Goal: Task Accomplishment & Management: Manage account settings

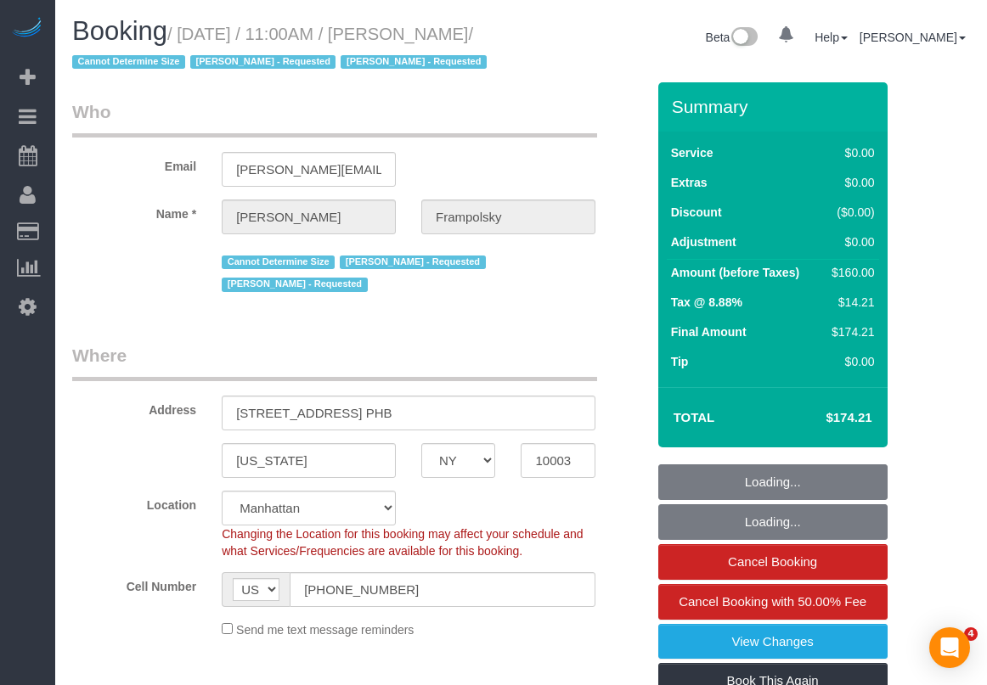
select select "NY"
select select "number:59"
select select "number:72"
select select "number:15"
select select "number:7"
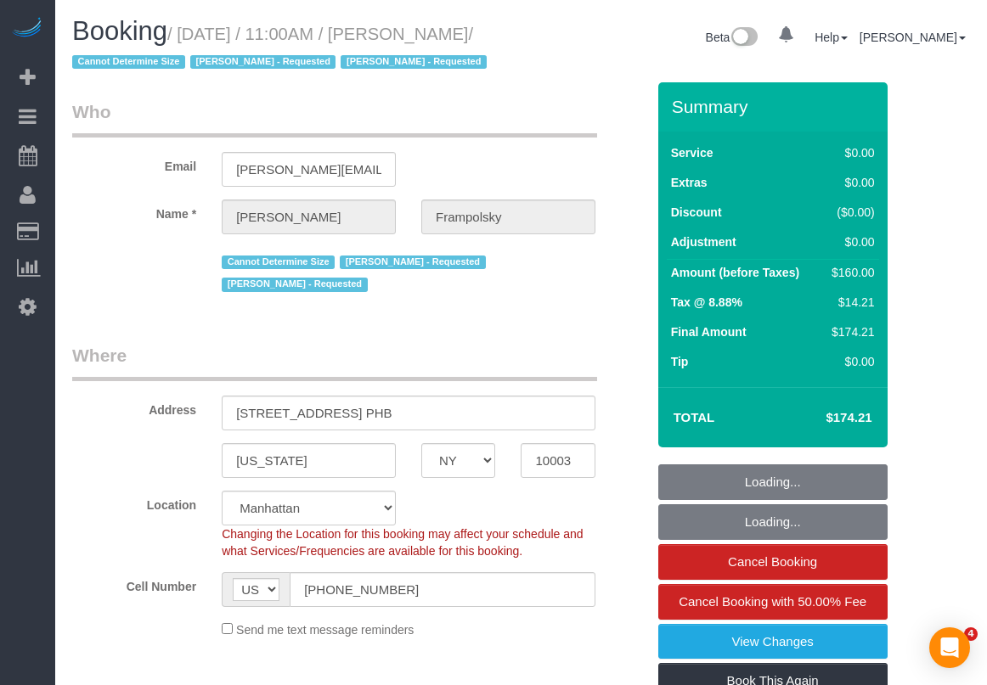
select select "spot1"
select select "1"
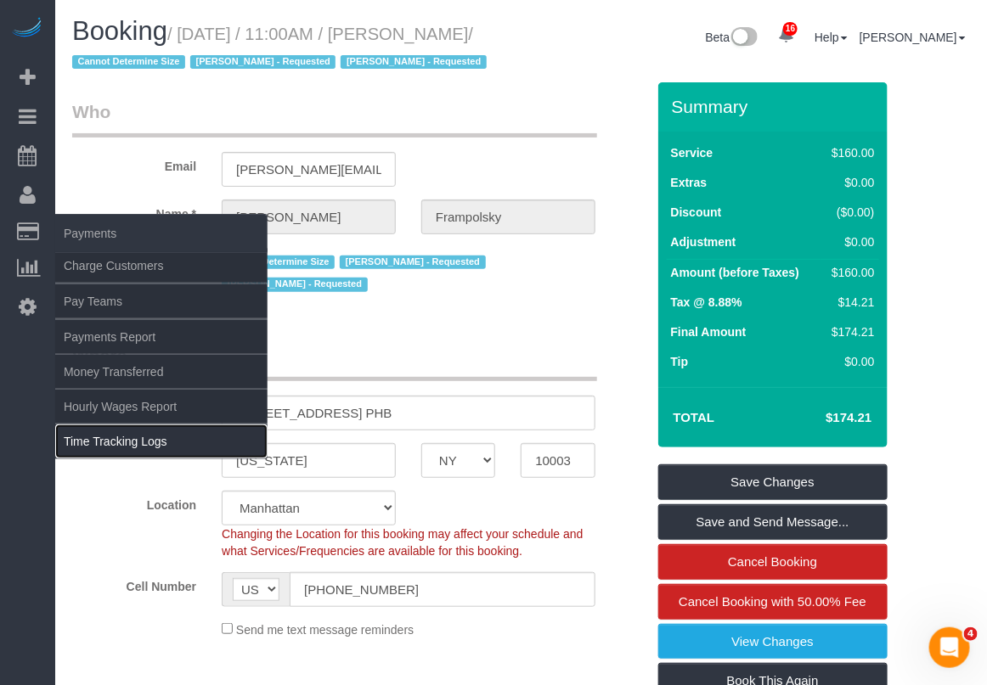
click at [99, 430] on link "Time Tracking Logs" at bounding box center [161, 442] width 212 height 34
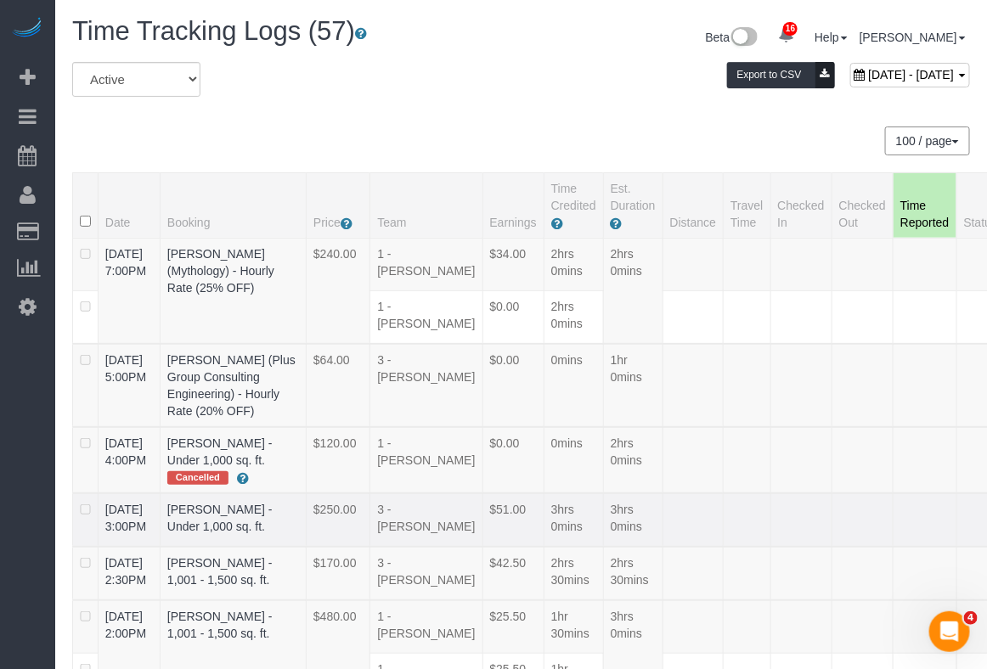
click at [662, 547] on td at bounding box center [692, 520] width 60 height 54
click at [724, 547] on td at bounding box center [747, 520] width 47 height 54
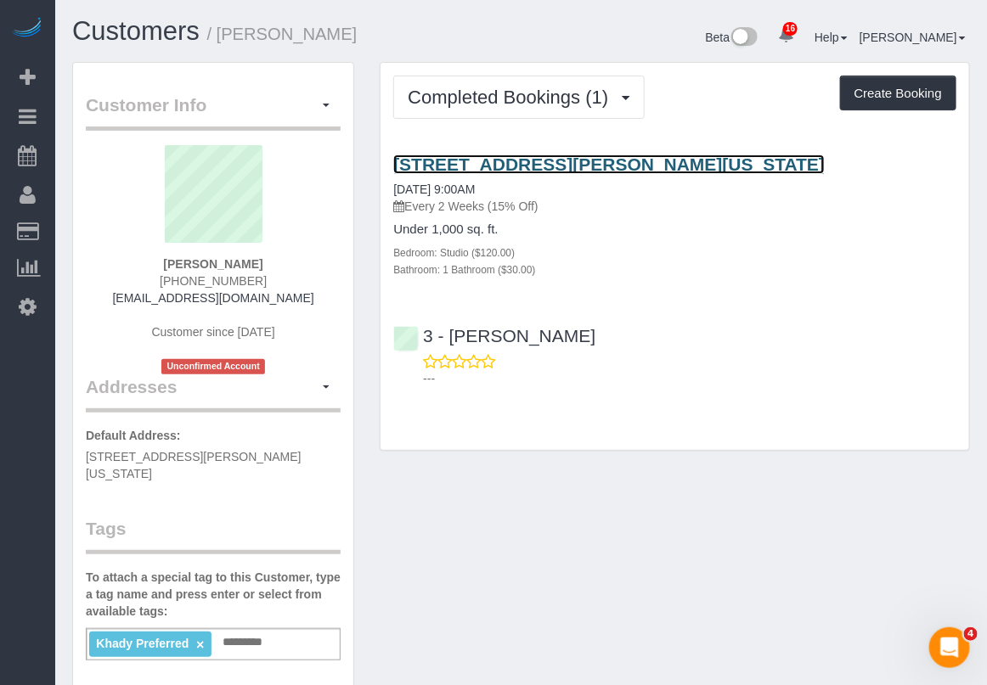
click at [494, 155] on link "165 Christopher Street Apt 5h, New York, NY 10014" at bounding box center [608, 165] width 431 height 20
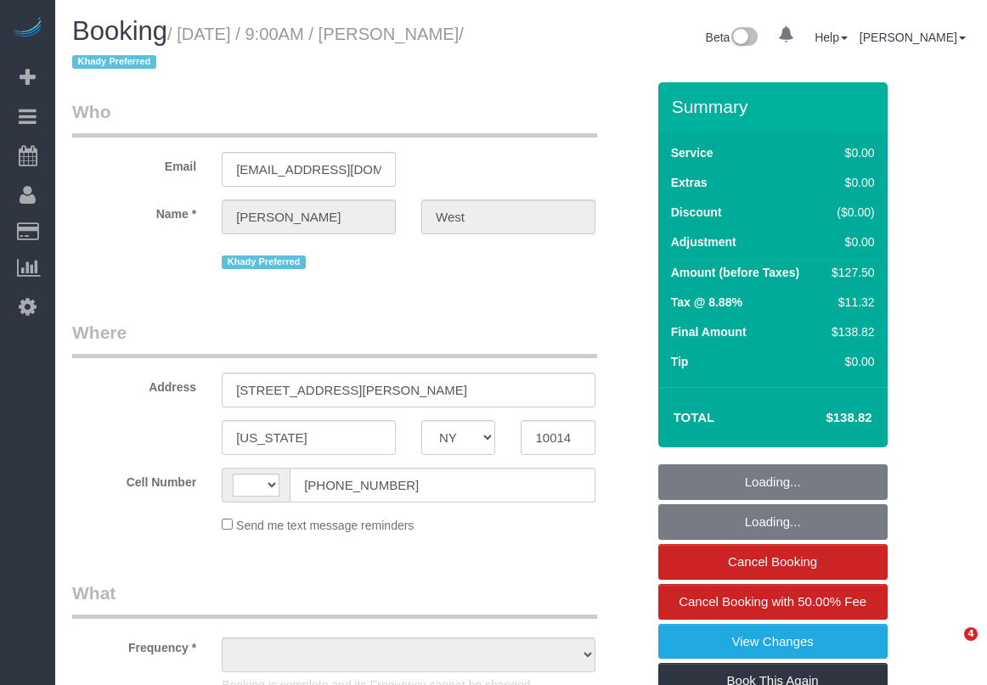
select select "NY"
select select "string:US"
select select "object:773"
select select "number:57"
select select "number:73"
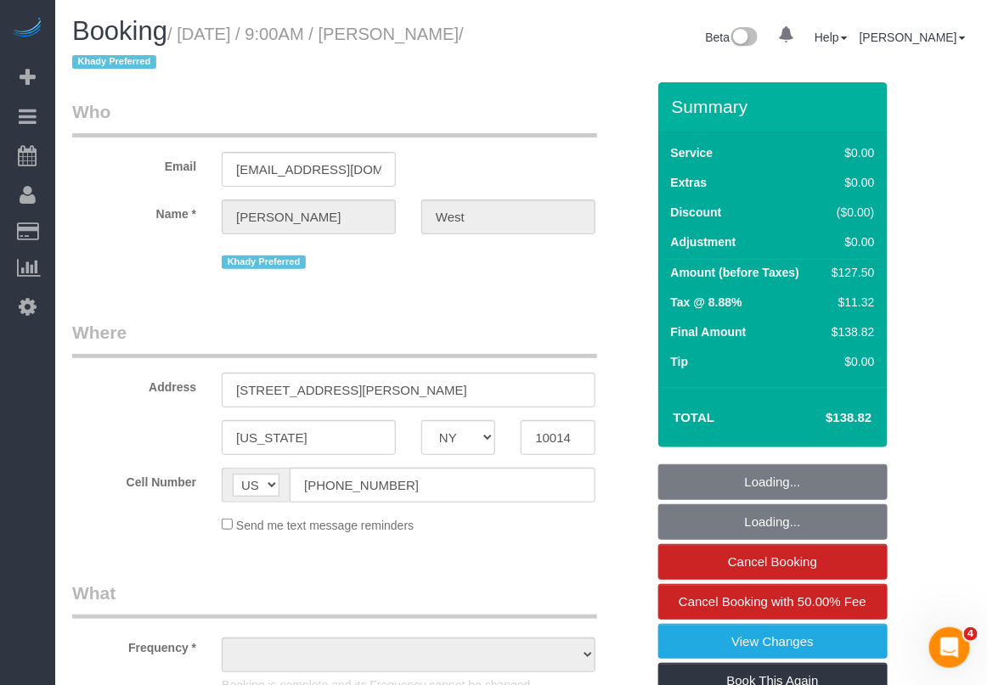
select select "number:14"
select select "number:5"
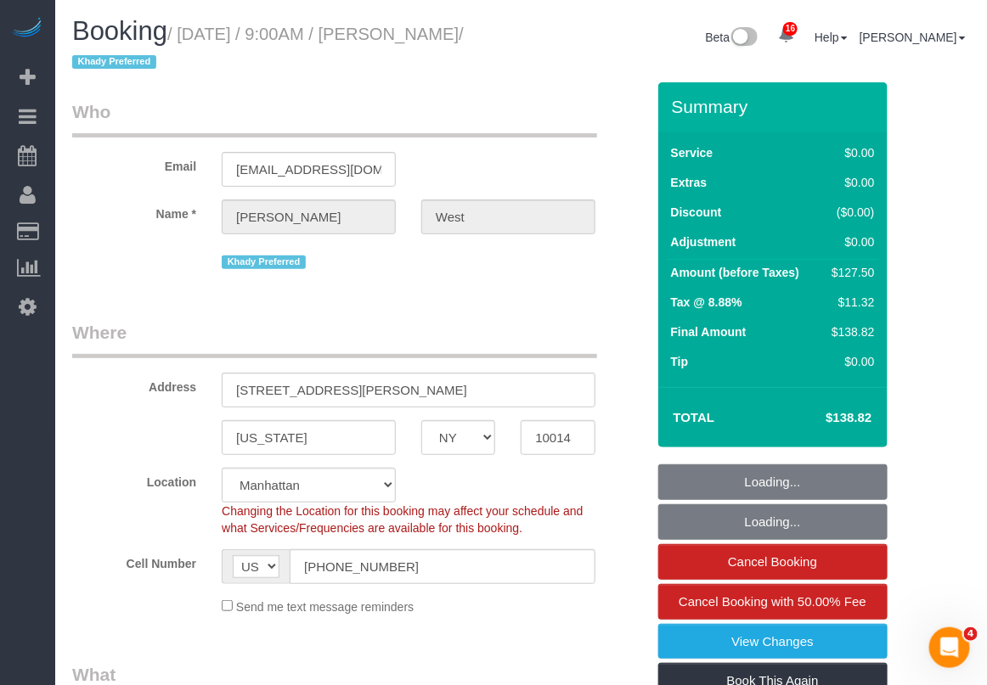
select select "object:1037"
select select "string:stripe-pm_1S55J54VGloSiKo7JnqROmBS"
select select "spot1"
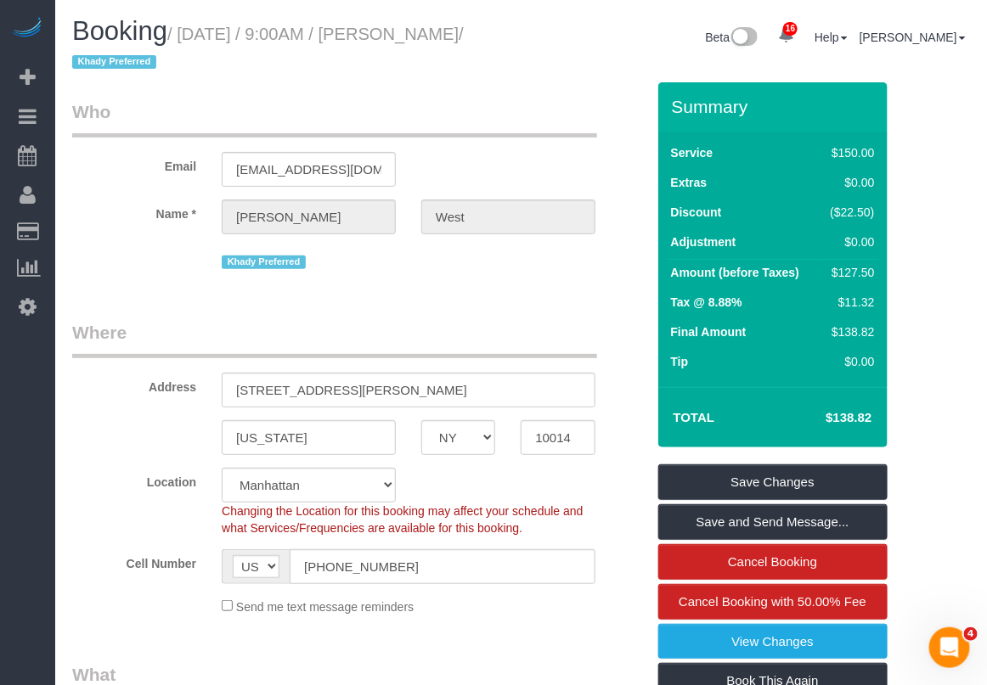
click at [567, 669] on legend "What" at bounding box center [334, 681] width 525 height 38
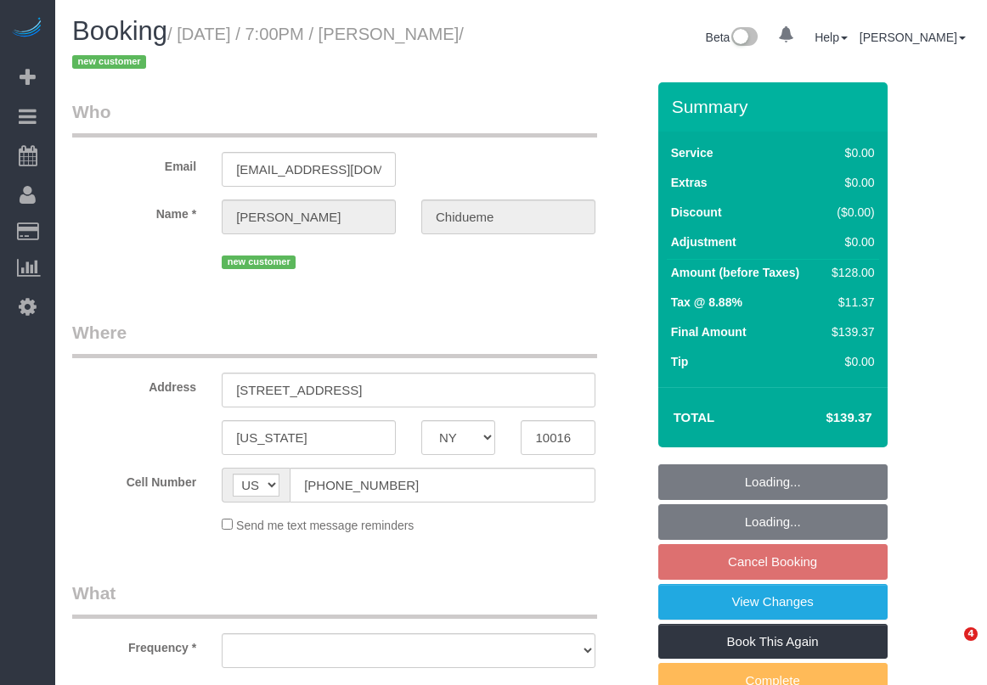
select select "NY"
select select "number:66"
select select "number:79"
select select "number:15"
select select "number:5"
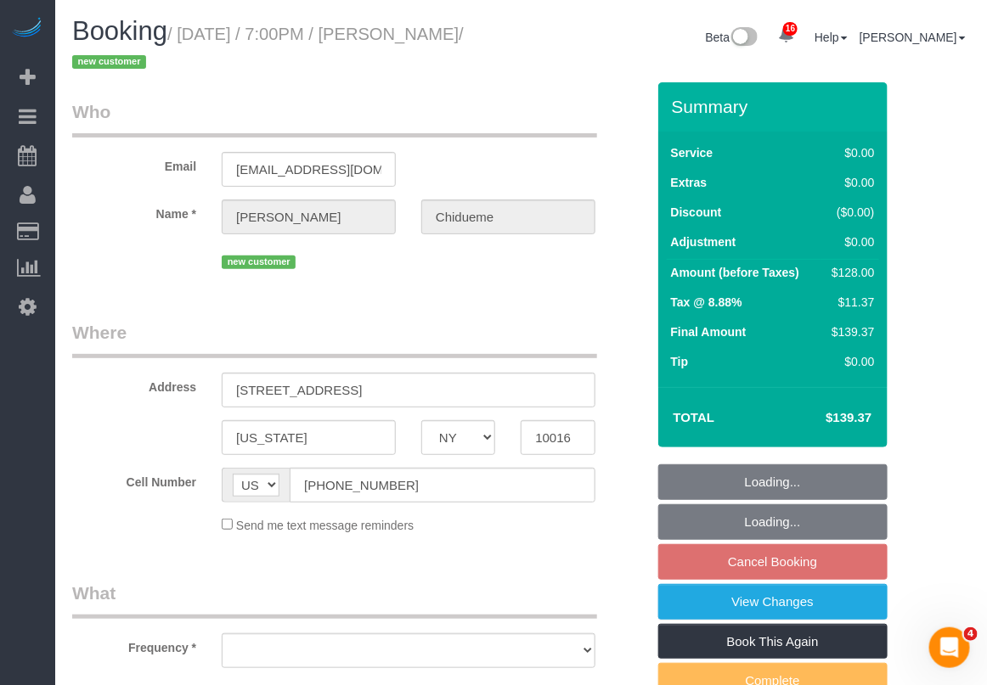
select select "object:958"
select select "string:stripe-pm_1S61un4VGloSiKo7d2ipZKlK"
select select "1"
select select "spot11"
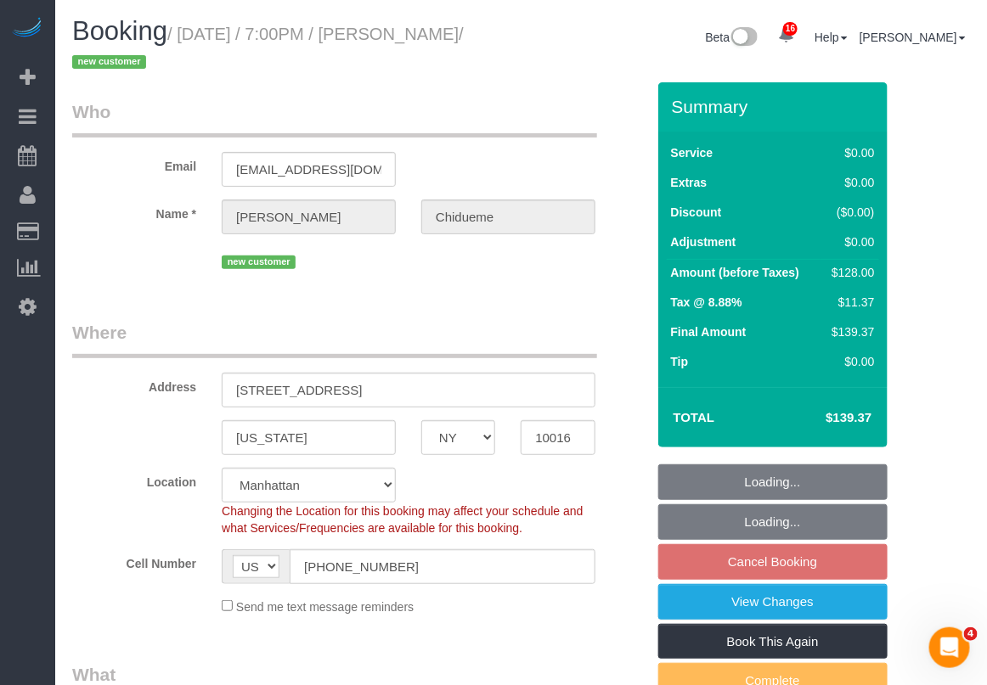
select select "object:1438"
select select "1"
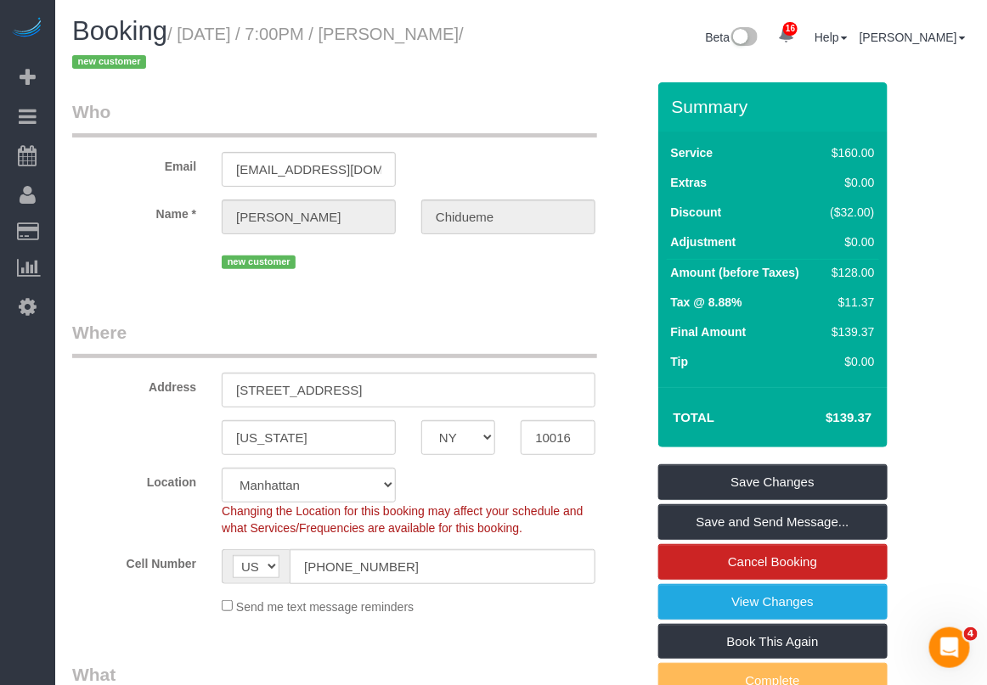
click at [468, 338] on legend "Where" at bounding box center [334, 339] width 525 height 38
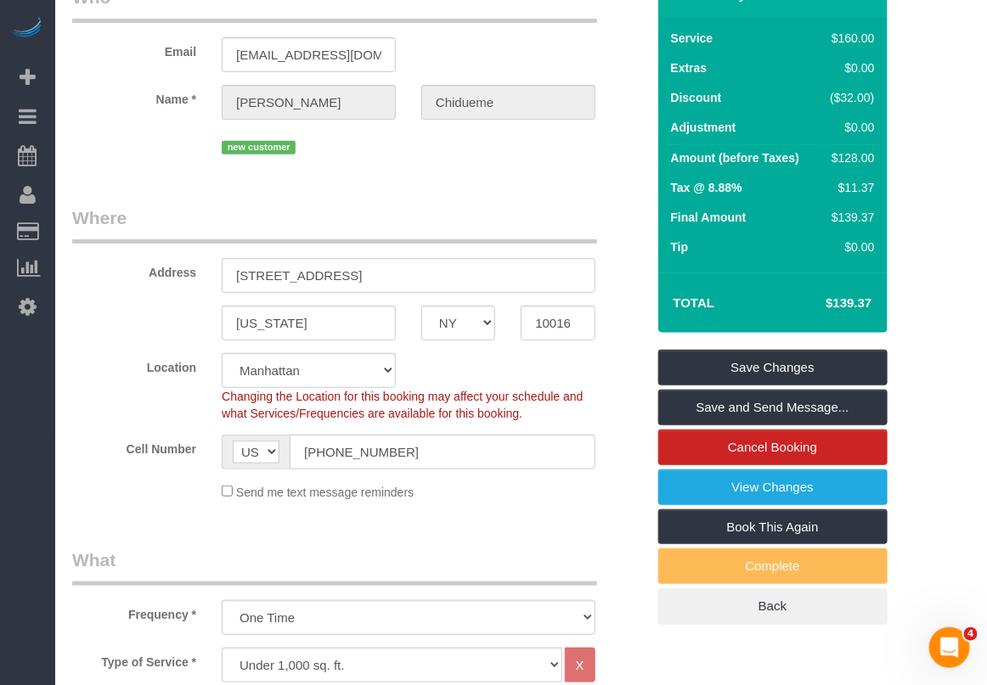
scroll to position [106, 0]
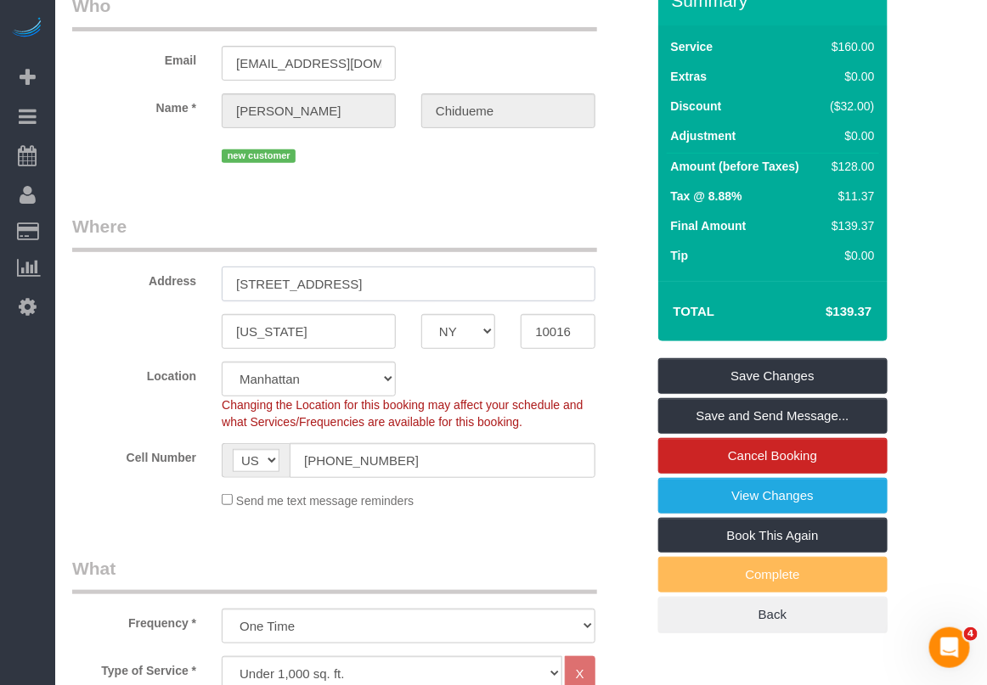
click at [266, 285] on input "377 E 33rd Street, Apt 19M" at bounding box center [409, 284] width 374 height 35
click at [273, 285] on input "377 E 33rd Street, Apt 19M" at bounding box center [409, 284] width 374 height 35
click at [268, 280] on input "377 E 33rd Street, Apt 19M" at bounding box center [409, 284] width 374 height 35
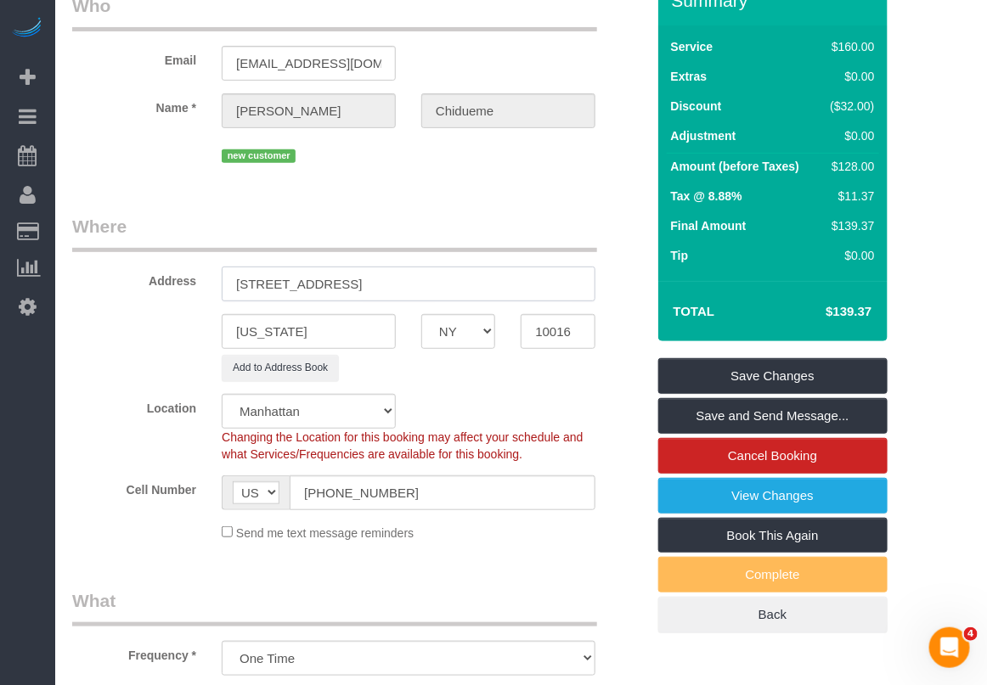
click at [437, 283] on input "377 East 33rd Street, Apt 19M" at bounding box center [409, 284] width 374 height 35
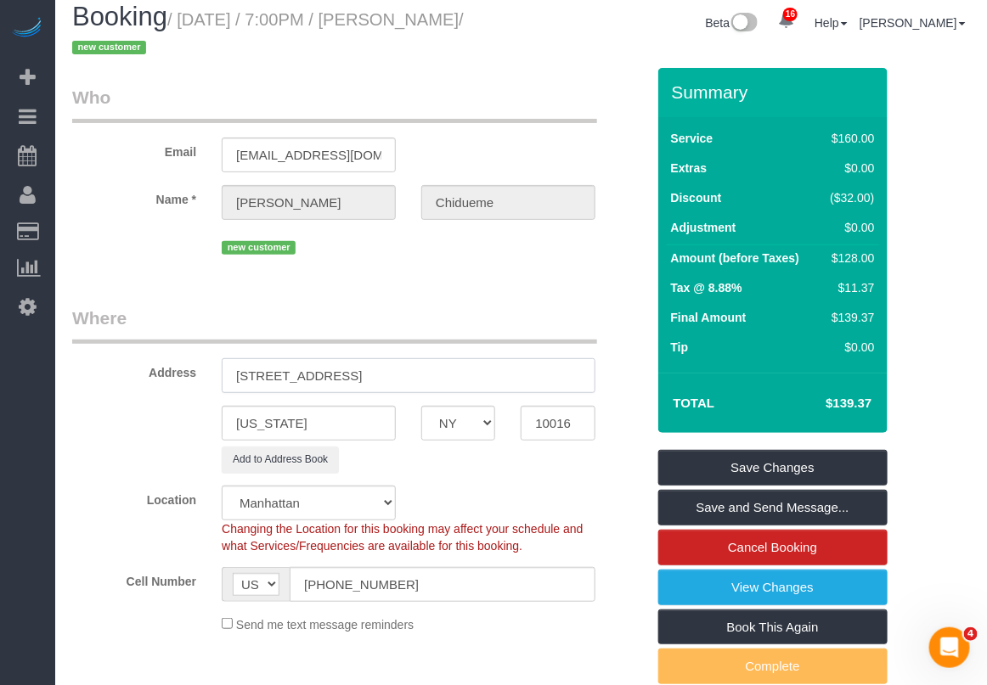
scroll to position [0, 0]
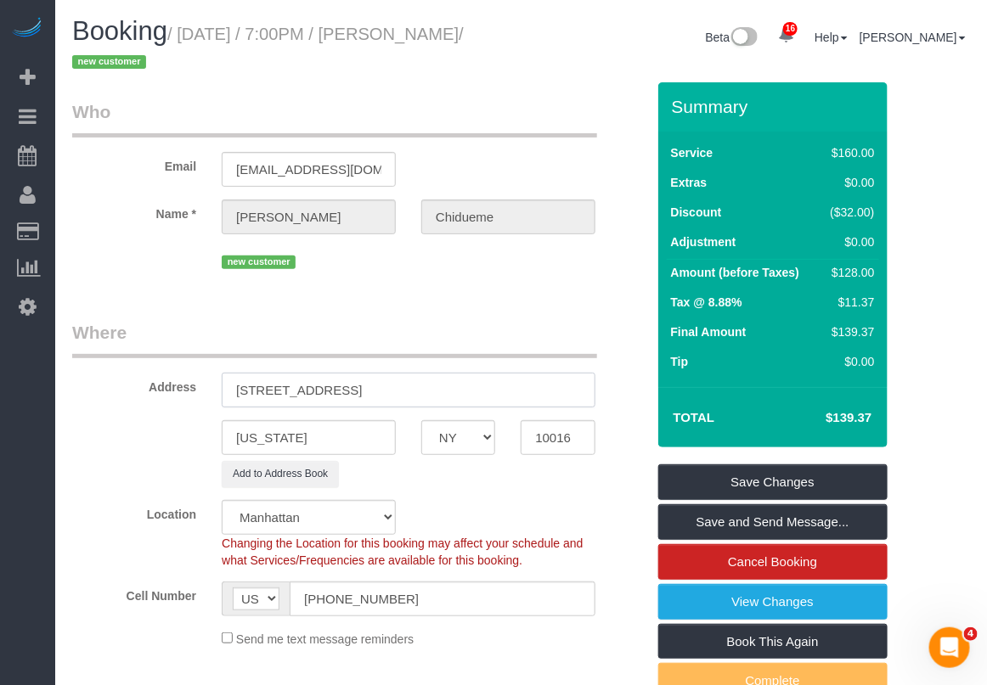
drag, startPoint x: 455, startPoint y: 387, endPoint x: 217, endPoint y: 392, distance: 238.7
click at [217, 392] on div "377 East 33rd Street, Apt 19M" at bounding box center [408, 390] width 399 height 35
type input "377 East 33rd Street, Apt 19M"
click at [550, 438] on input "10016" at bounding box center [558, 437] width 74 height 35
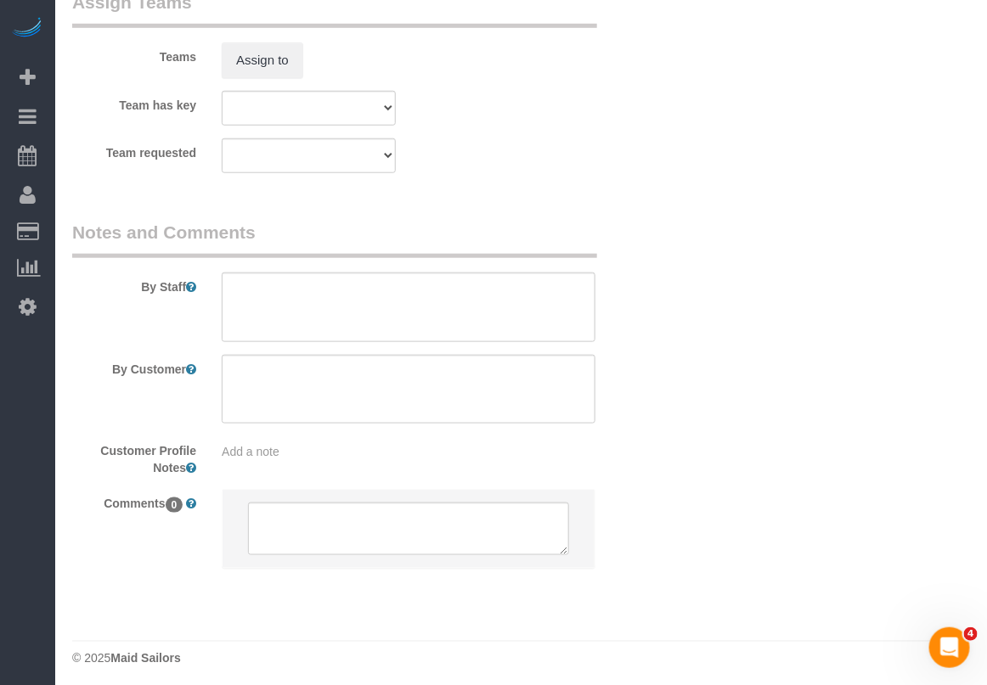
scroll to position [2370, 0]
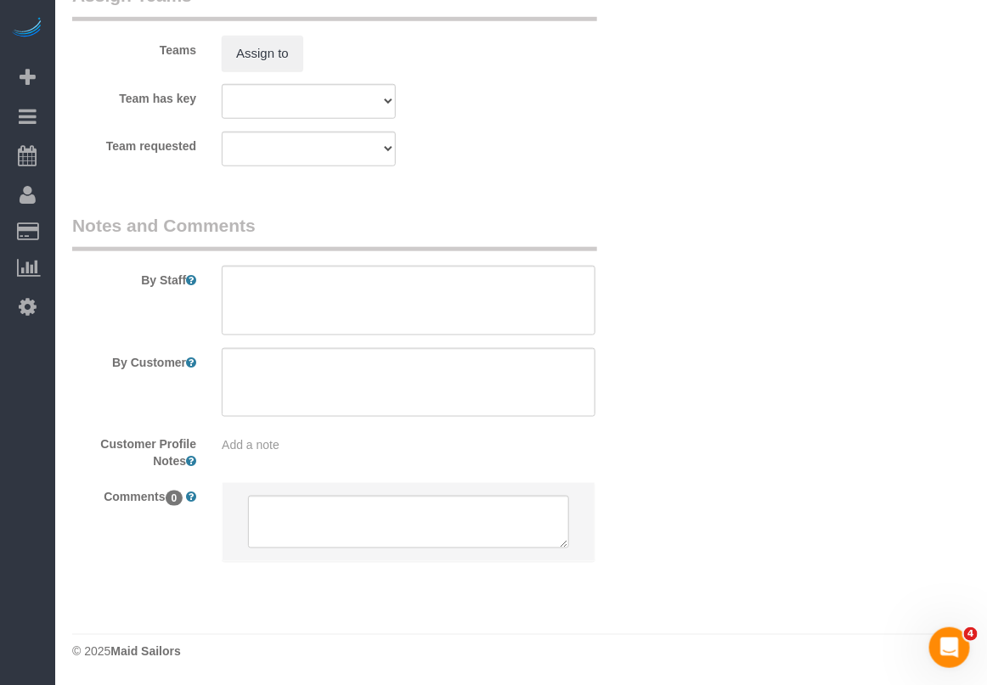
click at [273, 448] on span "Add a note" at bounding box center [251, 445] width 58 height 14
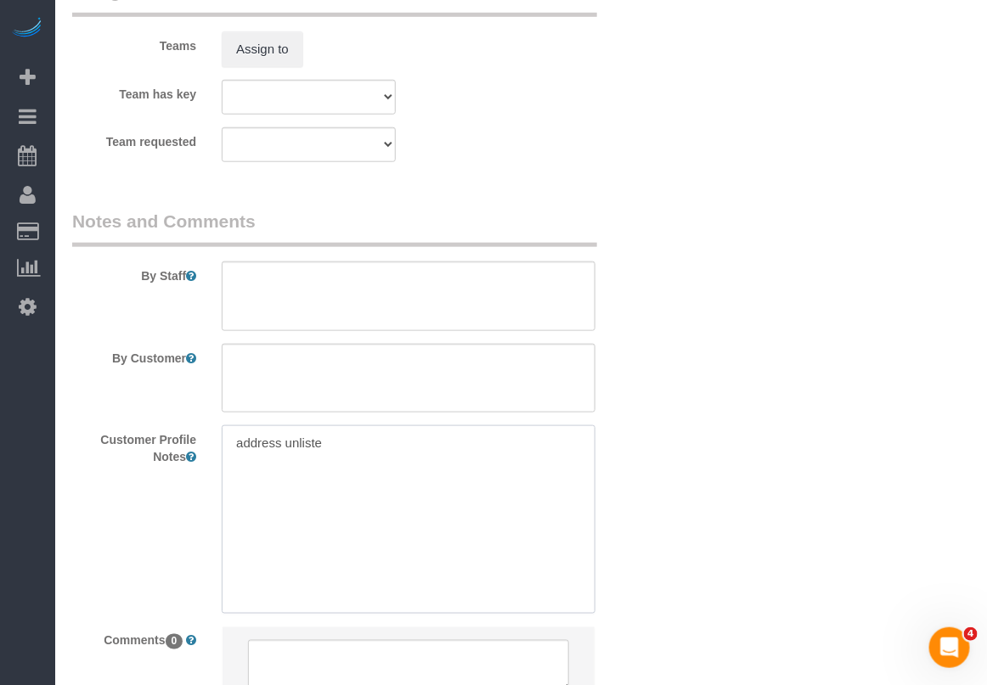
type textarea "address unlisted"
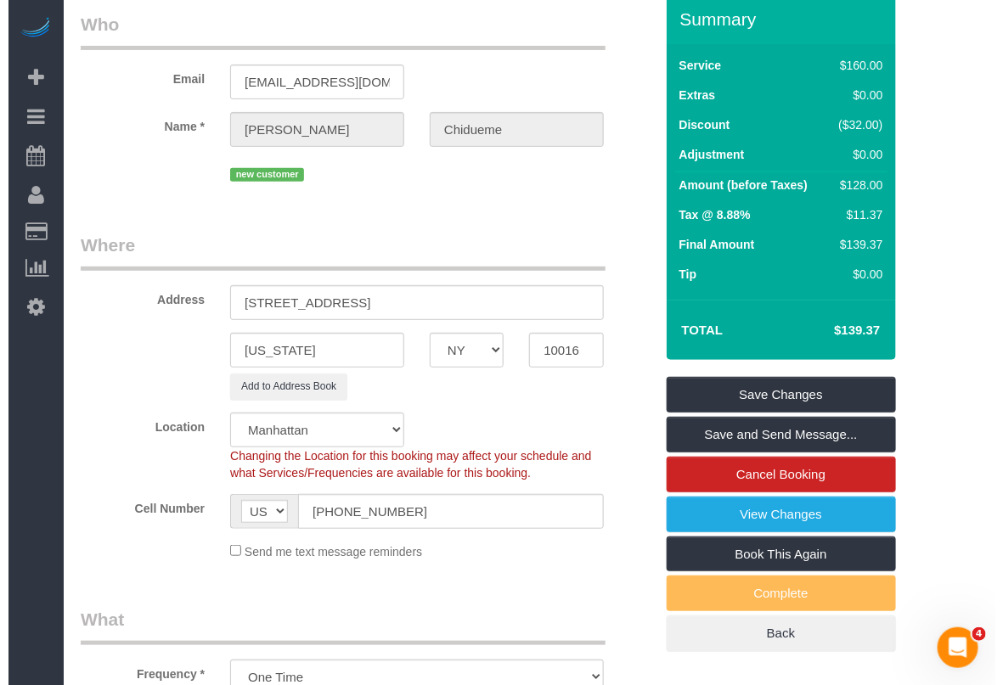
scroll to position [0, 0]
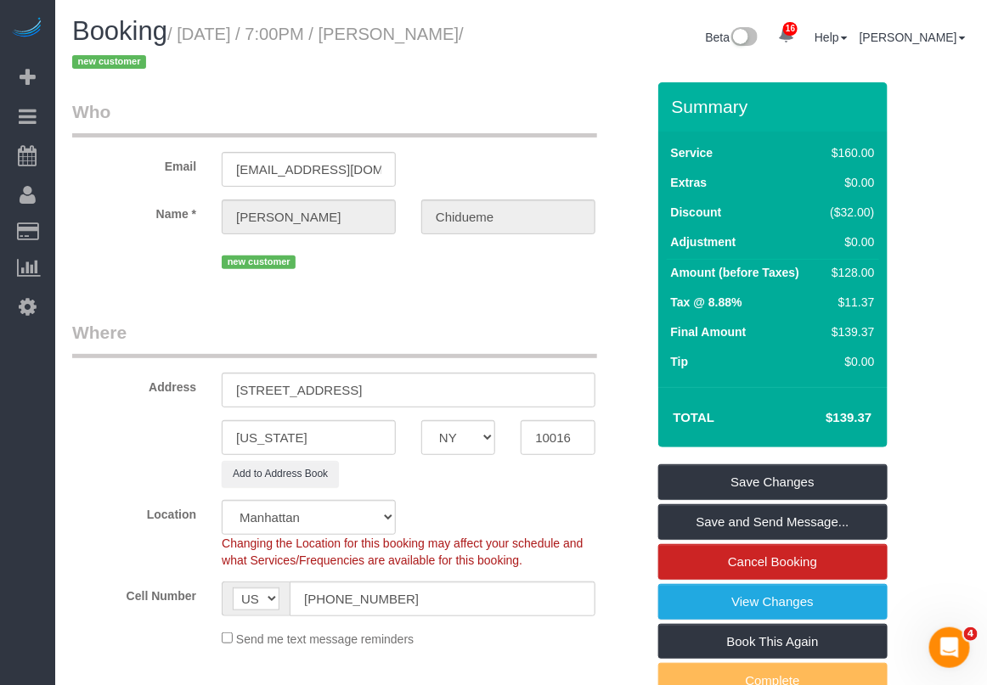
drag, startPoint x: 425, startPoint y: 27, endPoint x: 154, endPoint y: 65, distance: 273.5
click at [154, 65] on small "/ September 15, 2025 / 7:00PM / Michael Chidueme / new customer" at bounding box center [268, 49] width 392 height 48
copy small "[PERSON_NAME]"
click at [748, 519] on link "Save and Send Message..." at bounding box center [772, 523] width 229 height 36
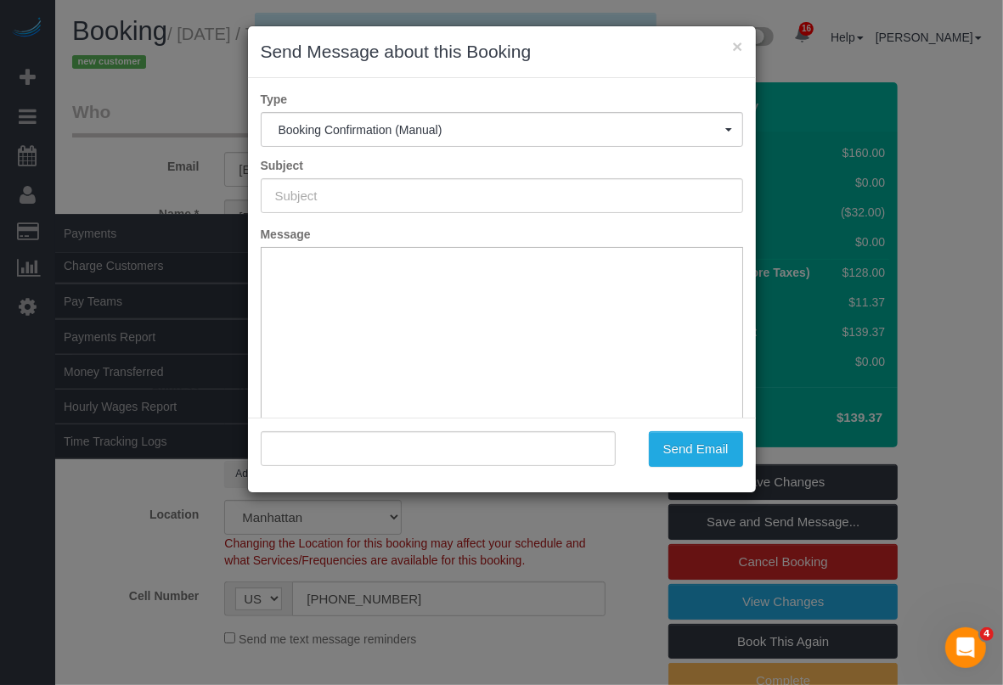
type input "Cleaning Confirmed for 09/15/2025 at 7:00pm"
type input ""Michael Chidueme" <michaelchidueme@aol.com>"
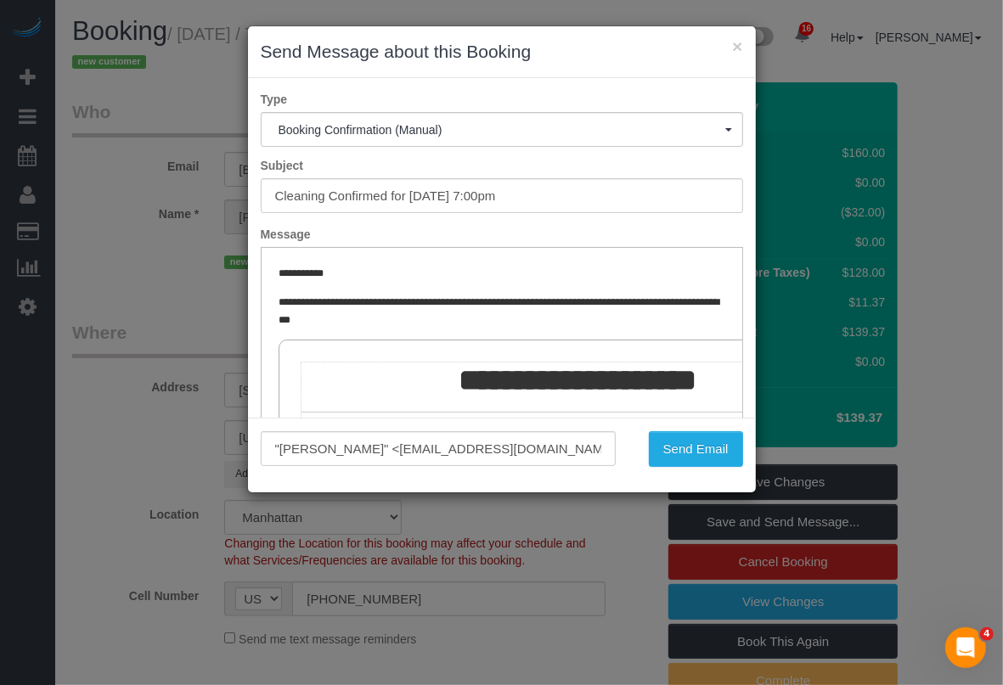
click at [638, 664] on div "× Send Message about this Booking Type Booking Confirmation (Manual) Booking Co…" at bounding box center [501, 342] width 1003 height 685
click at [725, 454] on button "Send Email" at bounding box center [696, 449] width 94 height 36
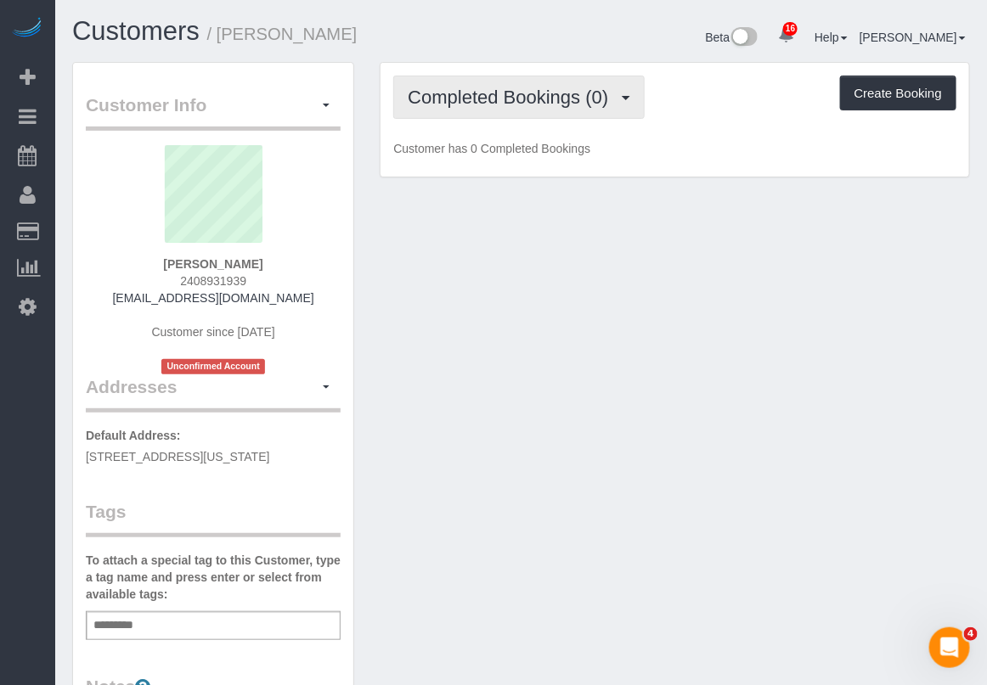
click at [601, 90] on span "Completed Bookings (0)" at bounding box center [512, 97] width 209 height 21
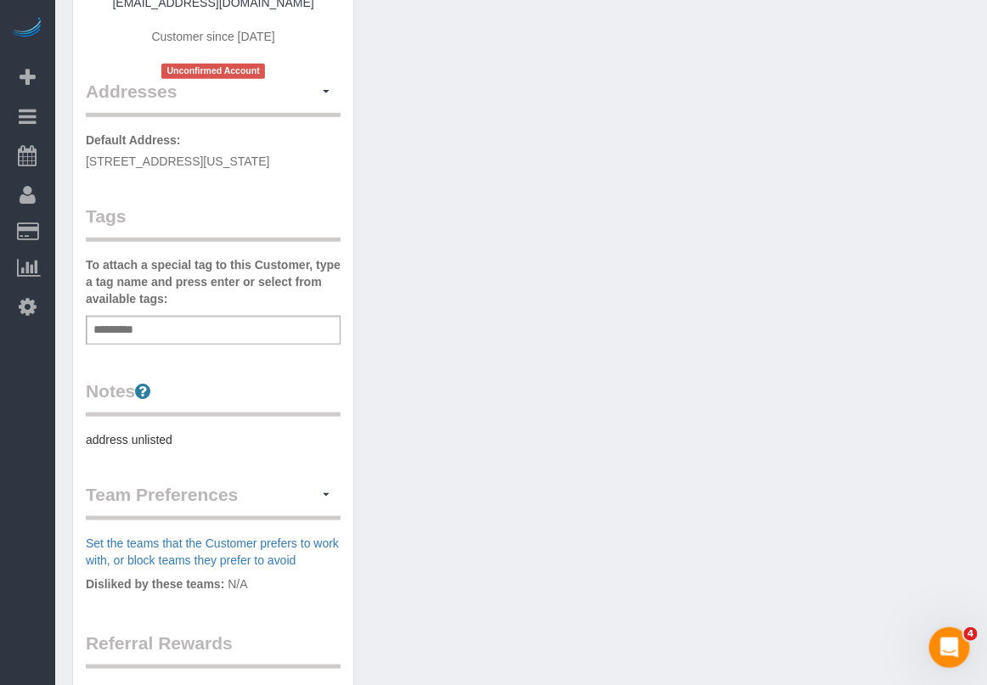
scroll to position [319, 0]
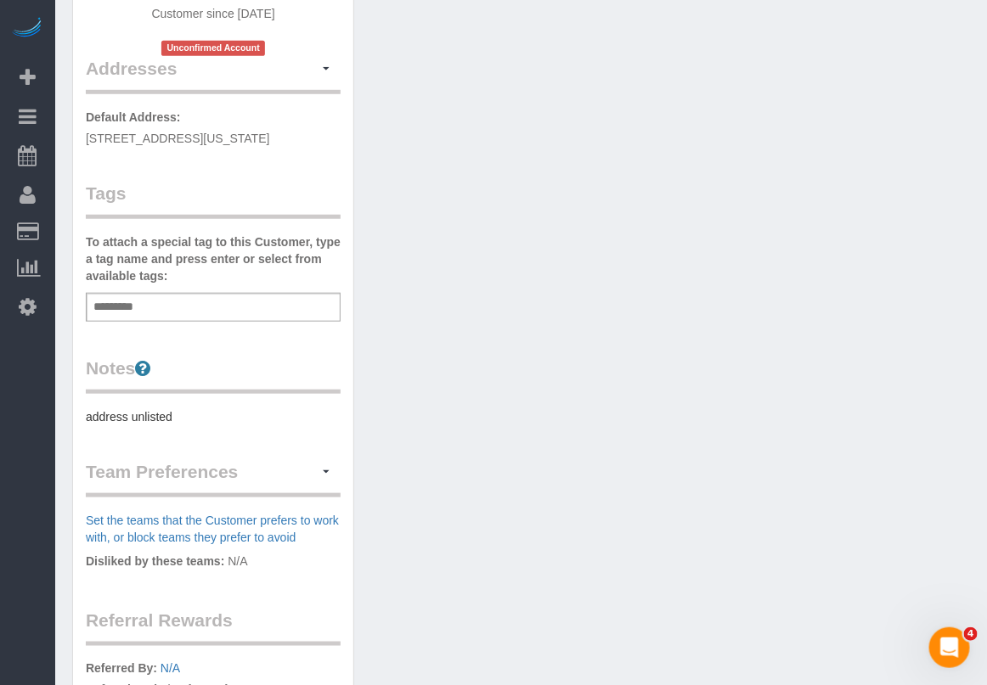
click at [171, 322] on div "Add a tag" at bounding box center [213, 307] width 255 height 29
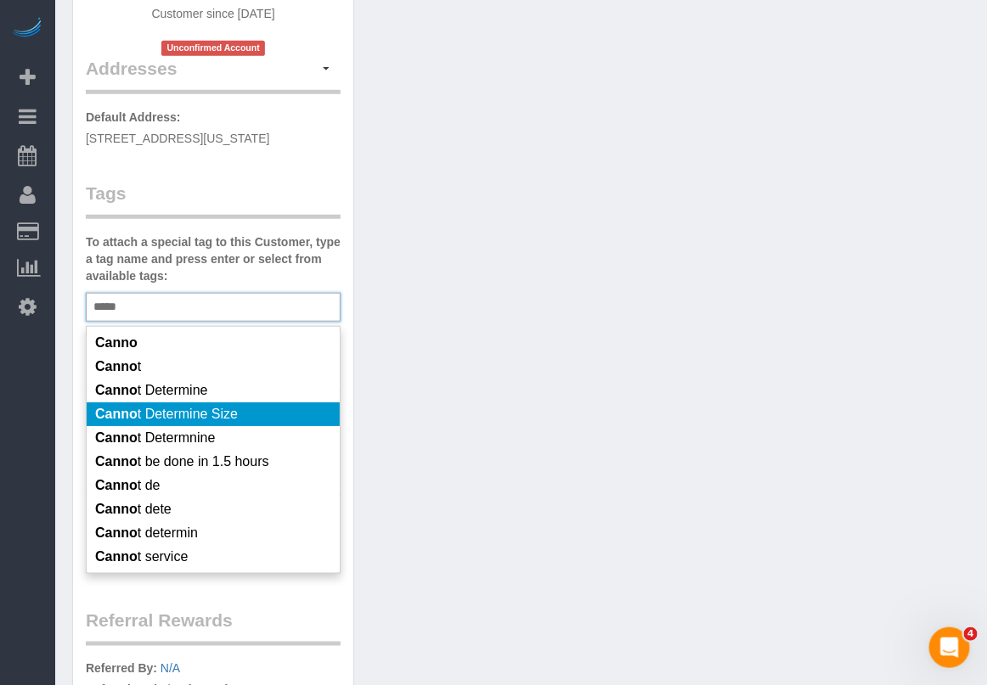
type input "*****"
click at [259, 426] on li "Canno t Determine Size" at bounding box center [213, 415] width 253 height 24
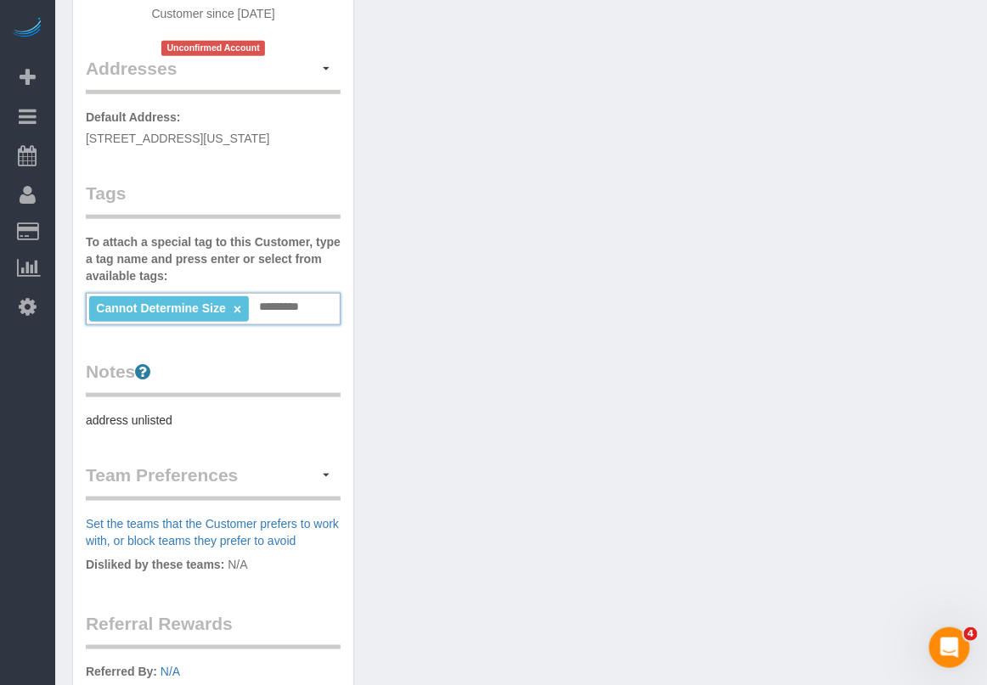
scroll to position [0, 0]
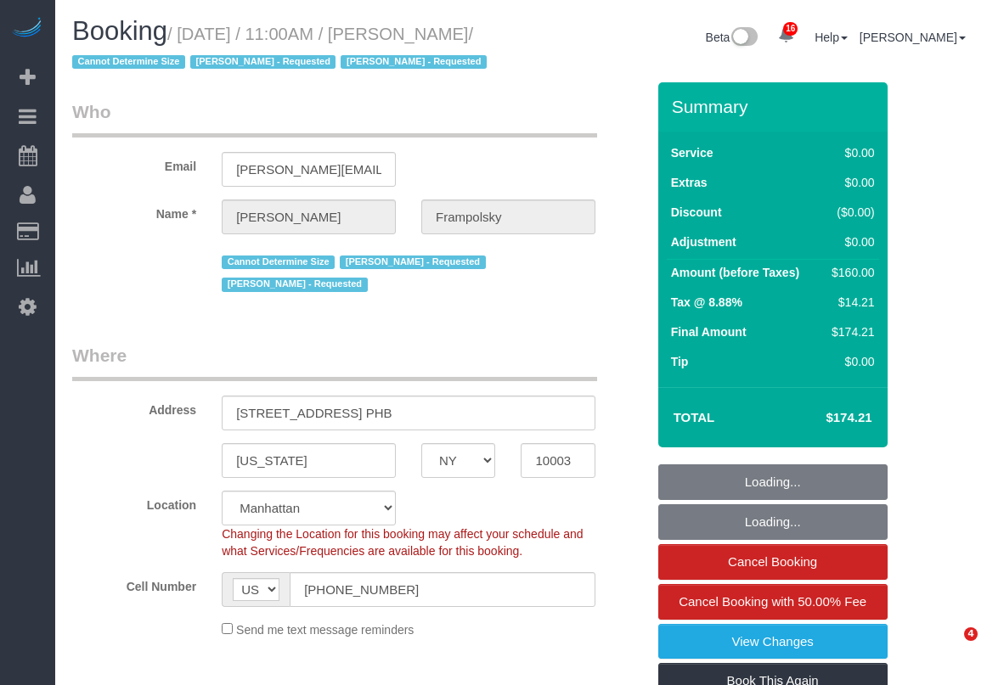
select select "NY"
select select "number:59"
select select "number:72"
select select "number:15"
select select "number:7"
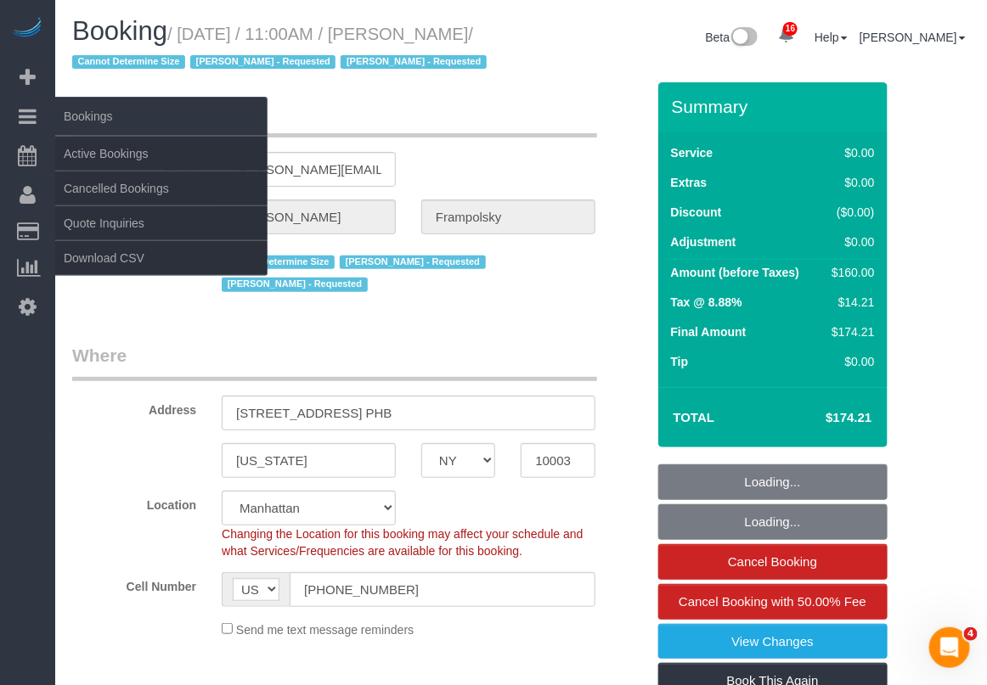
select select "spot1"
select select "1"
click at [141, 158] on link "Active Bookings" at bounding box center [161, 154] width 212 height 34
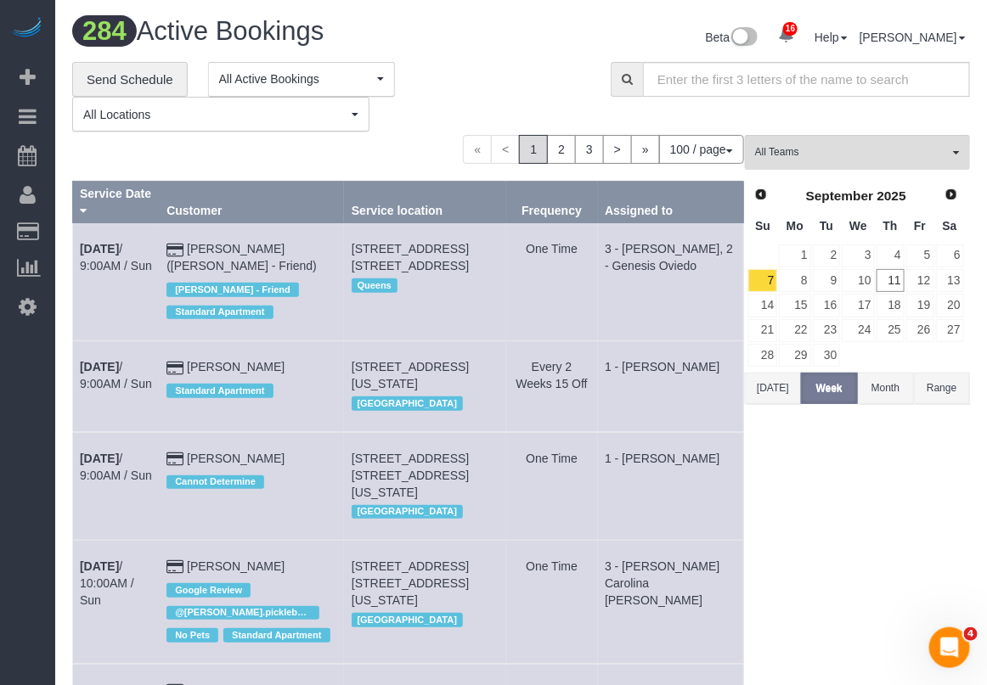
click at [745, 387] on button "Today" at bounding box center [773, 388] width 56 height 31
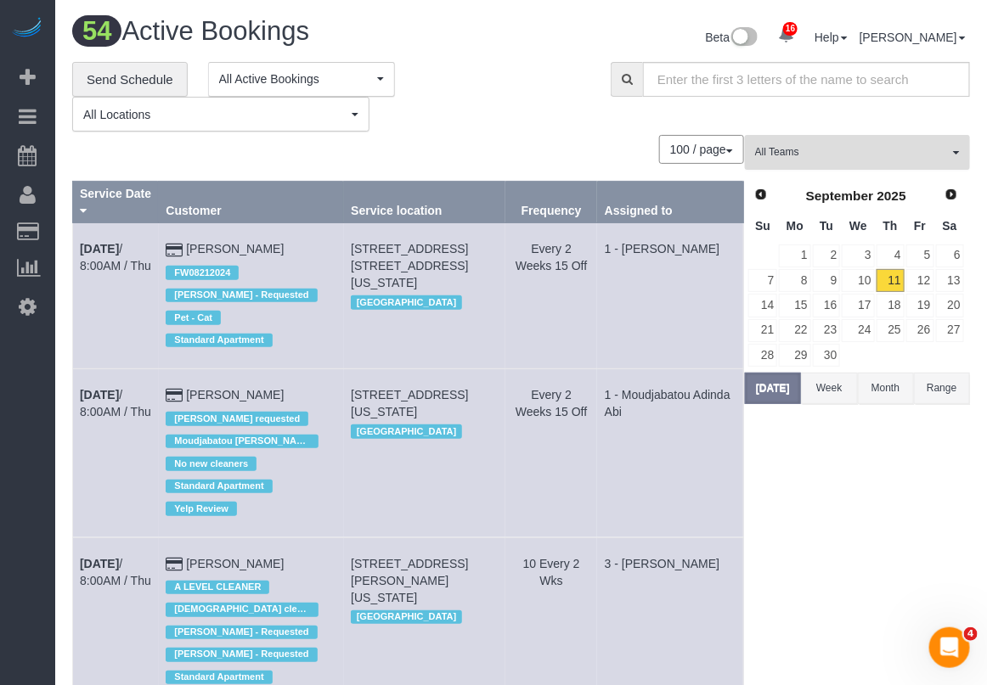
click at [852, 149] on span "All Teams" at bounding box center [852, 152] width 194 height 14
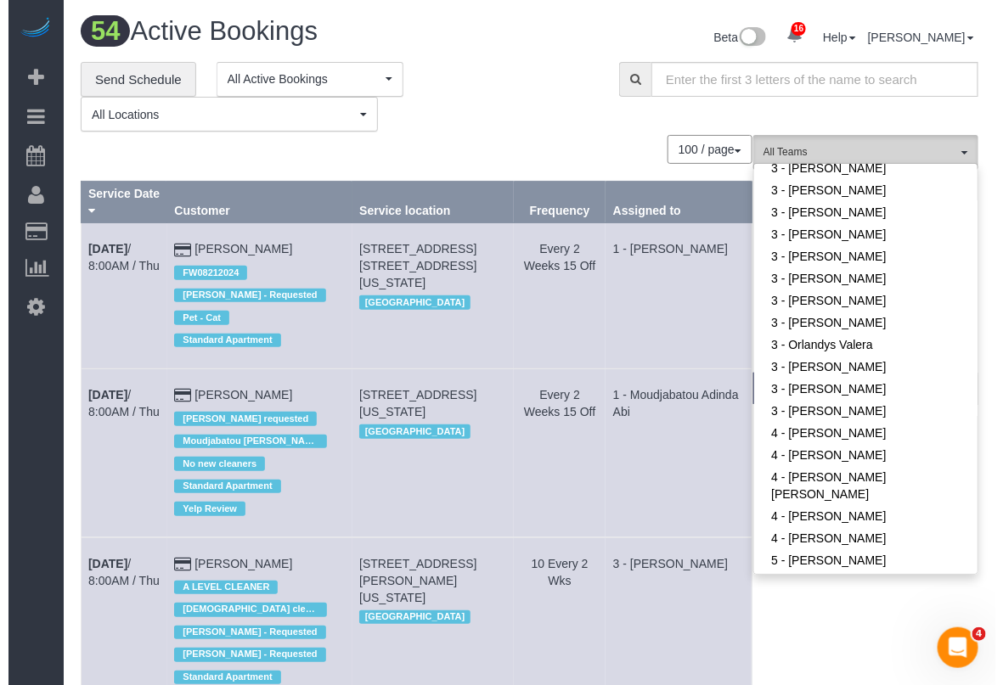
scroll to position [1486, 0]
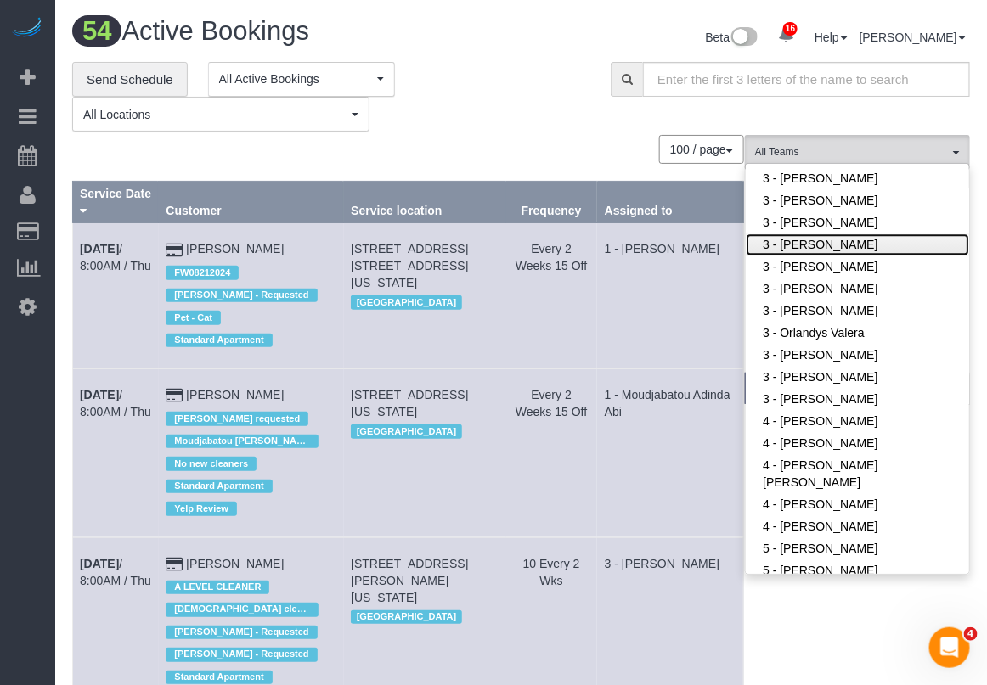
click at [841, 247] on link "3 - Maria Bonilla" at bounding box center [857, 245] width 223 height 22
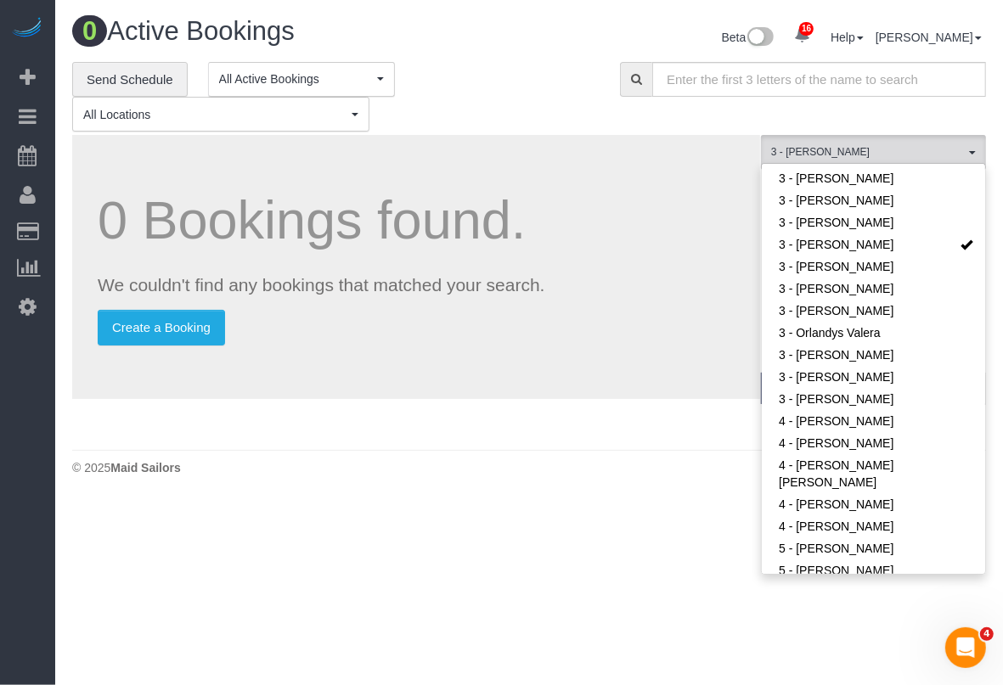
click at [392, 135] on div "0 Bookings found. We couldn't find any bookings that matched your search. Creat…" at bounding box center [416, 267] width 688 height 264
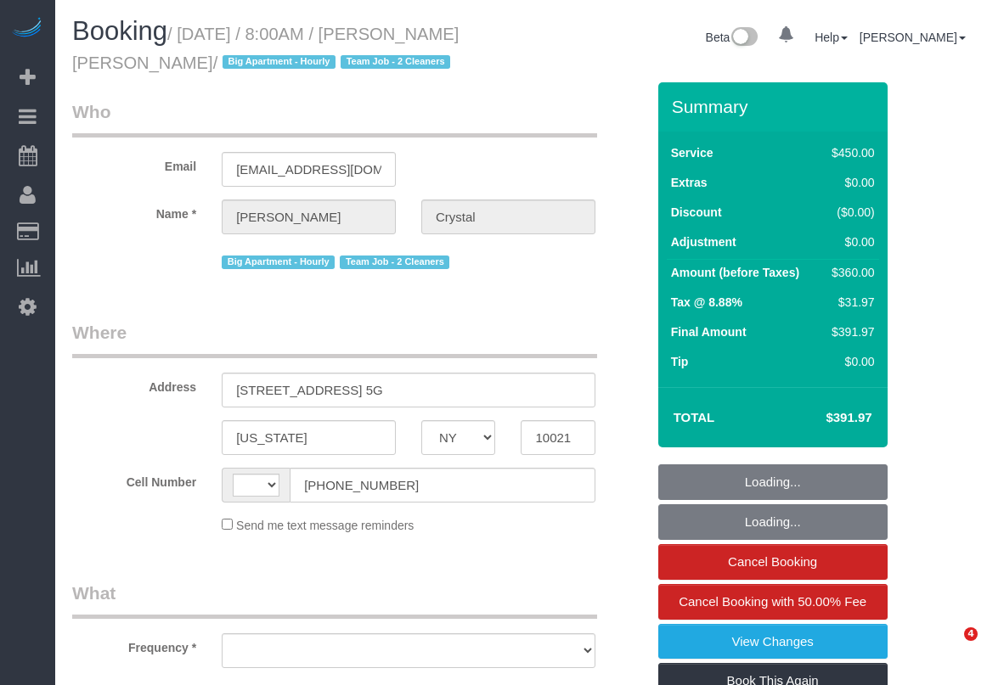
select select "NY"
select select "string:US"
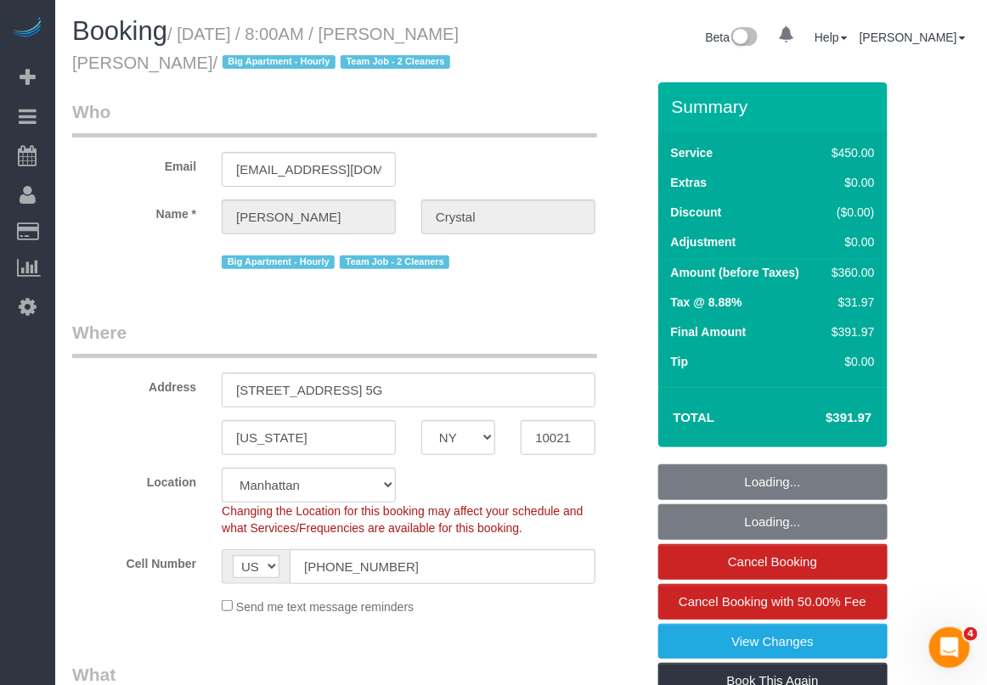
select select "object:1011"
select select "string:stripe-pm_1I8sg64VGloSiKo72kz7XJ9T"
select select "180"
select select "spot1"
select select "number:89"
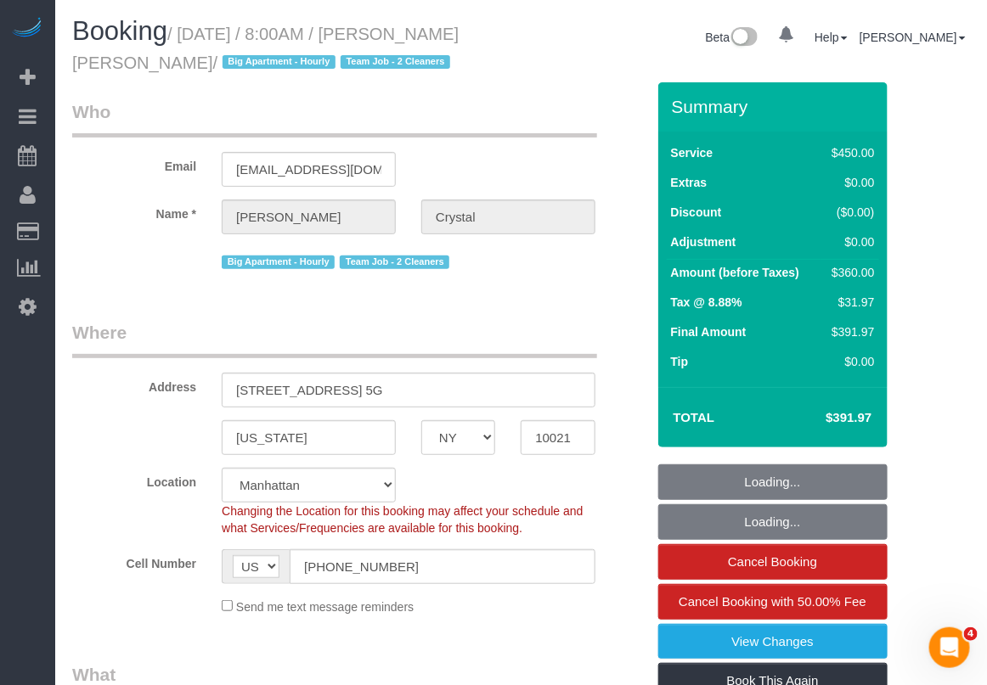
select select "number:90"
select select "number:15"
select select "number:6"
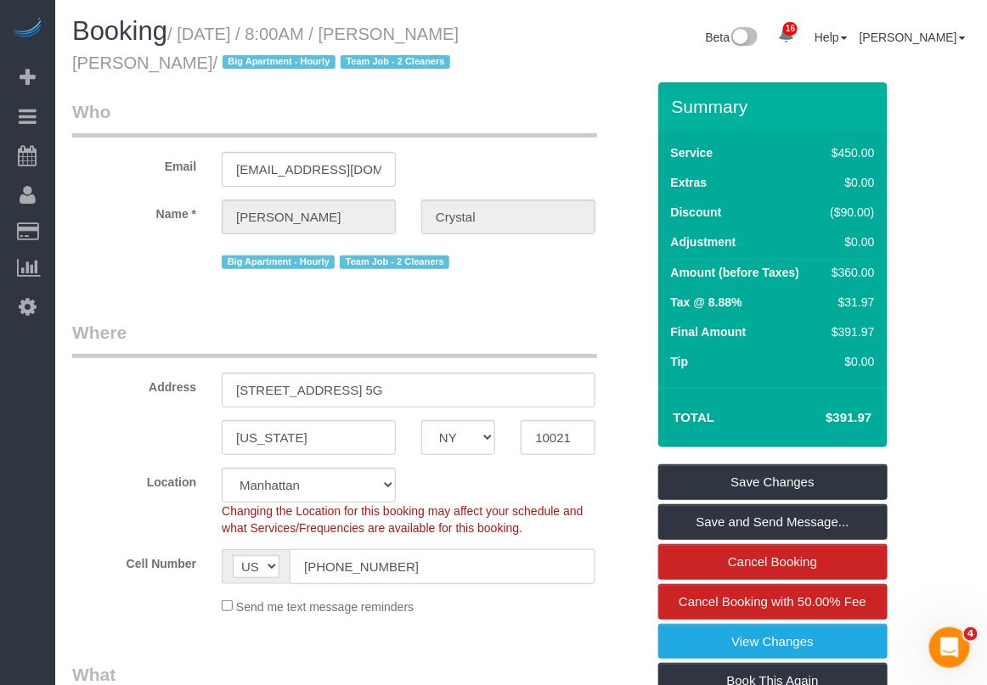
drag, startPoint x: 332, startPoint y: 574, endPoint x: 257, endPoint y: 571, distance: 75.7
click at [257, 571] on div "AF AL DZ AD AO AI AQ AG AR AM AW AU AT AZ BS BH BD BB BY BE BZ BJ BM BT BO BA B…" at bounding box center [409, 567] width 374 height 35
drag, startPoint x: 565, startPoint y: 664, endPoint x: 511, endPoint y: 588, distance: 93.3
click at [566, 664] on legend "What" at bounding box center [334, 681] width 525 height 38
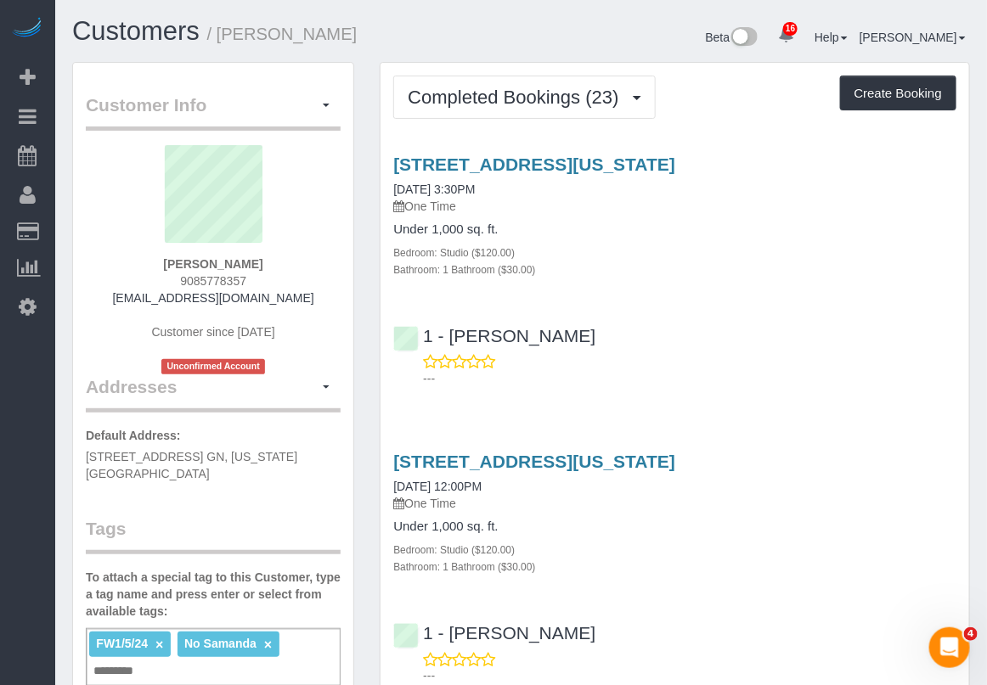
click at [765, 596] on div "[STREET_ADDRESS][US_STATE] [DATE] 12:00PM One Time Under 1,000 sq. ft. Bedroom:…" at bounding box center [675, 564] width 589 height 255
click at [678, 612] on div "1 - [PERSON_NAME] ---" at bounding box center [675, 647] width 589 height 76
click at [778, 522] on h4 "Under 1,000 sq. ft." at bounding box center [674, 527] width 563 height 14
click at [732, 601] on div "[STREET_ADDRESS][US_STATE] [DATE] 12:00PM One Time Under 1,000 sq. ft. Bedroom:…" at bounding box center [675, 564] width 589 height 255
click at [902, 582] on div "120 West 21st Street, Apt. 1208,, New York, NY 10011 06/28/2025 12:00PM One Tim…" at bounding box center [675, 564] width 589 height 255
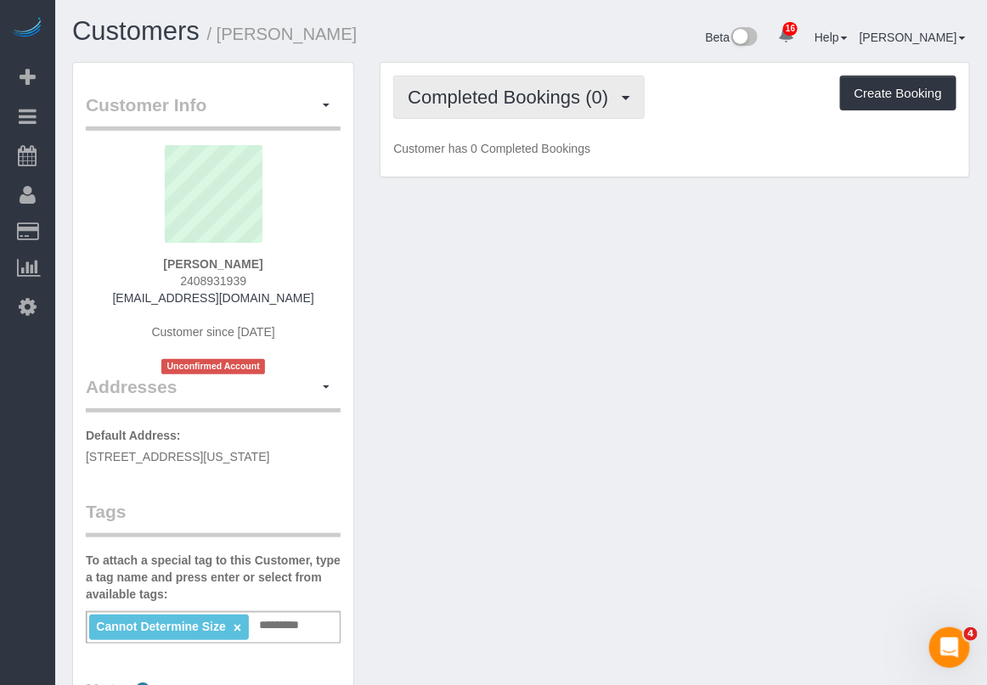
drag, startPoint x: 499, startPoint y: 93, endPoint x: 499, endPoint y: 113, distance: 19.5
click at [499, 93] on span "Completed Bookings (0)" at bounding box center [512, 97] width 209 height 21
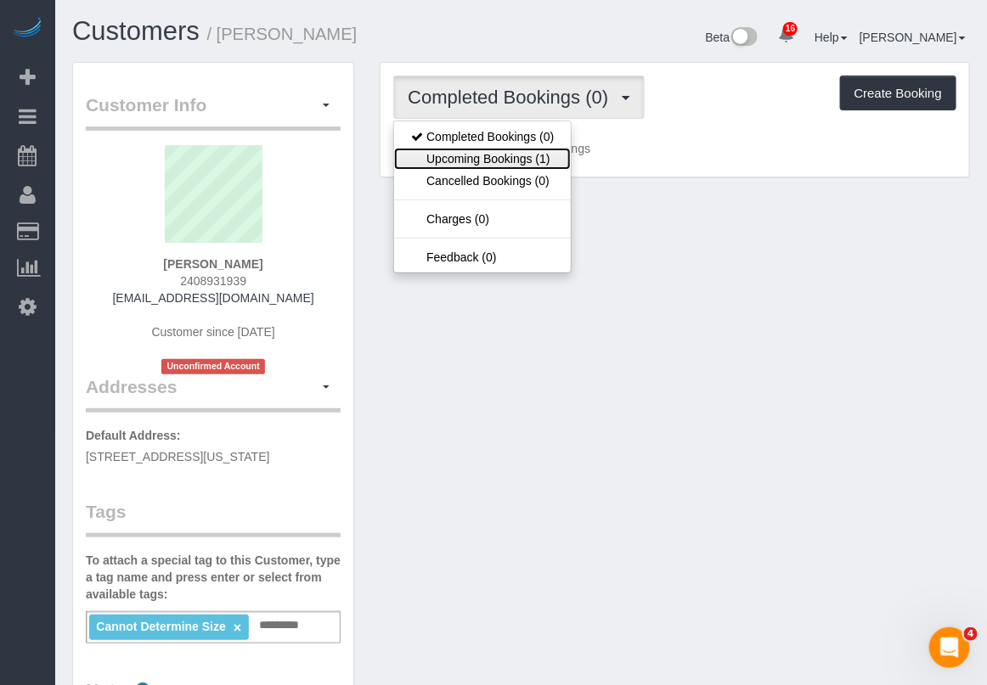
click at [487, 159] on link "Upcoming Bookings (1)" at bounding box center [482, 159] width 177 height 22
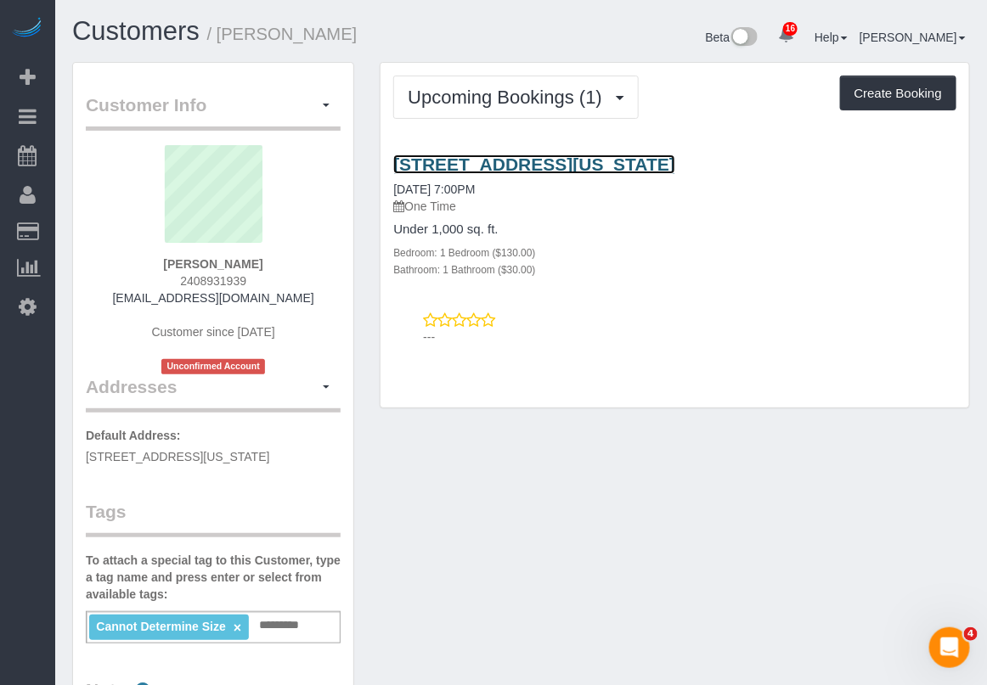
click at [507, 171] on link "[STREET_ADDRESS][US_STATE]" at bounding box center [534, 165] width 282 height 20
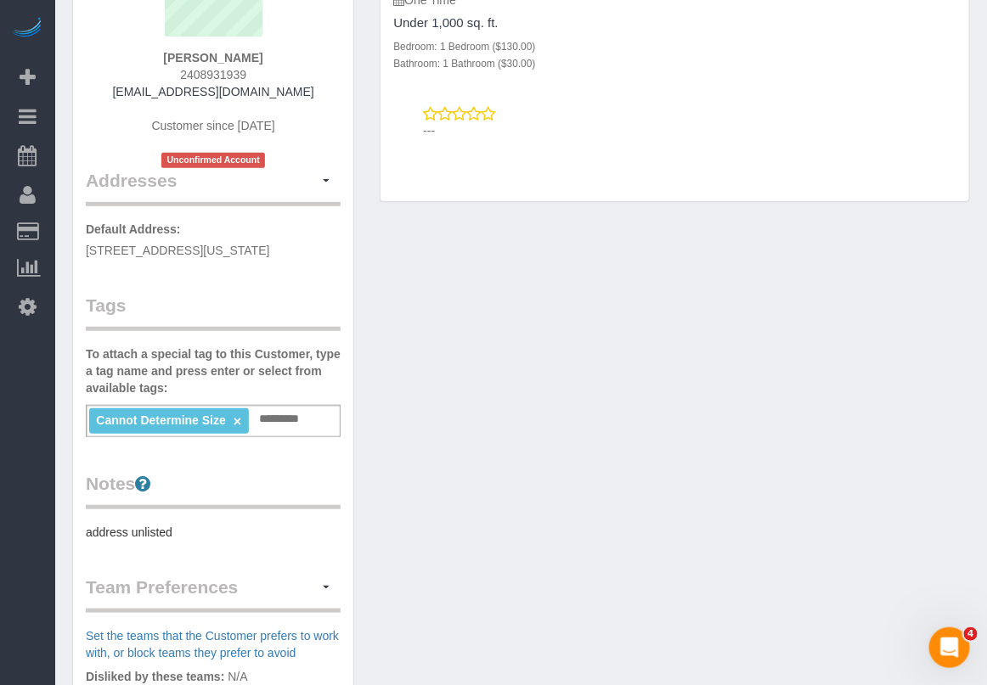
scroll to position [212, 0]
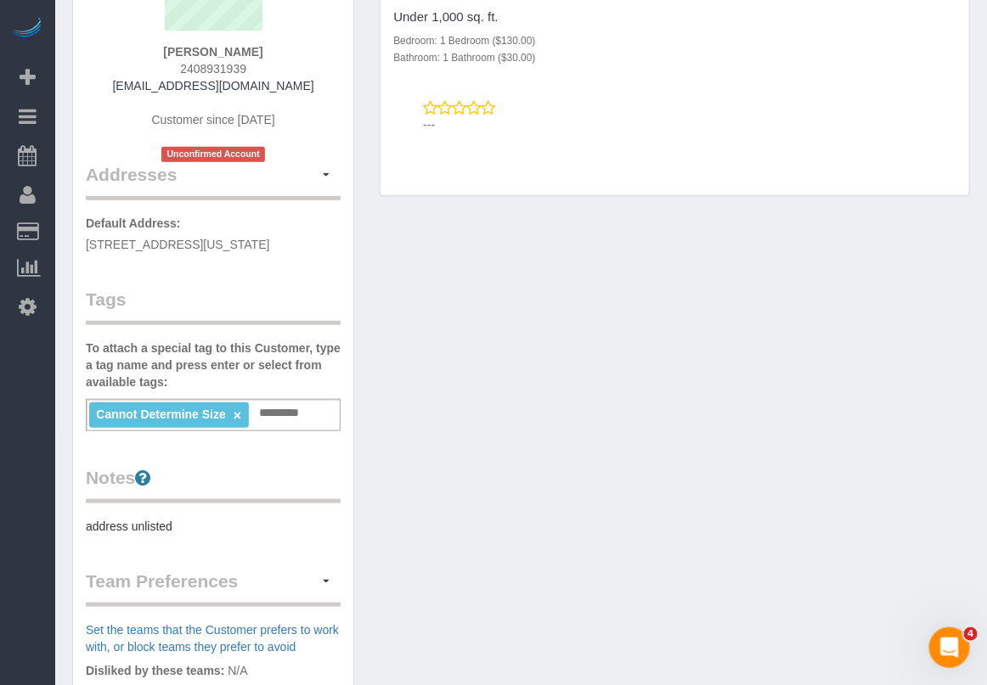
click at [239, 423] on link "×" at bounding box center [238, 416] width 8 height 14
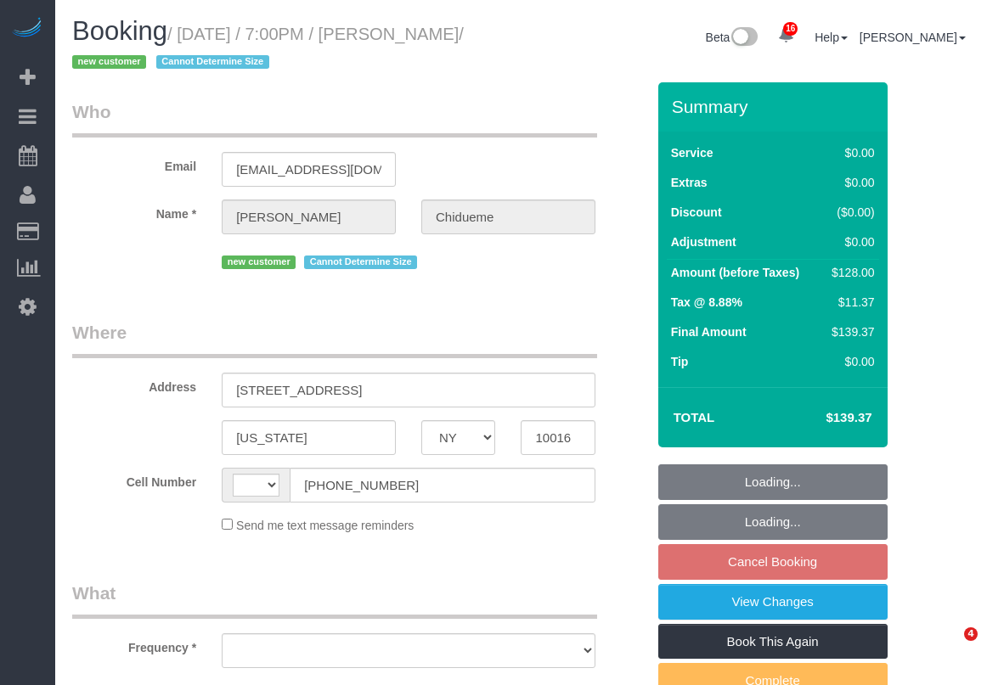
select select "NY"
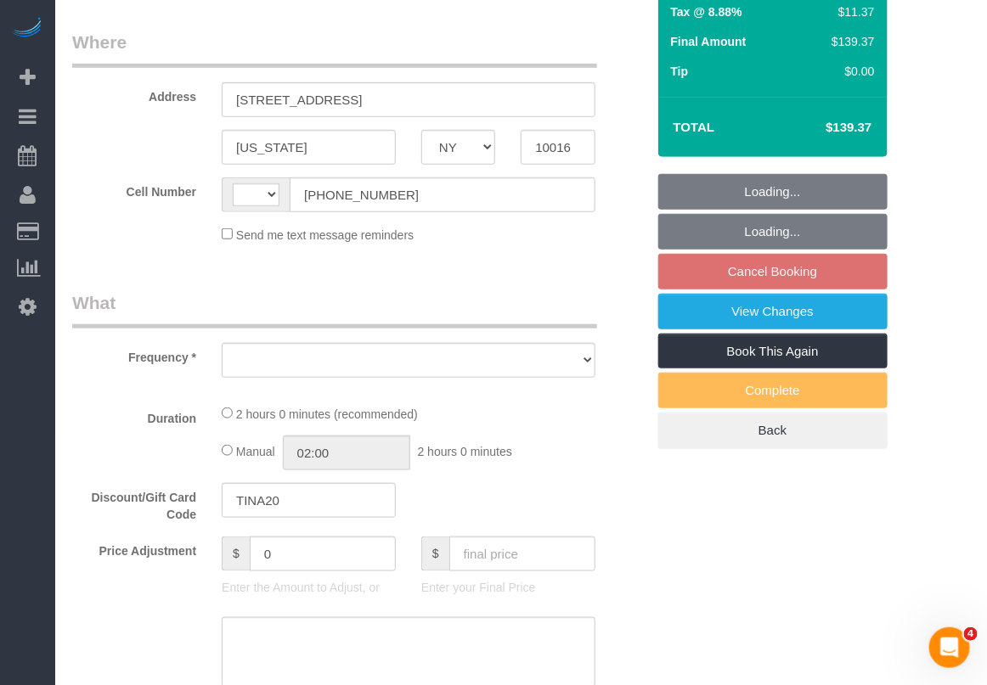
select select "string:US"
select select "object:762"
select select "string:stripe-pm_1S61un4VGloSiKo7d2ipZKlK"
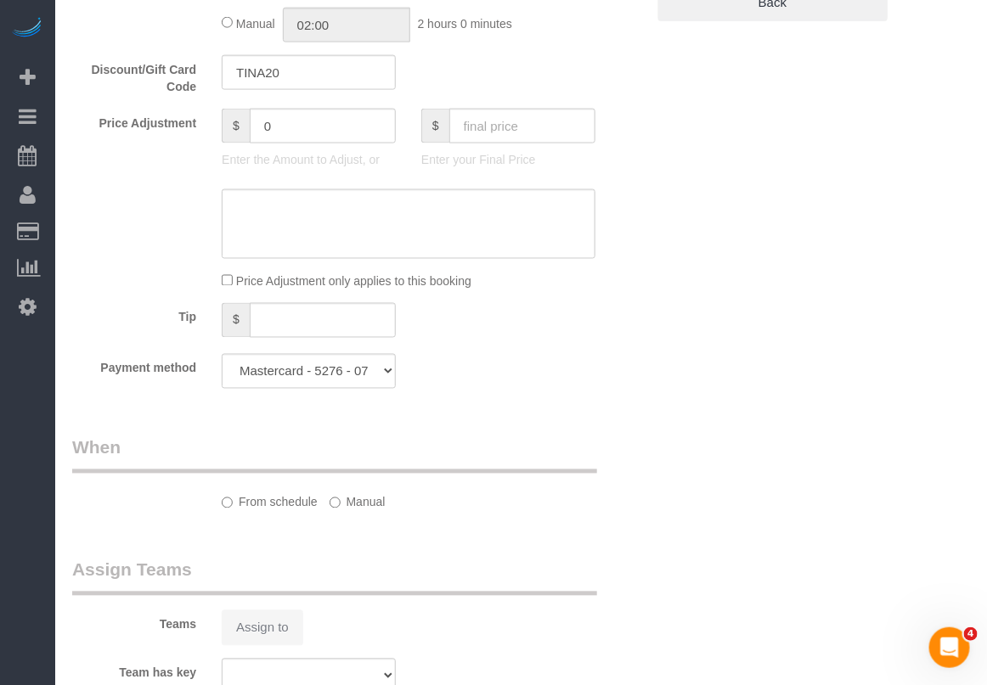
select select "number:66"
select select "number:79"
select select "number:15"
select select "number:5"
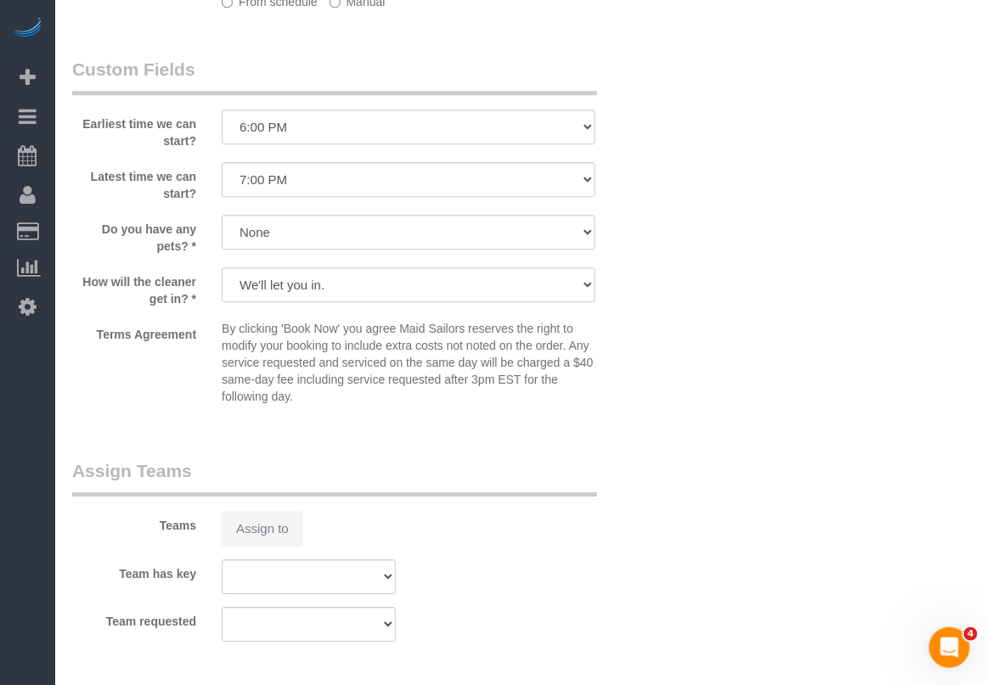
select select "1"
select select "spot11"
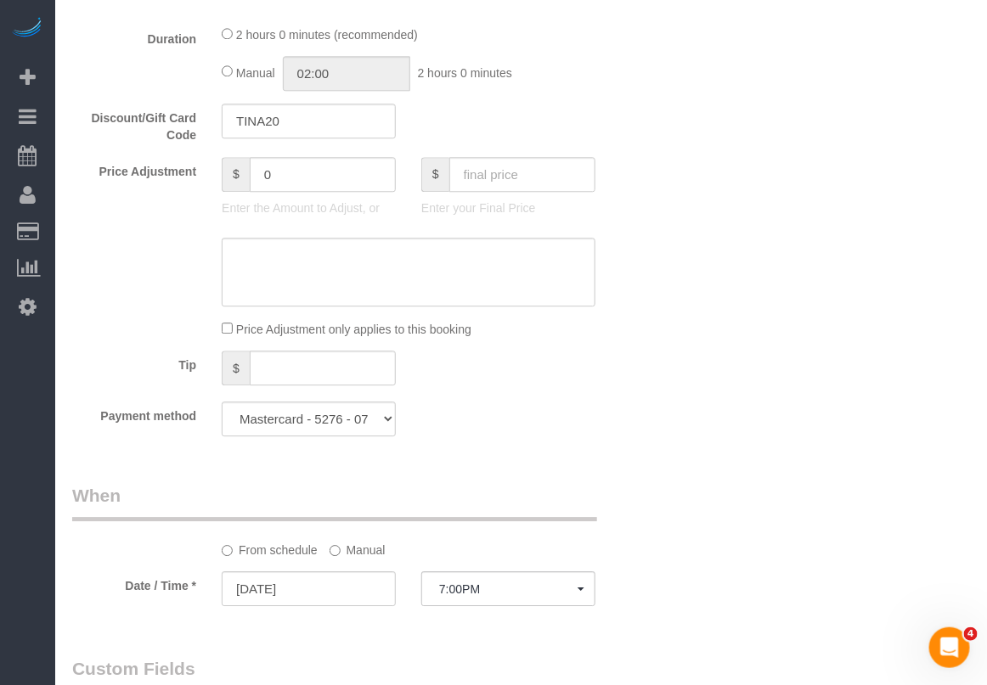
select select "object:1442"
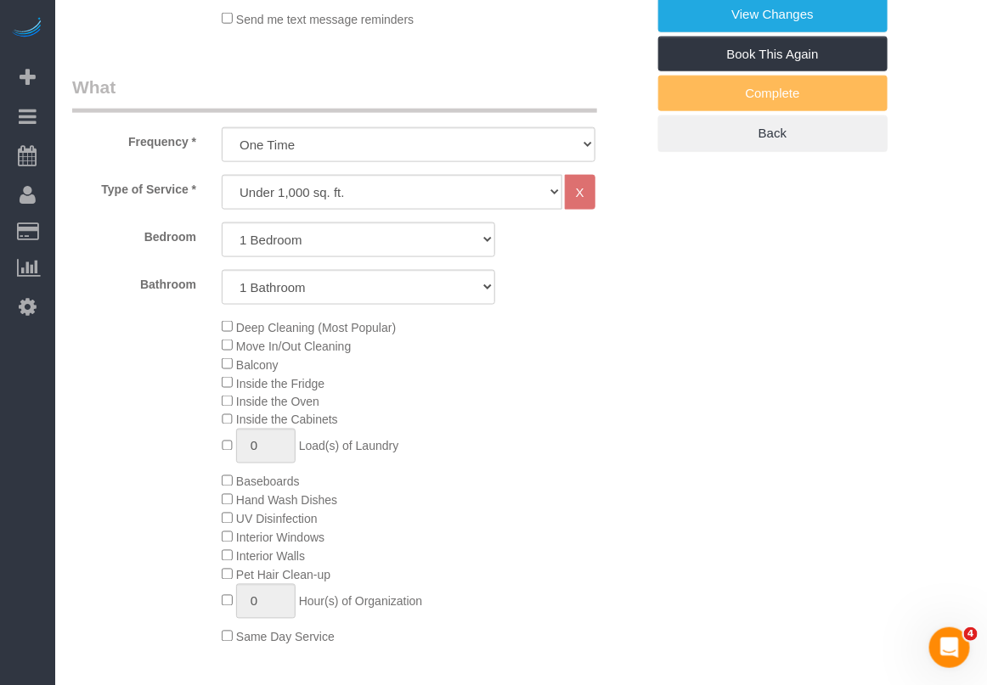
select select "1"
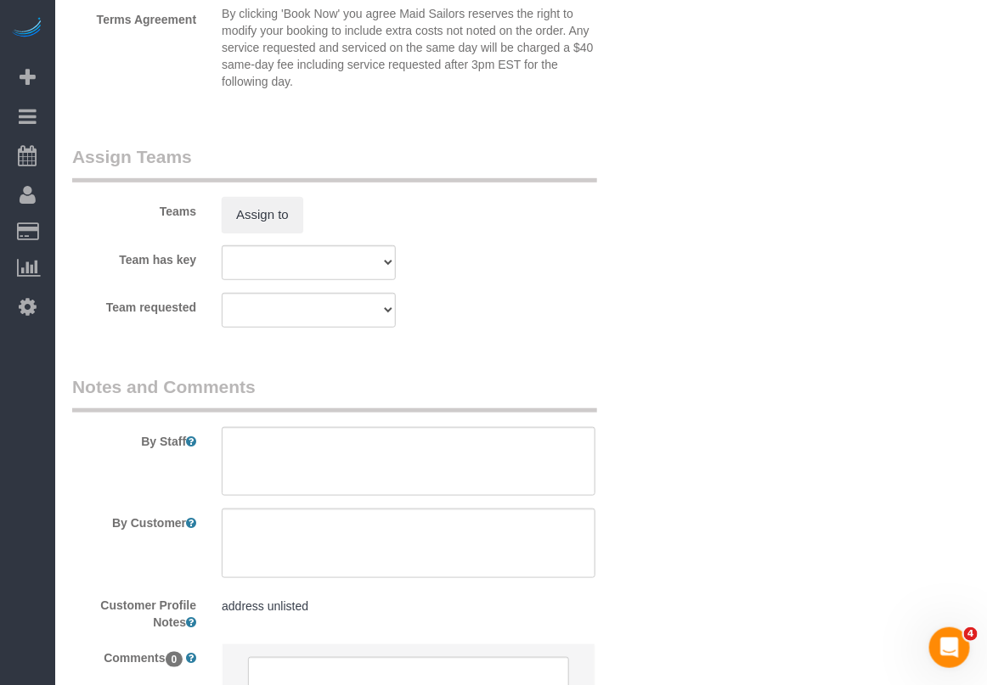
scroll to position [2180, 0]
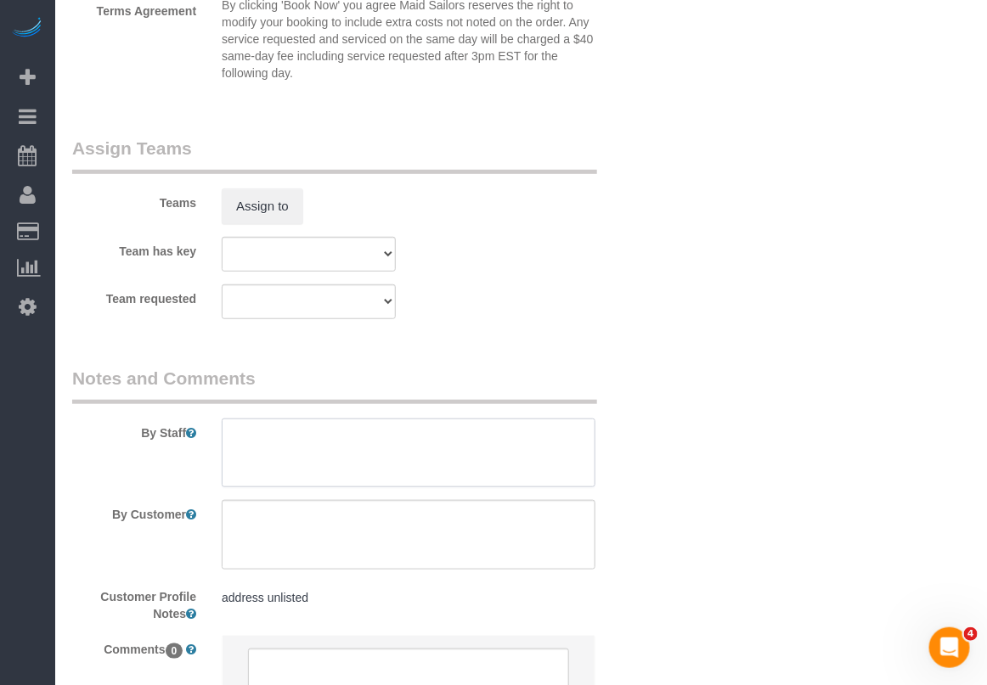
click at [298, 440] on textarea at bounding box center [409, 454] width 374 height 70
paste textarea "https://maidsailors.launch27.com/admin/customers/79576/edit"
type textarea "https://maidsailors.launch27.com/admin/customers/79576/edit"
drag, startPoint x: 247, startPoint y: 456, endPoint x: 210, endPoint y: 443, distance: 39.8
click at [210, 443] on div at bounding box center [408, 454] width 399 height 70
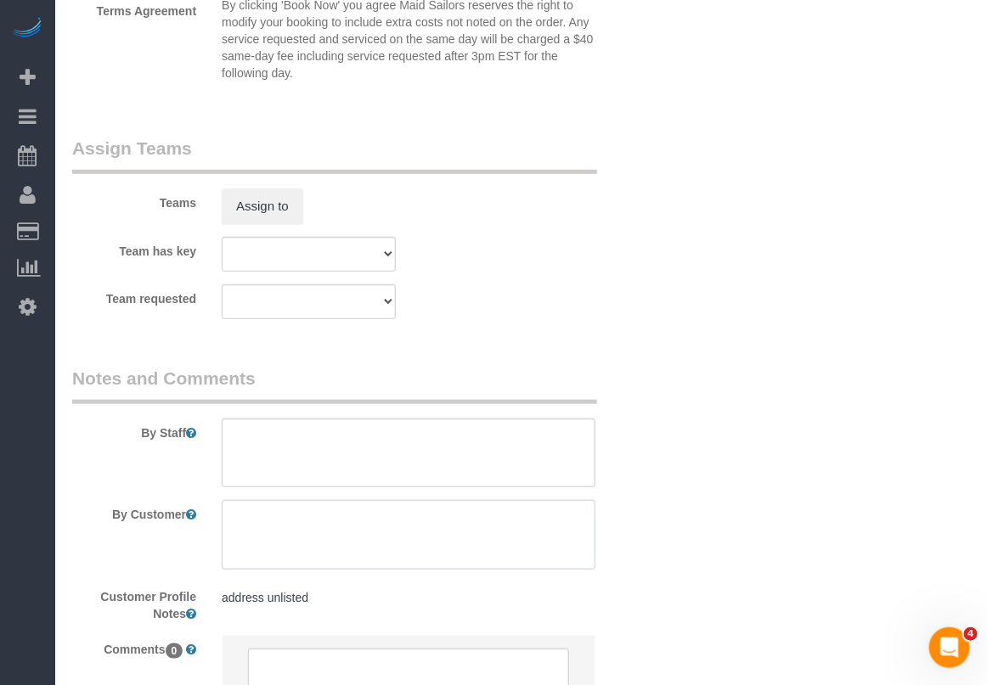
click at [392, 541] on textarea at bounding box center [409, 535] width 374 height 70
click at [295, 470] on textarea at bounding box center [409, 454] width 374 height 70
paste textarea "1 bedroom 1 bathroom. 400-500 sqft"
type textarea "Per customer: 1 bedroom 1 bathroom. 400-500 sqft"
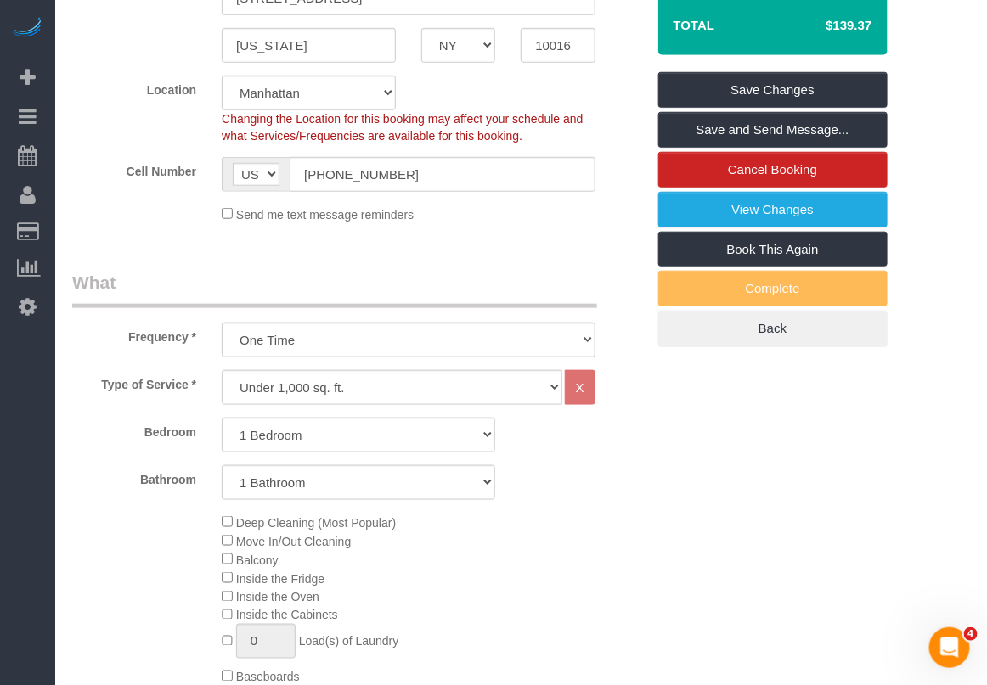
scroll to position [163, 0]
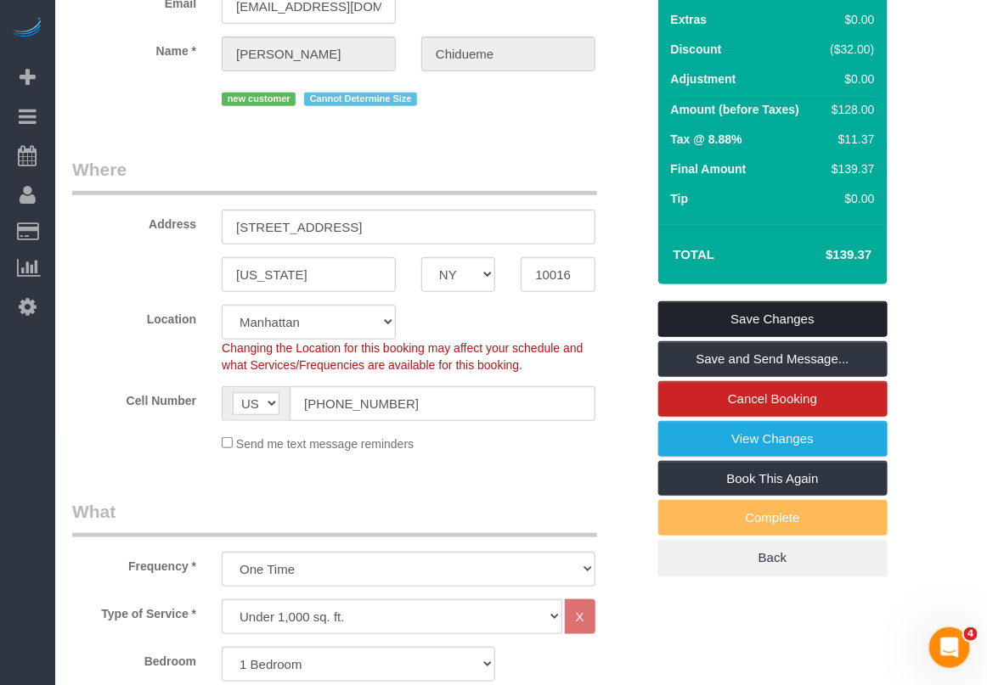
click at [770, 319] on link "Save Changes" at bounding box center [772, 320] width 229 height 36
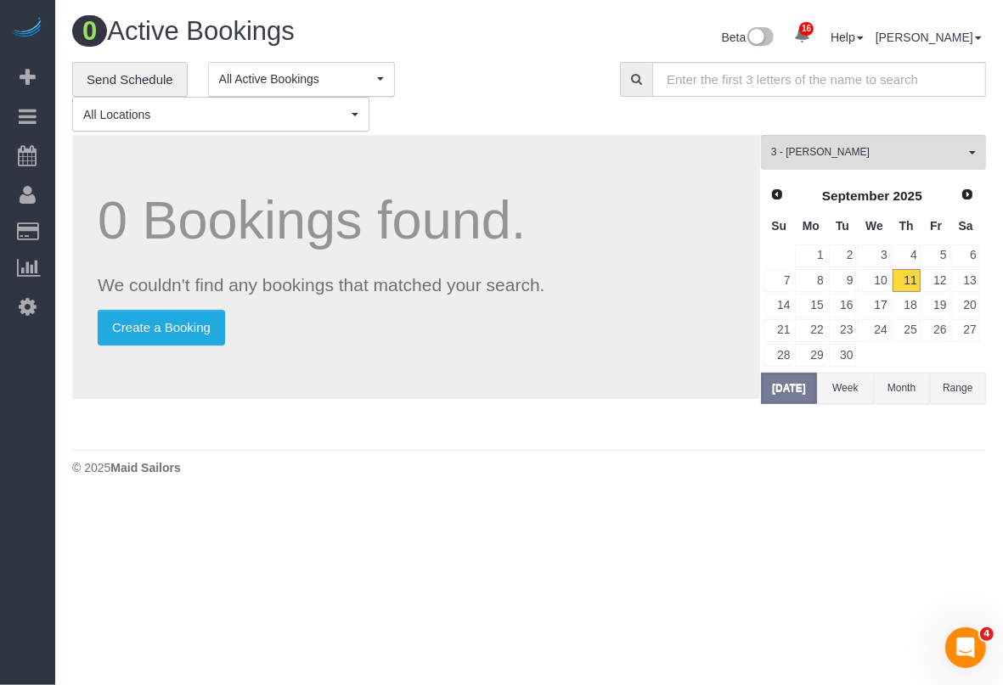
click at [855, 569] on body "16 Beta Your Notifications You have 0 alerts × You have 3 to charge for 09/10/2…" at bounding box center [501, 342] width 1003 height 685
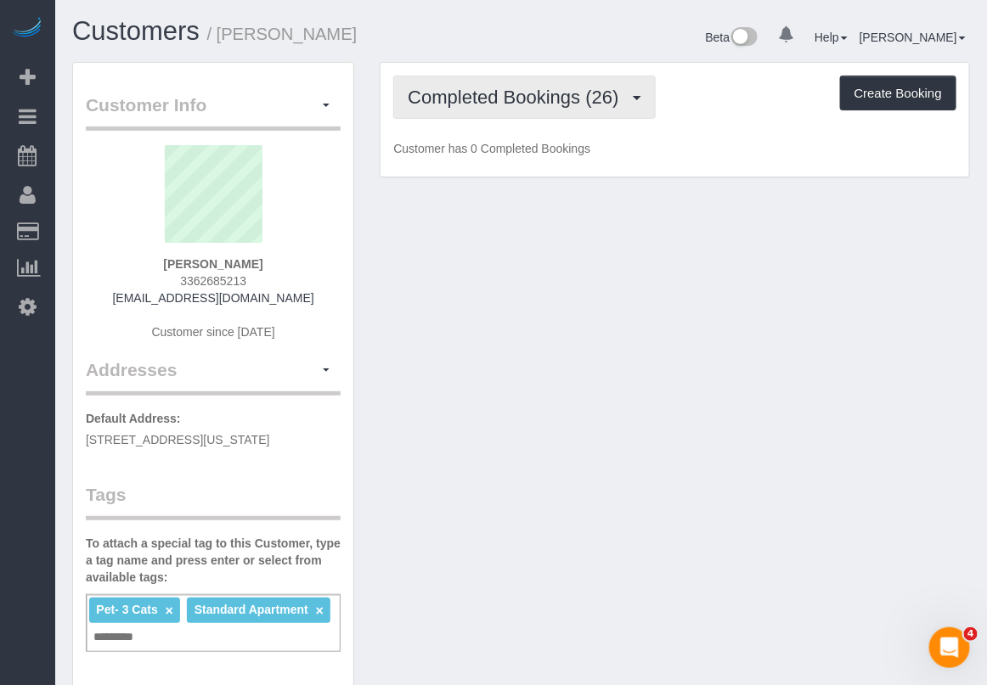
click at [527, 116] on button "Completed Bookings (26)" at bounding box center [524, 97] width 262 height 43
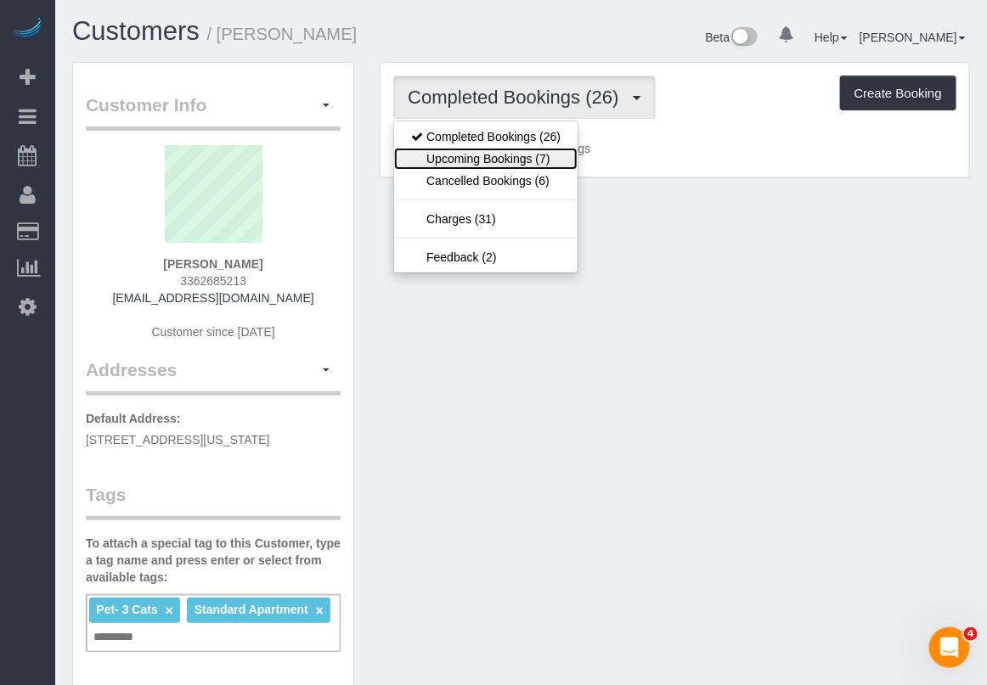
drag, startPoint x: 527, startPoint y: 162, endPoint x: 596, endPoint y: 180, distance: 71.9
click at [527, 164] on link "Upcoming Bookings (7)" at bounding box center [485, 159] width 183 height 22
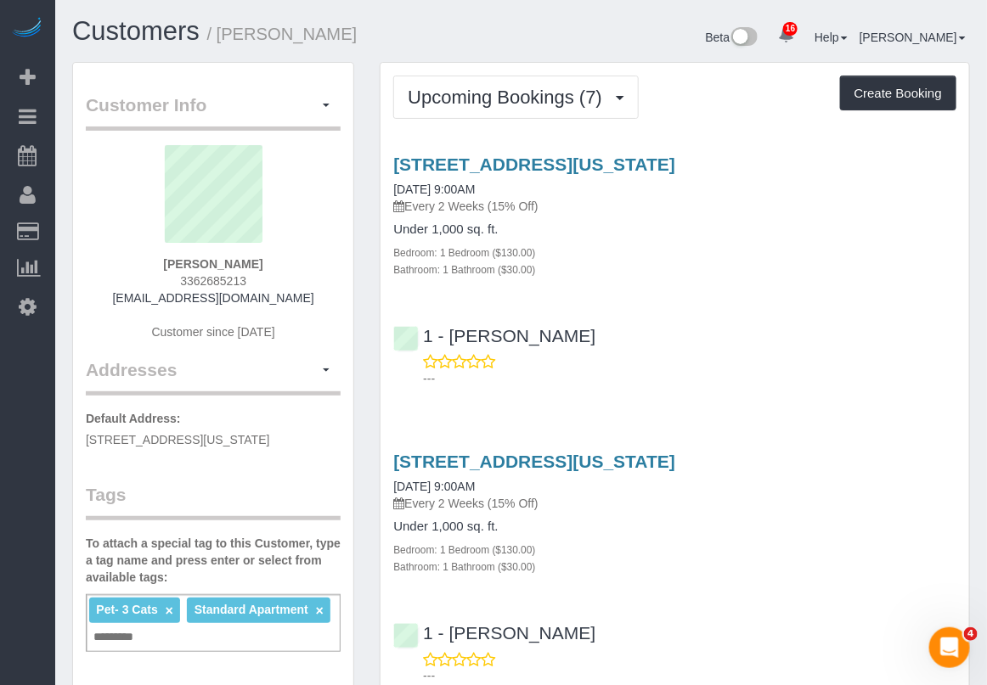
click at [722, 571] on div "Bathroom: 1 Bathroom ($30.00)" at bounding box center [674, 566] width 563 height 17
click at [467, 167] on link "[STREET_ADDRESS][US_STATE]" at bounding box center [534, 165] width 282 height 20
drag, startPoint x: 696, startPoint y: 327, endPoint x: 451, endPoint y: 333, distance: 245.5
click at [451, 333] on div "1 - [PERSON_NAME] ---" at bounding box center [675, 350] width 589 height 76
copy link "[PERSON_NAME]"
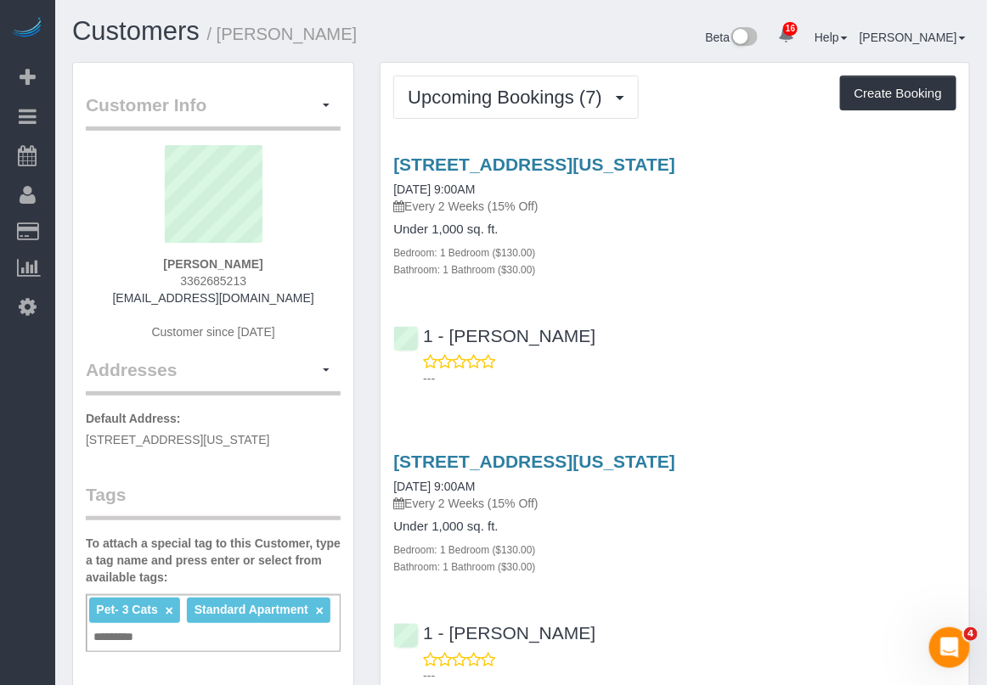
click at [722, 609] on div "1 - [PERSON_NAME] ---" at bounding box center [675, 647] width 589 height 76
click at [507, 162] on link "[STREET_ADDRESS][US_STATE]" at bounding box center [534, 165] width 282 height 20
drag, startPoint x: 280, startPoint y: 268, endPoint x: 160, endPoint y: 259, distance: 121.0
click at [160, 259] on div "[PERSON_NAME] 3362685213 [EMAIL_ADDRESS][DOMAIN_NAME] Customer since [DATE]" at bounding box center [213, 251] width 255 height 212
copy strong "[PERSON_NAME]"
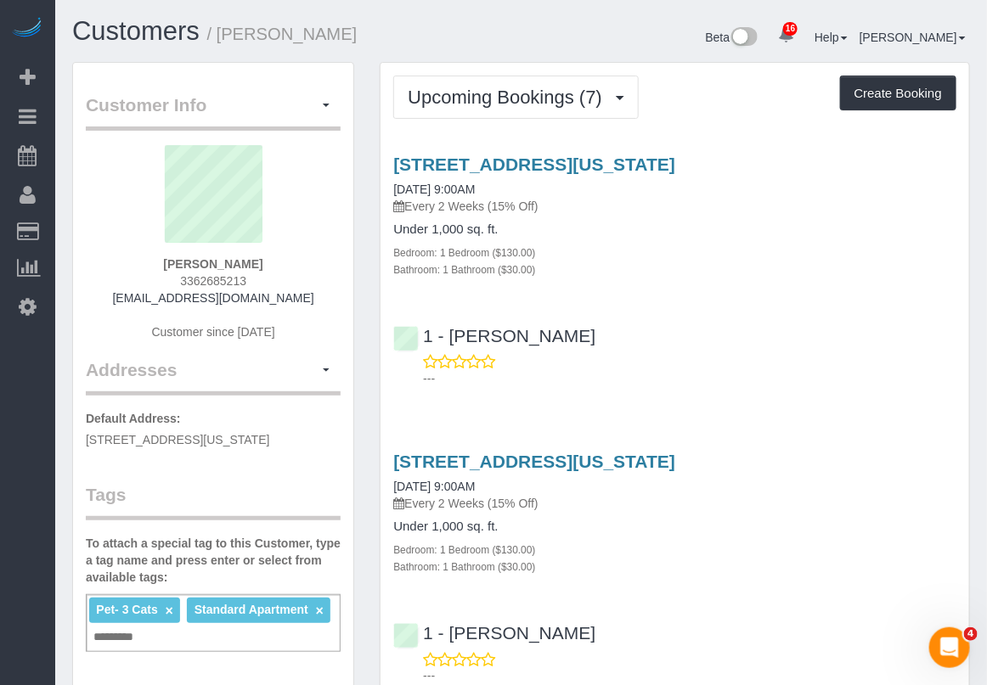
click at [681, 541] on div "Bedroom: 1 Bedroom ($130.00)" at bounding box center [674, 549] width 563 height 17
click at [494, 162] on link "[STREET_ADDRESS][US_STATE]" at bounding box center [534, 165] width 282 height 20
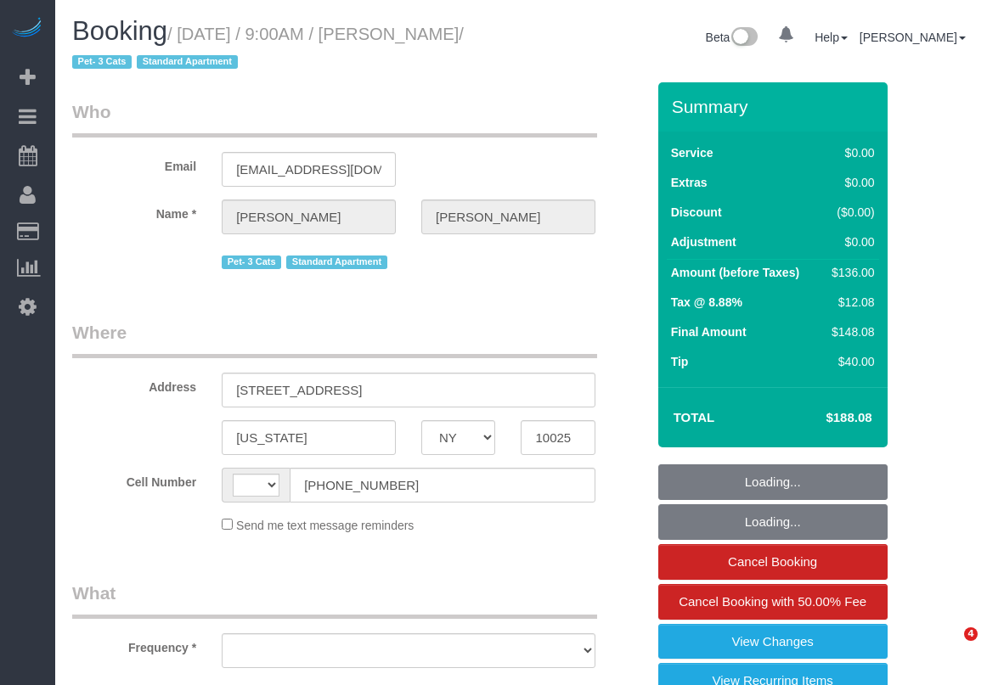
select select "NY"
select select "string:US"
select select "object:776"
select select "string:stripe-pm_1P8RUe4VGloSiKo7HuCvSYae"
select select "1"
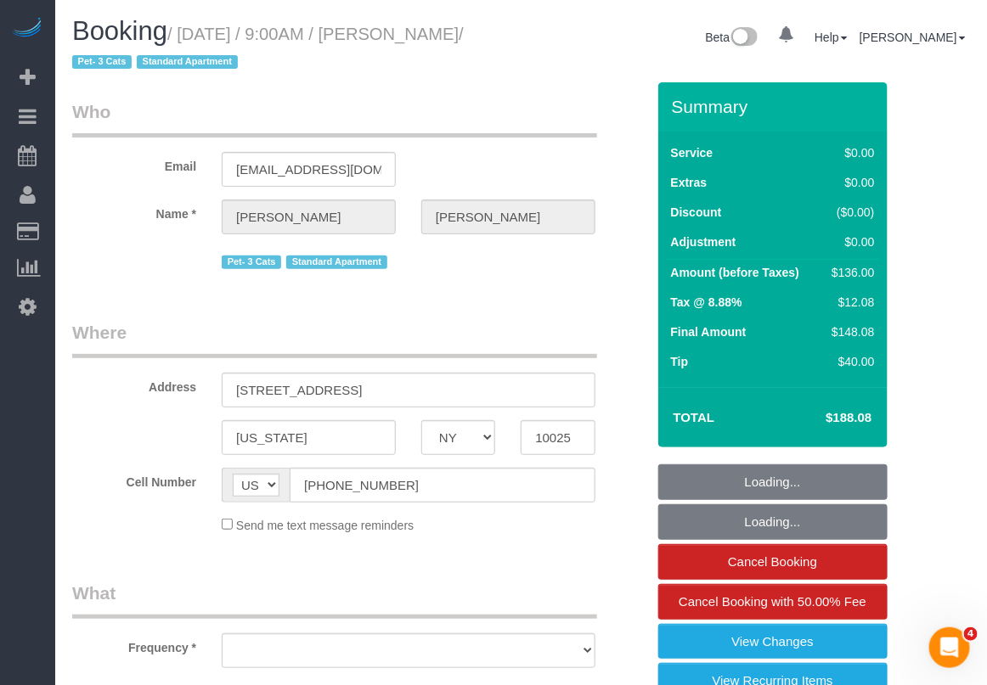
select select "number:56"
select select "number:73"
select select "number:14"
select select "number:6"
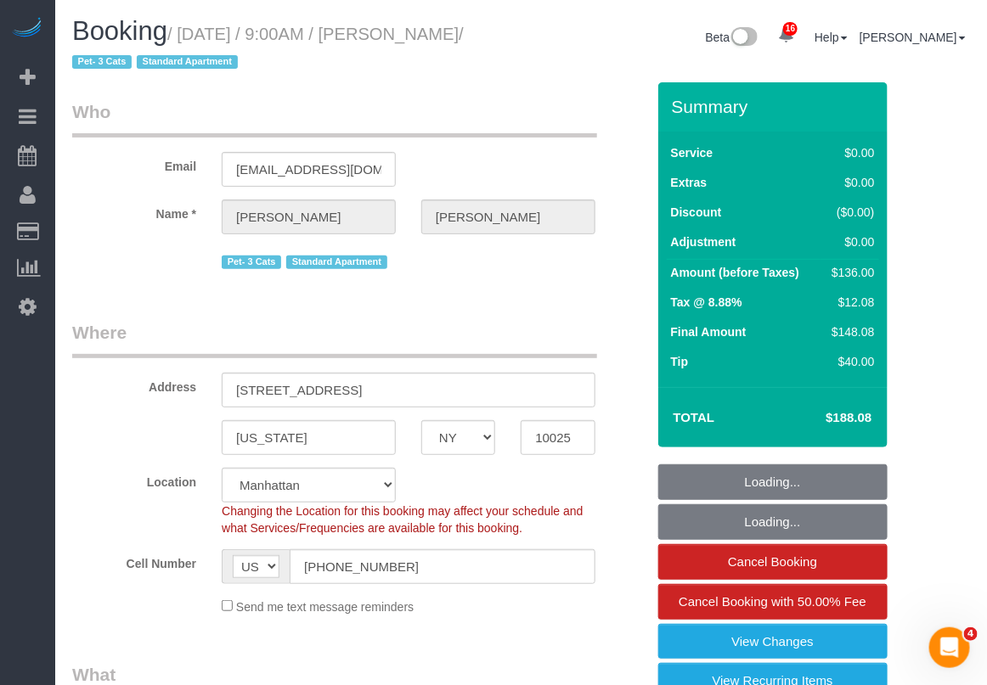
select select "spot1"
select select "object:1459"
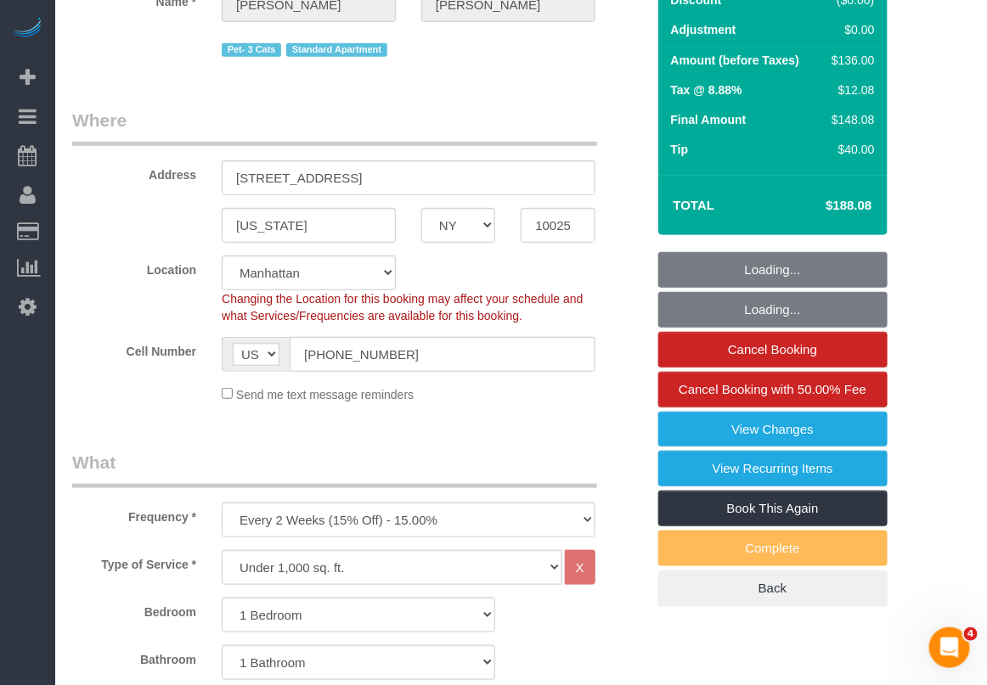
select select "1"
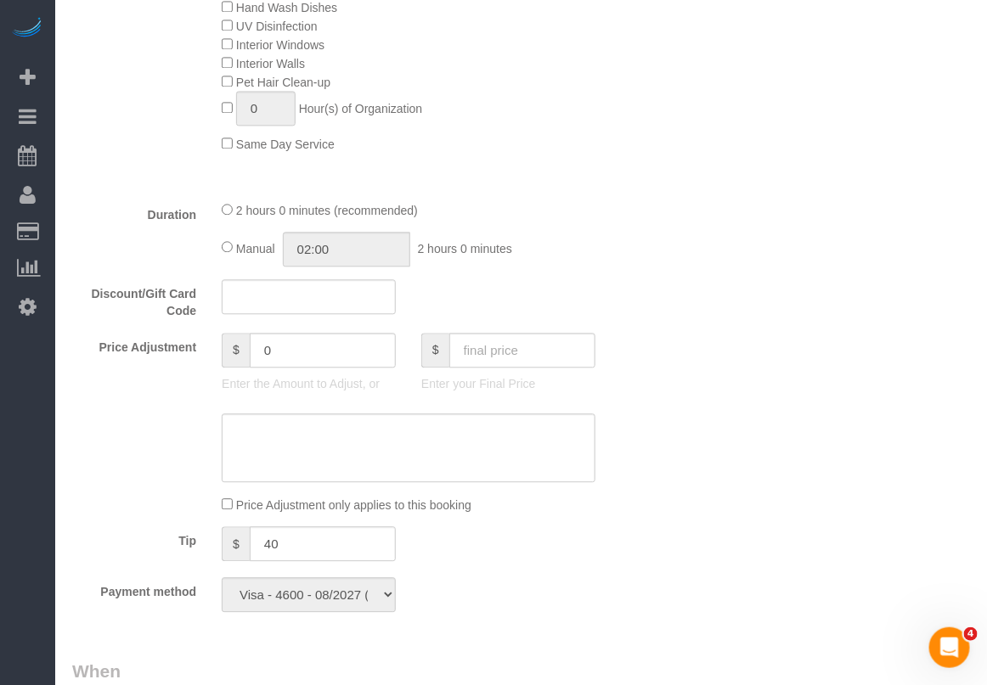
scroll to position [1062, 0]
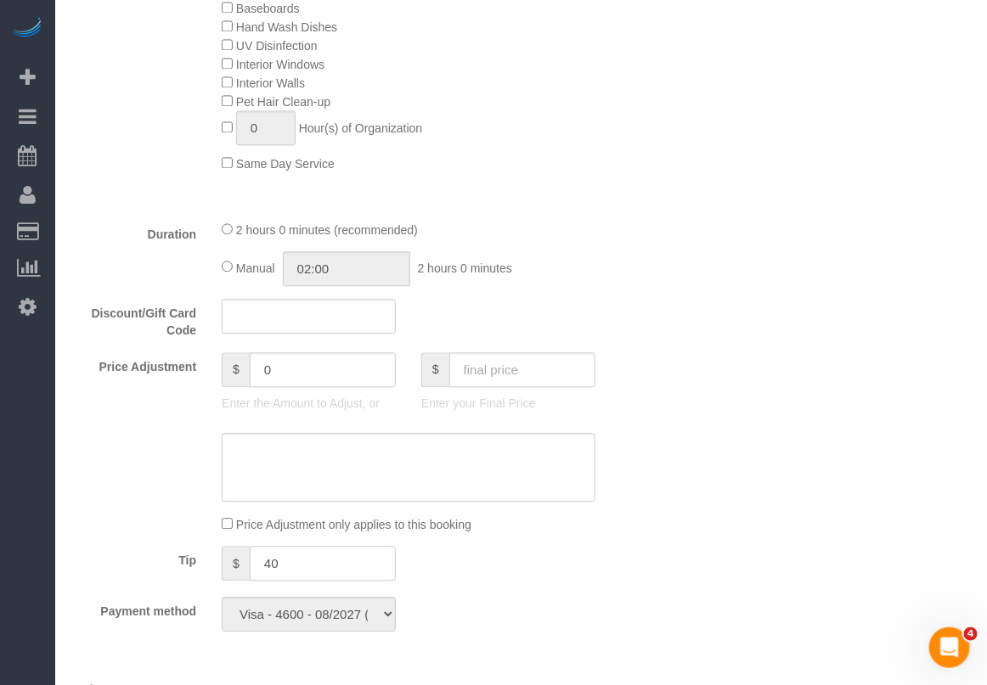
drag, startPoint x: 282, startPoint y: 571, endPoint x: 244, endPoint y: 565, distance: 38.7
click at [244, 565] on div "$ 40" at bounding box center [309, 563] width 174 height 35
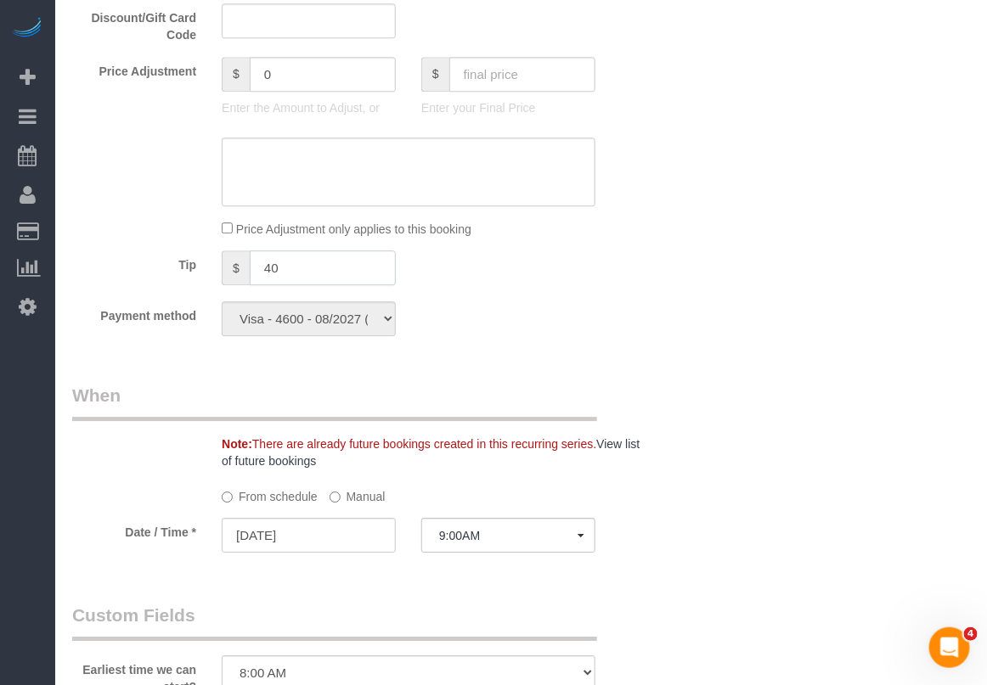
scroll to position [1380, 0]
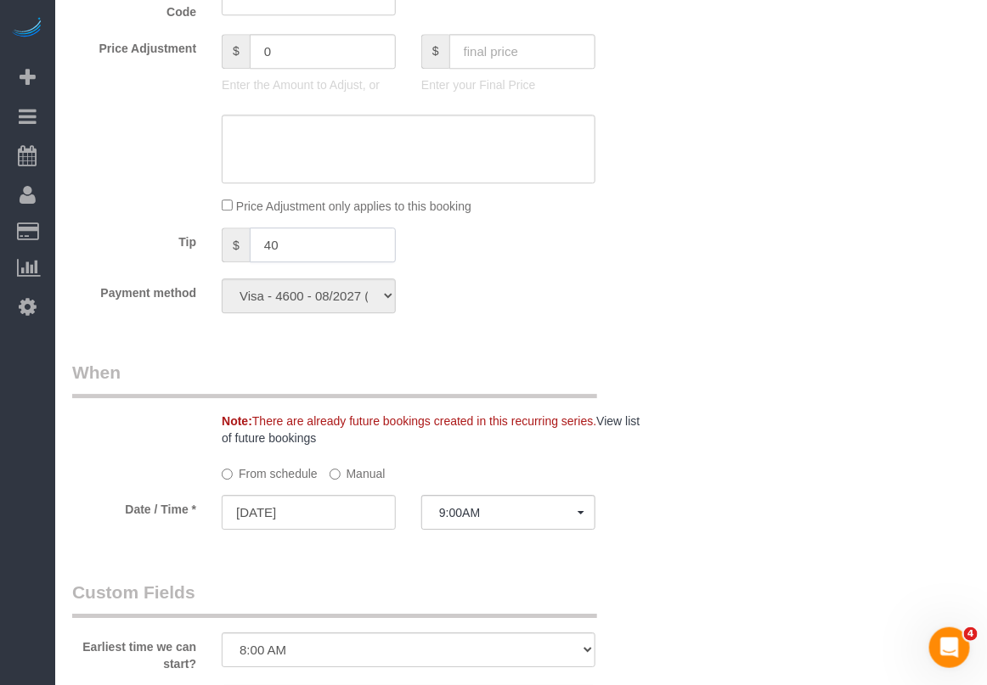
click at [317, 255] on input "40" at bounding box center [323, 245] width 146 height 35
drag, startPoint x: 226, startPoint y: 242, endPoint x: 189, endPoint y: 235, distance: 37.1
click at [189, 235] on div "Tip $ 40" at bounding box center [358, 247] width 599 height 38
type input "100"
click at [748, 187] on div "Who Email blainecbentsen@gmail.com Name * Blaine Bentsen Pet- 3 Cats Standard A…" at bounding box center [521, 194] width 898 height 2984
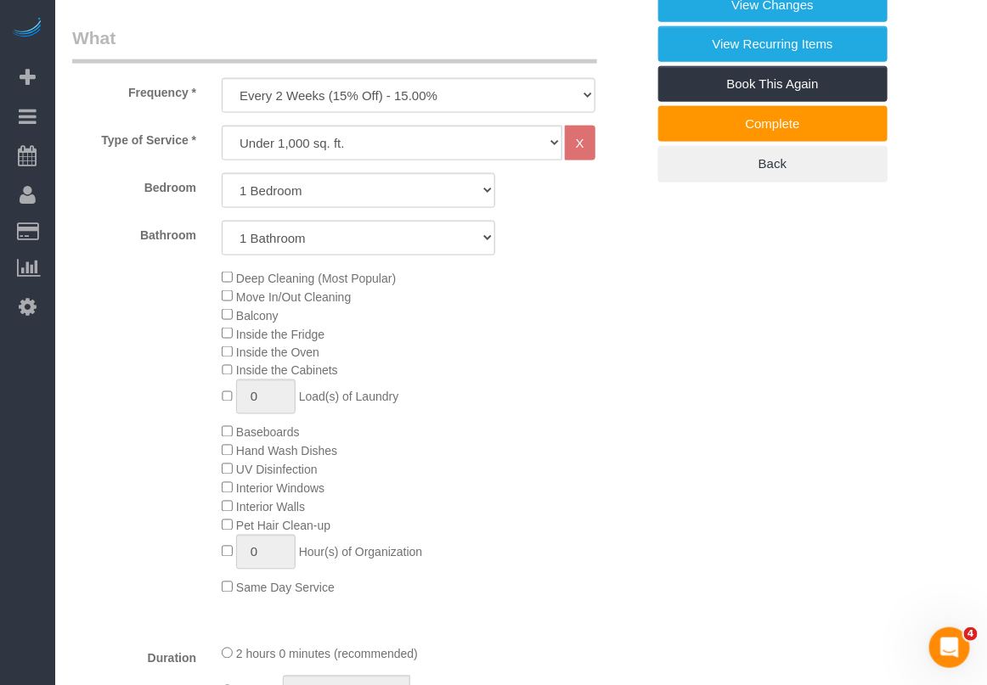
scroll to position [212, 0]
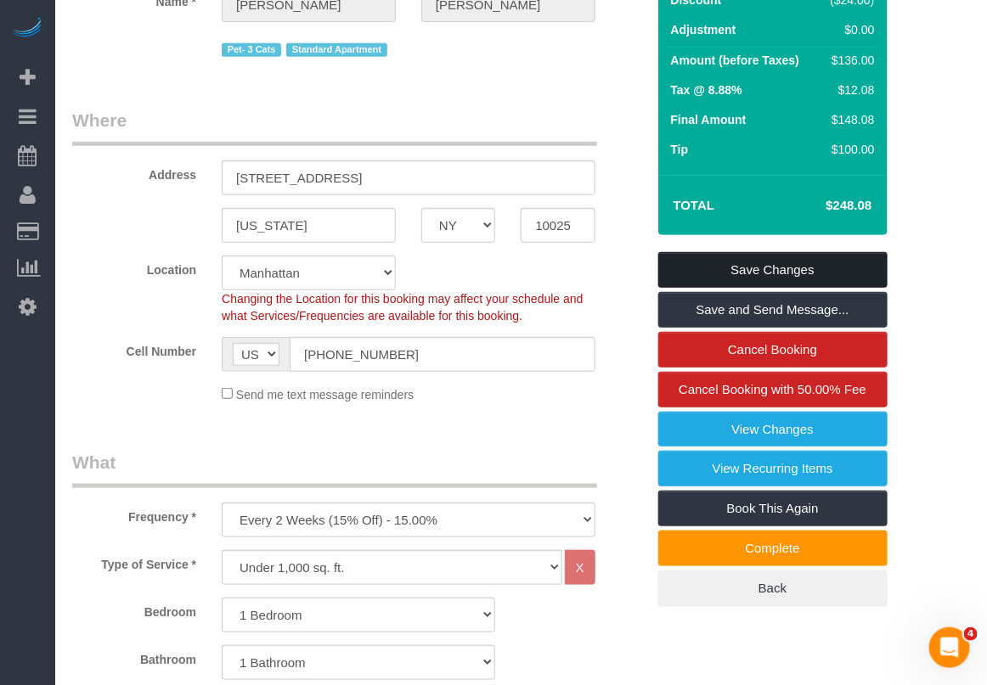
click at [708, 276] on link "Save Changes" at bounding box center [772, 270] width 229 height 36
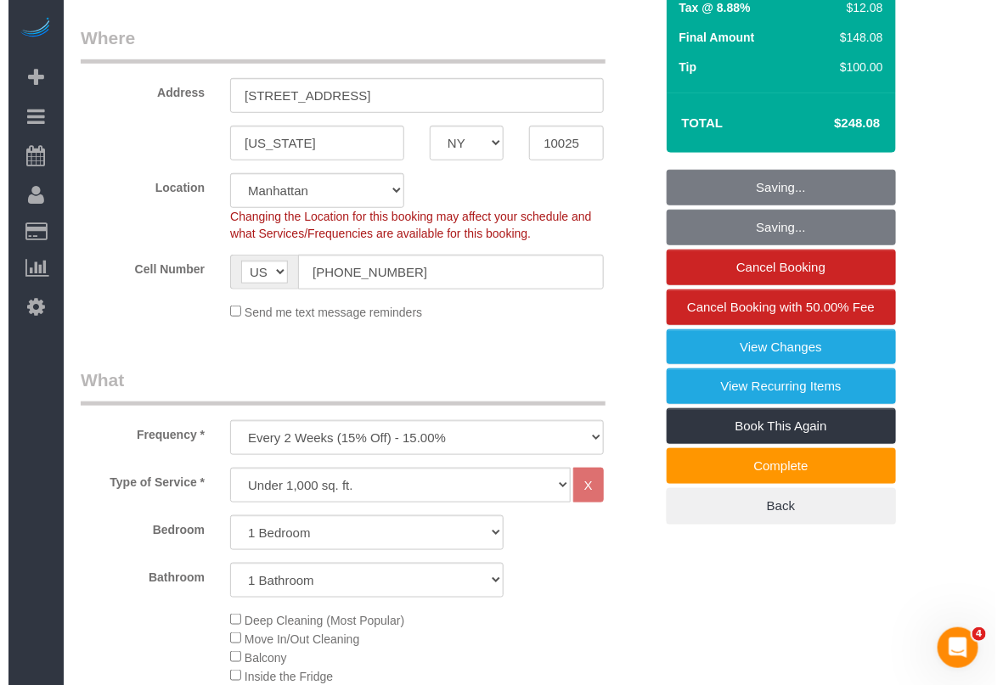
scroll to position [0, 0]
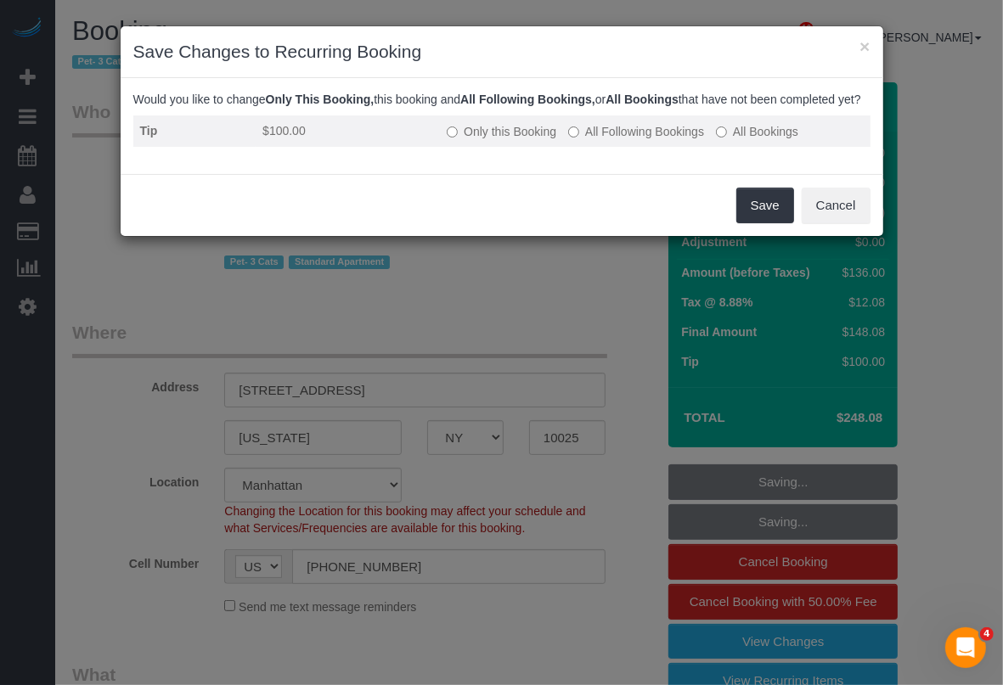
click at [473, 140] on label "Only this Booking" at bounding box center [502, 131] width 110 height 17
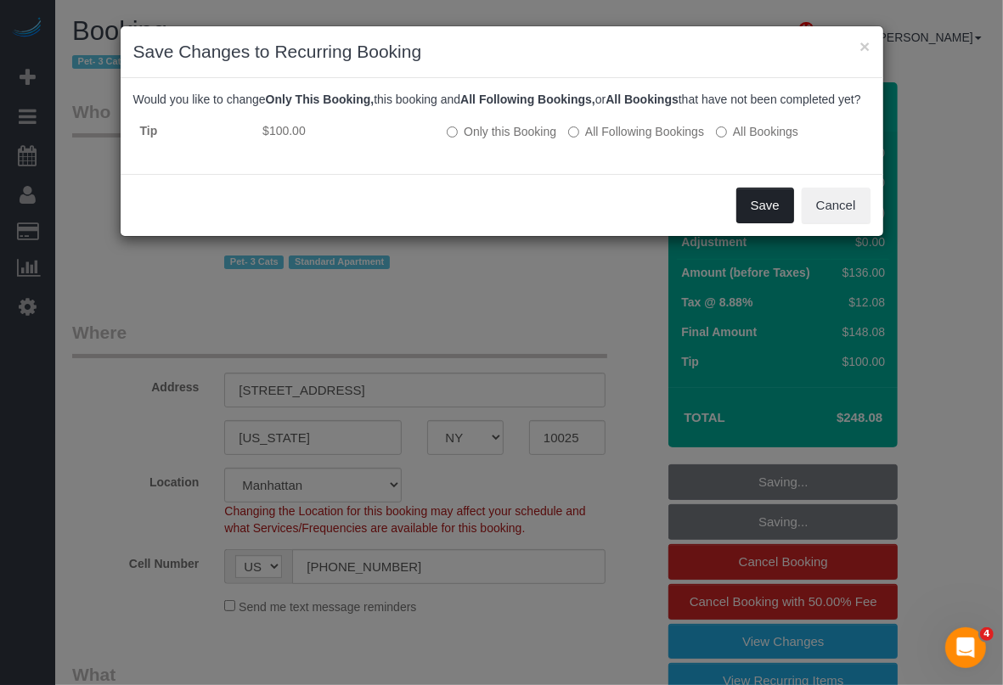
click at [763, 223] on button "Save" at bounding box center [765, 206] width 58 height 36
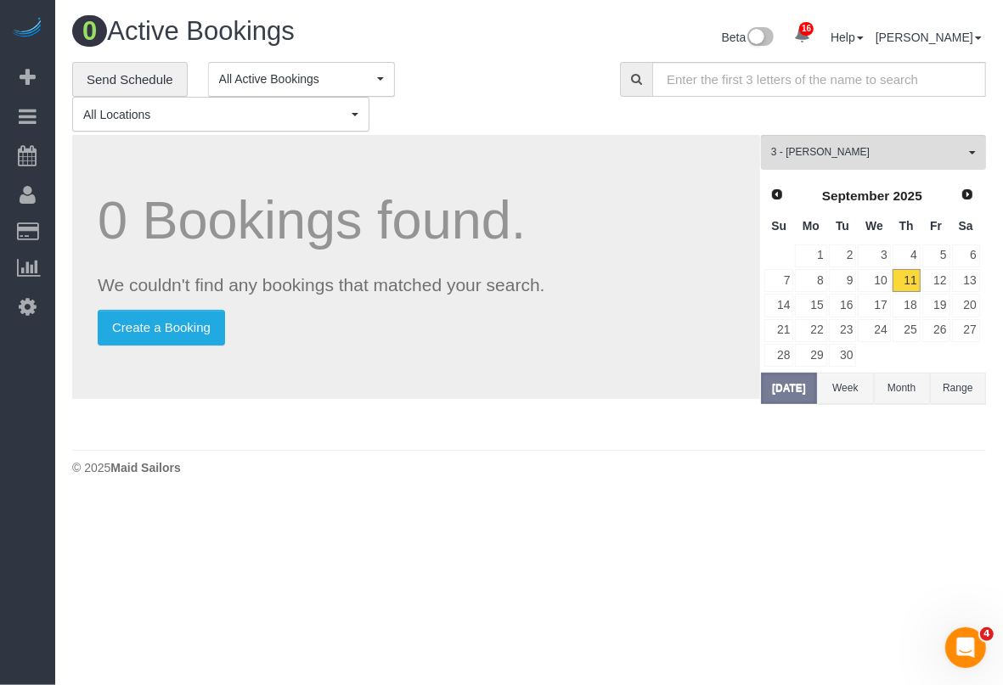
click at [426, 580] on body "16 Beta Your Notifications You have 0 alerts × You have 3 to charge for 09/10/2…" at bounding box center [501, 342] width 1003 height 685
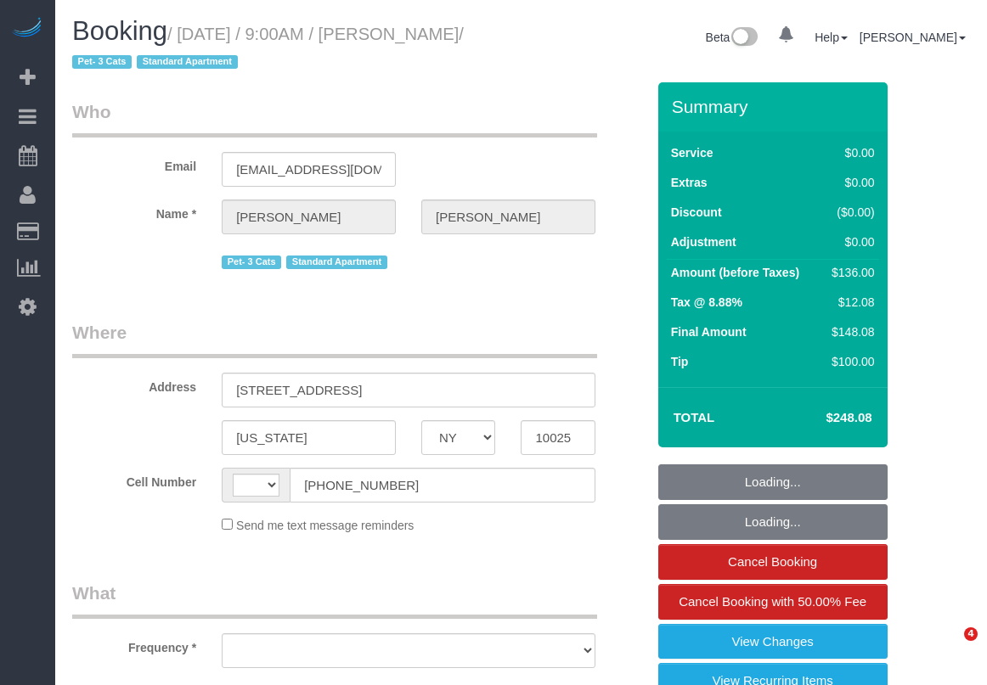
select select "NY"
select select "object:527"
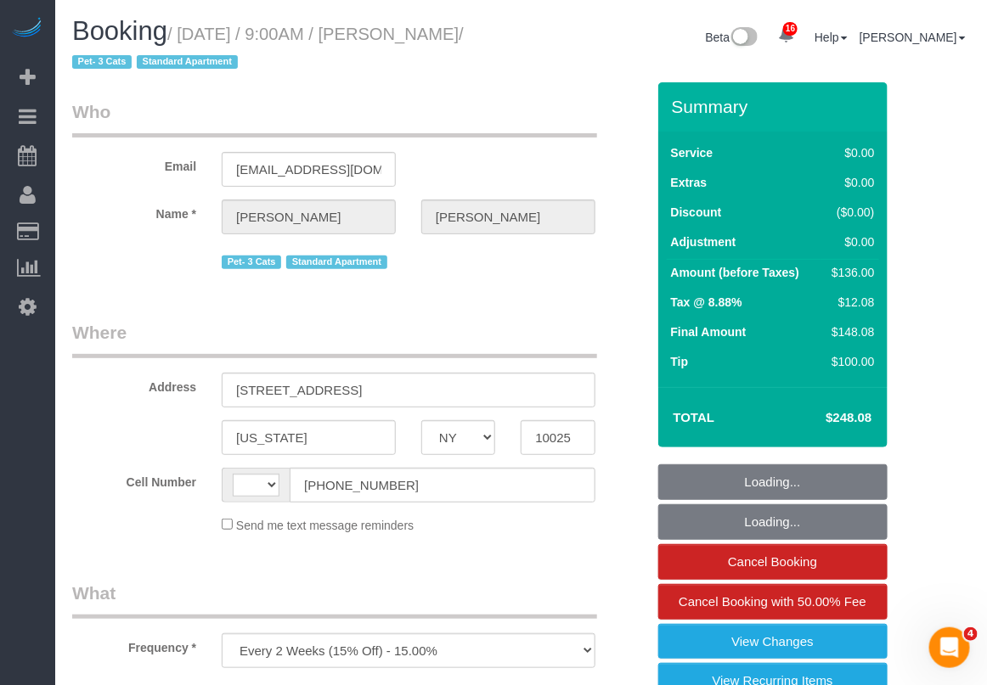
select select "1"
select select "string:US"
select select "number:56"
select select "number:73"
select select "number:14"
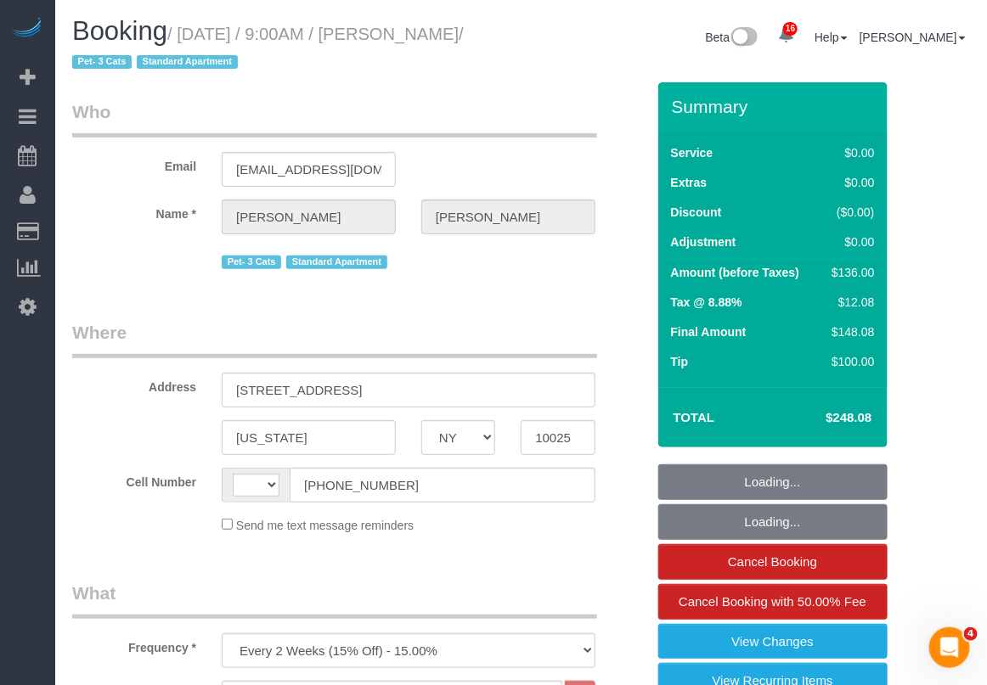
select select "number:6"
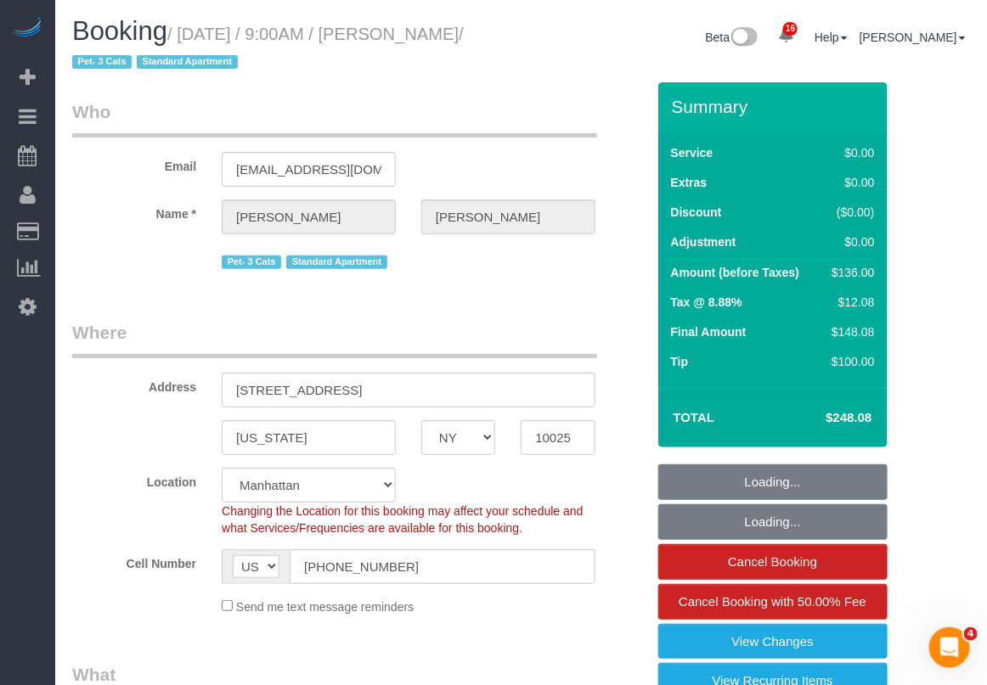
select select "object:1459"
select select "string:stripe-pm_1P8RUe4VGloSiKo7HuCvSYae"
select select "spot1"
select select "1"
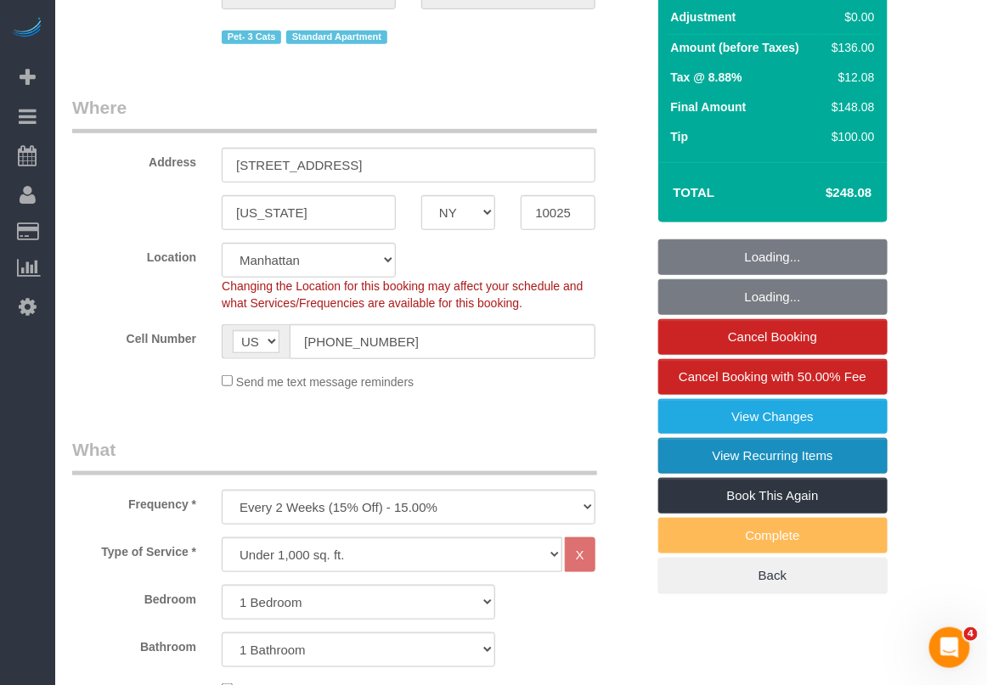
scroll to position [319, 0]
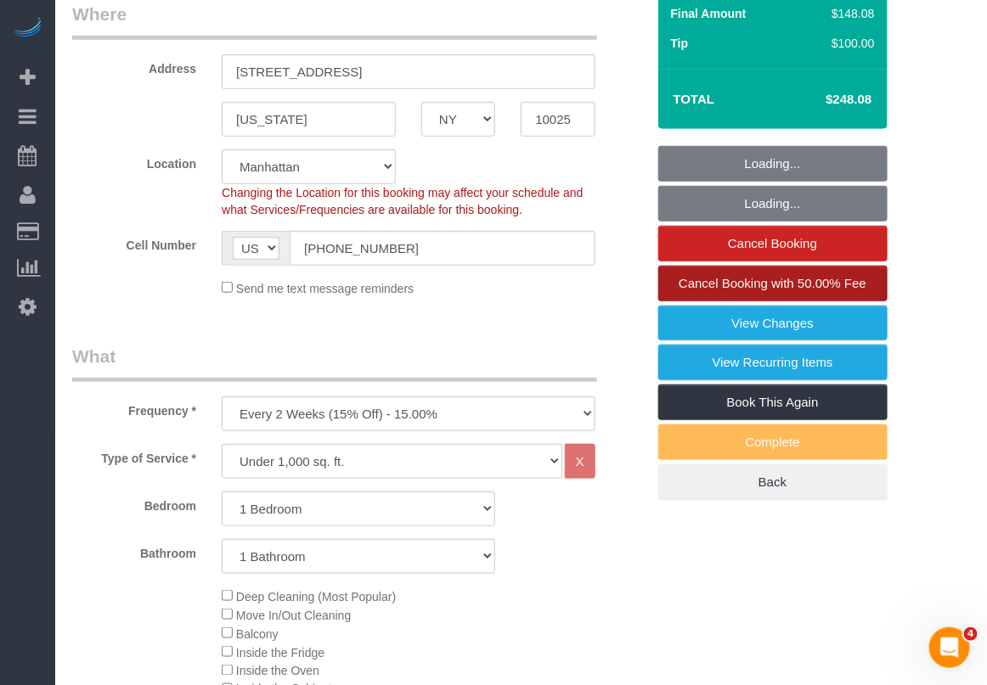
click at [732, 286] on span "Cancel Booking with 50.00% Fee" at bounding box center [773, 283] width 188 height 14
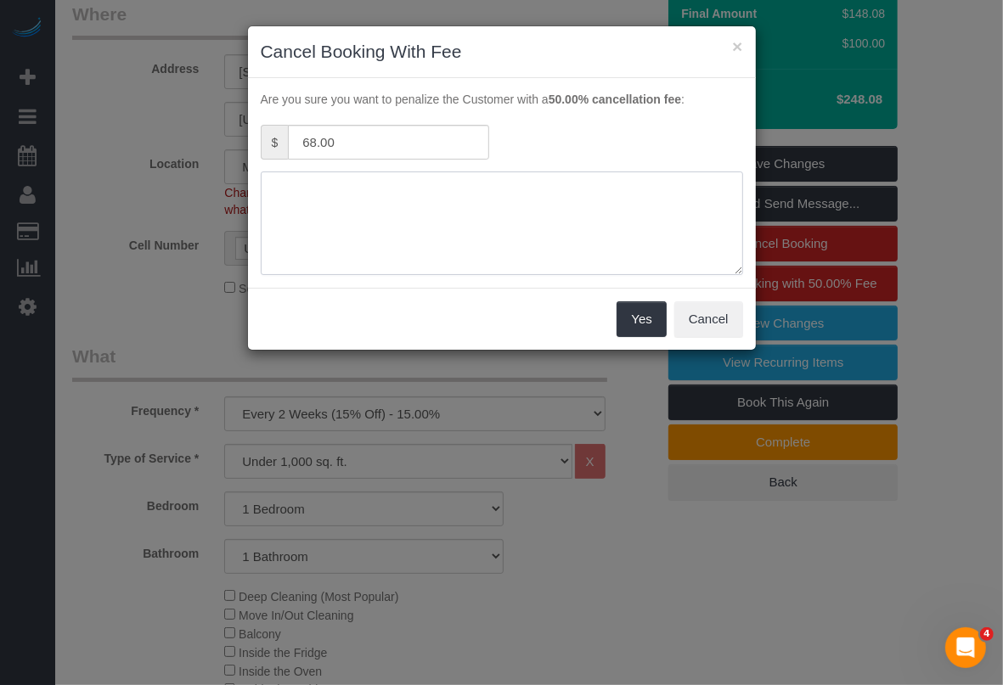
drag, startPoint x: 375, startPoint y: 192, endPoint x: 646, endPoint y: 230, distance: 273.6
click at [376, 192] on textarea at bounding box center [502, 224] width 482 height 104
type textarea "customer request"
click at [739, 43] on button "×" at bounding box center [737, 46] width 10 height 18
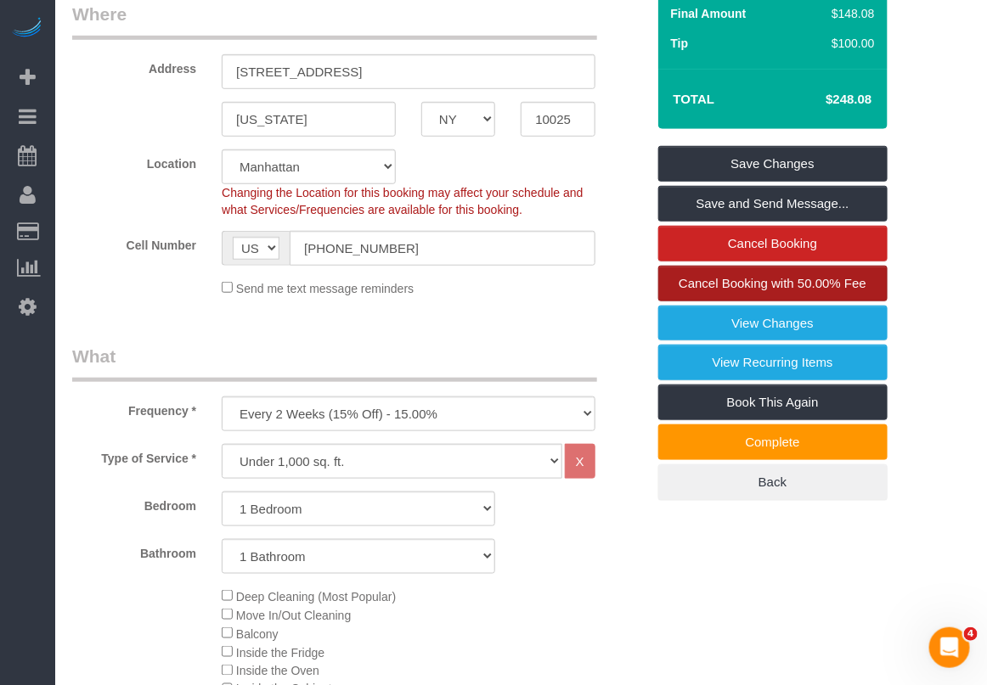
click at [764, 283] on span "Cancel Booking with 50.00% Fee" at bounding box center [773, 283] width 188 height 14
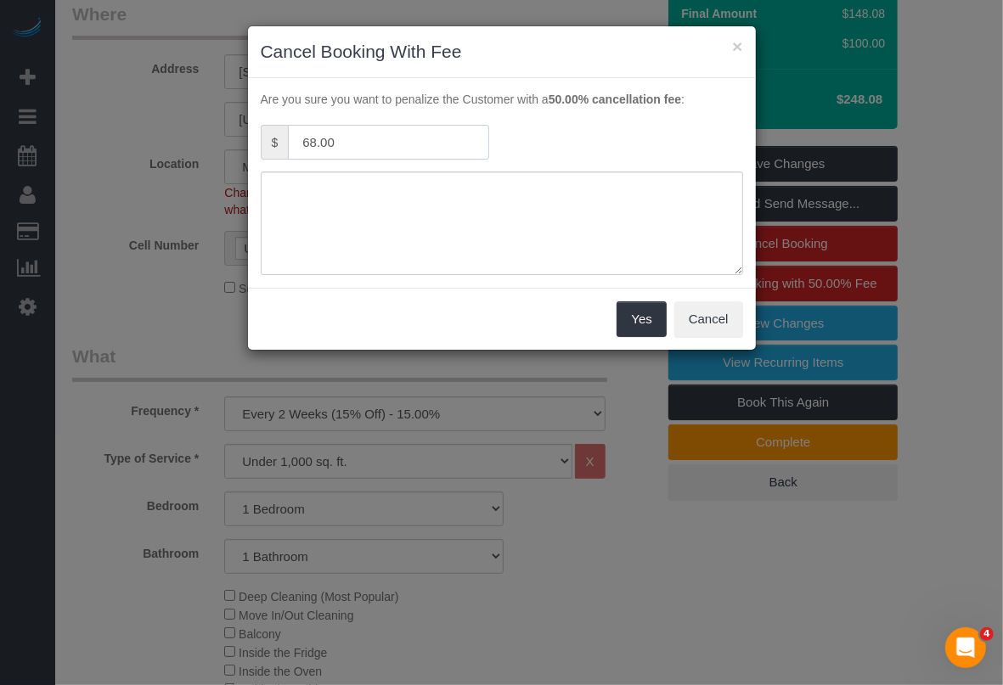
drag, startPoint x: 355, startPoint y: 138, endPoint x: 340, endPoint y: 159, distance: 25.5
click at [316, 154] on input "68.00" at bounding box center [388, 142] width 200 height 35
click at [351, 138] on input "68.00" at bounding box center [388, 142] width 200 height 35
drag, startPoint x: 363, startPoint y: 138, endPoint x: 285, endPoint y: 150, distance: 78.2
click at [285, 150] on div "$ 68.00" at bounding box center [375, 142] width 228 height 35
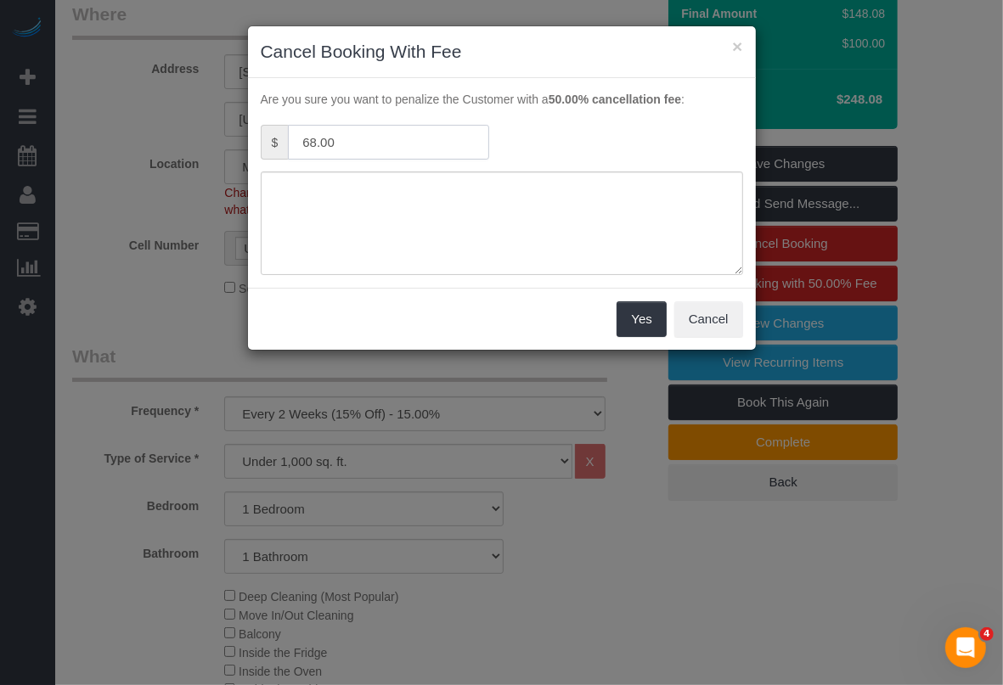
click at [296, 141] on input "68.00" at bounding box center [388, 142] width 200 height 35
type input "168.00"
click at [608, 159] on div "$ 168.00" at bounding box center [502, 144] width 508 height 38
drag, startPoint x: 570, startPoint y: 228, endPoint x: 562, endPoint y: 232, distance: 8.7
click at [569, 228] on textarea at bounding box center [502, 224] width 482 height 104
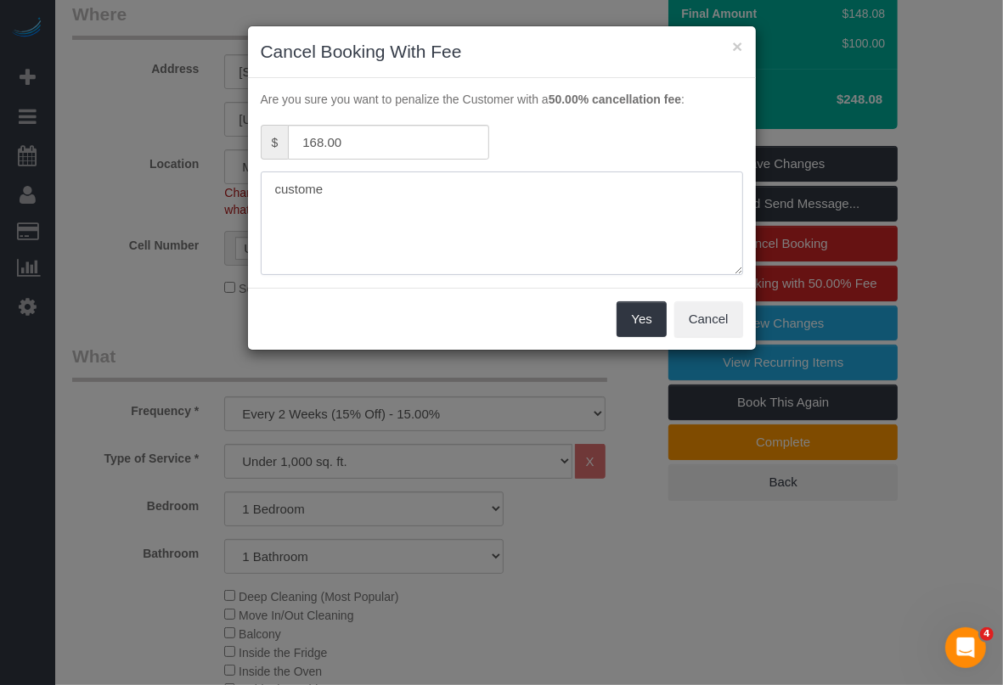
type textarea "custome"
click at [732, 39] on button "×" at bounding box center [737, 46] width 10 height 18
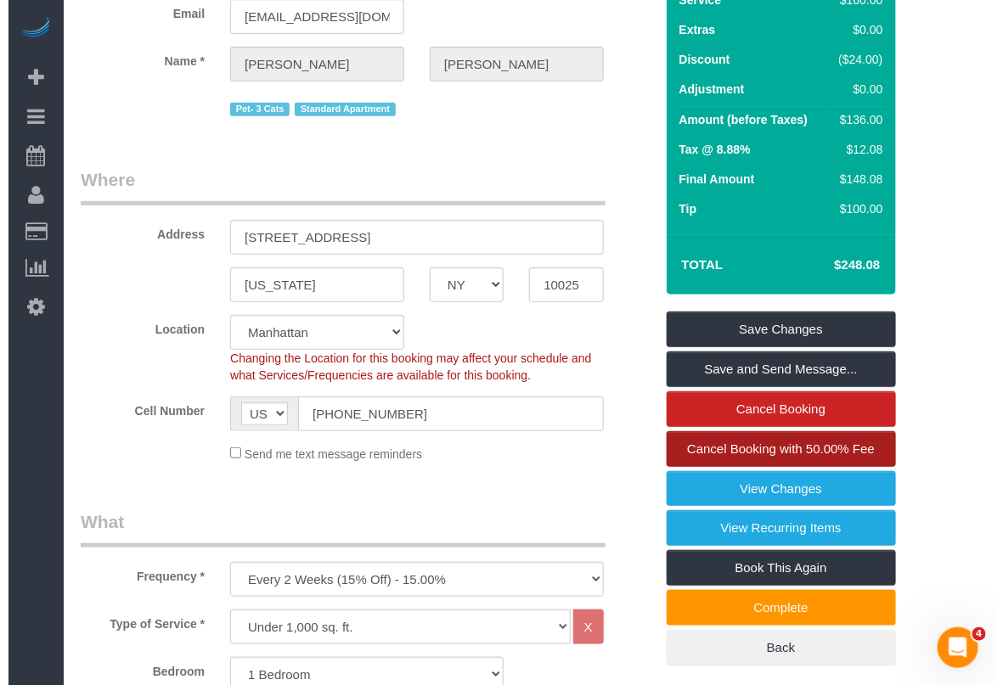
scroll to position [0, 0]
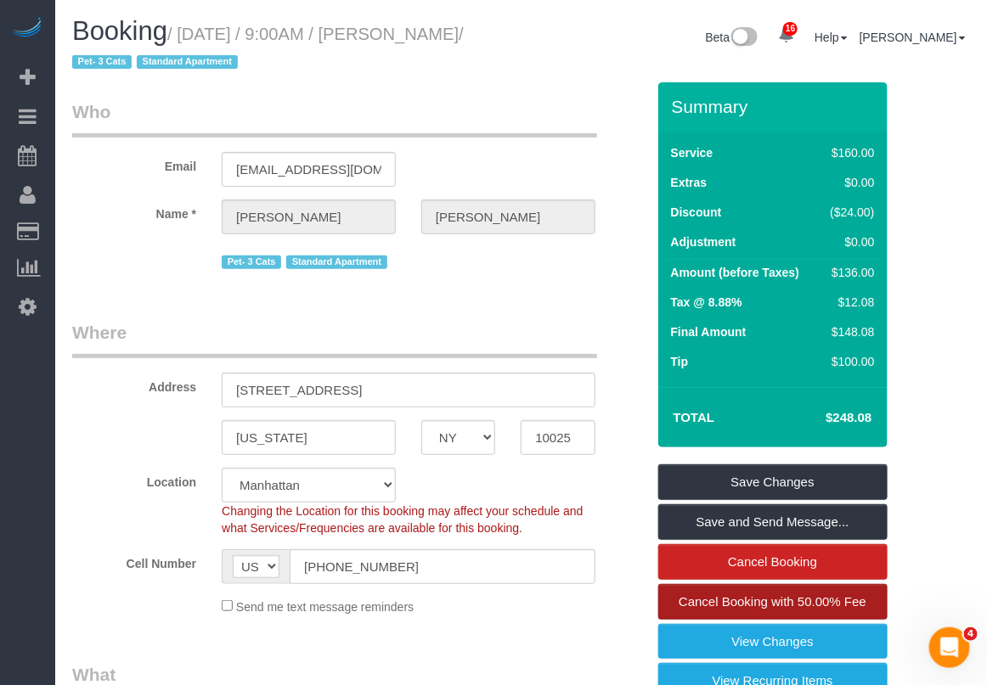
click at [813, 600] on span "Cancel Booking with 50.00% Fee" at bounding box center [773, 602] width 188 height 14
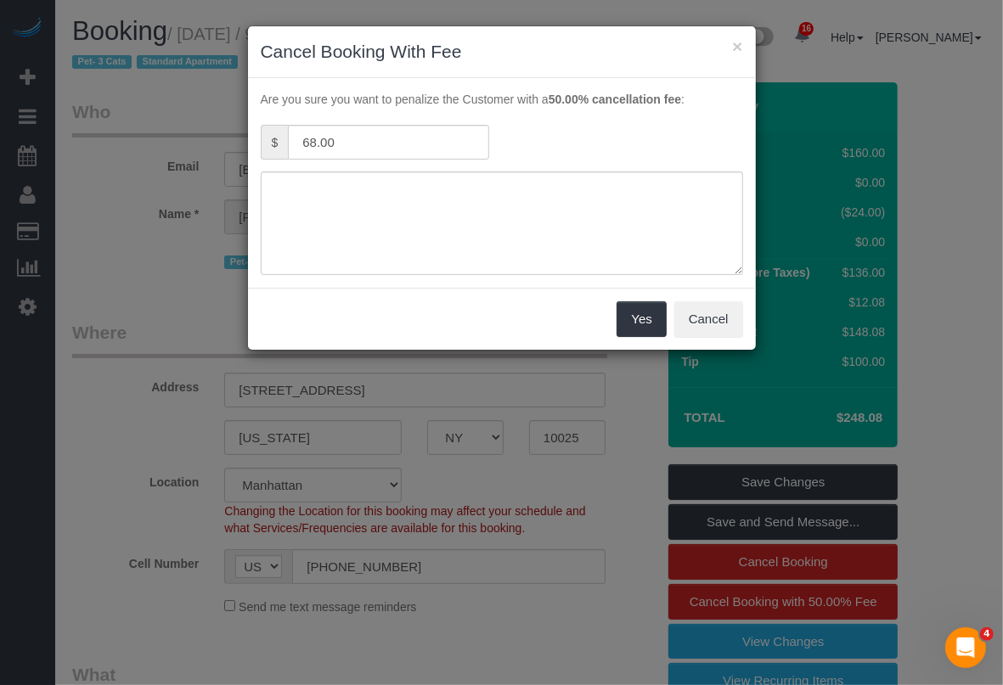
drag, startPoint x: 520, startPoint y: 48, endPoint x: 426, endPoint y: 48, distance: 94.3
click at [426, 48] on h3 "Cancel Booking With Fee" at bounding box center [502, 51] width 482 height 25
click at [82, 531] on div "× Cancel Booking With Fee Are you sure you want to penalize the Customer with a…" at bounding box center [501, 342] width 1003 height 685
click at [643, 573] on div "× Cancel Booking With Fee Are you sure you want to penalize the Customer with a…" at bounding box center [501, 342] width 1003 height 685
click at [306, 141] on input "68.00" at bounding box center [388, 142] width 200 height 35
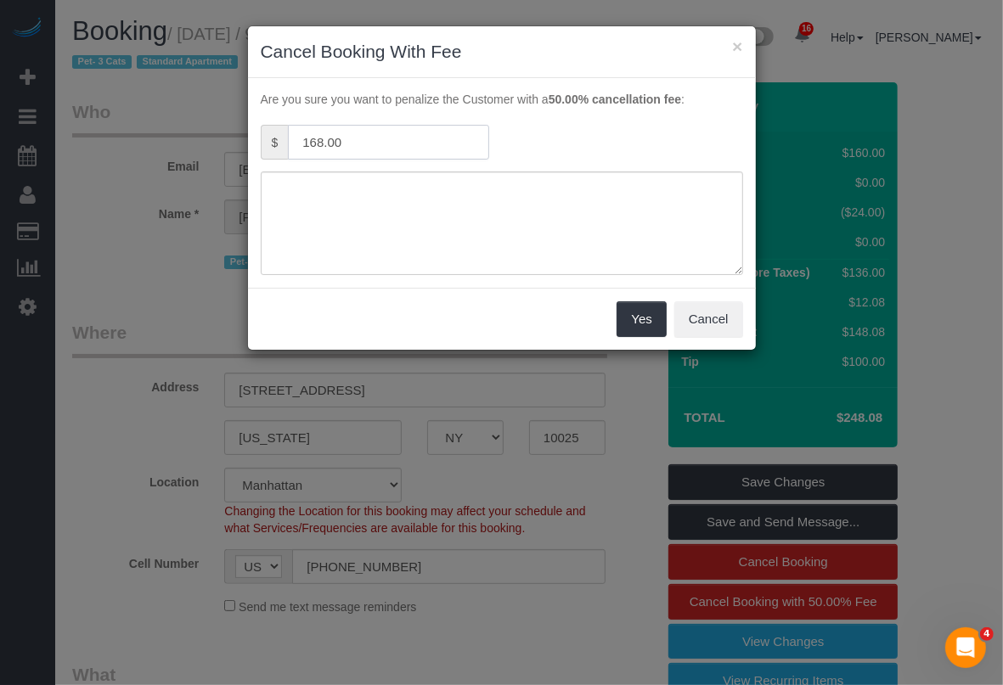
type input "168.00"
drag, startPoint x: 508, startPoint y: 52, endPoint x: 522, endPoint y: 112, distance: 62.0
click at [522, 121] on sui-modal "× Cancel Booking With Fee Are you sure you want to penalize the Customer with a…" at bounding box center [502, 188] width 508 height 324
drag, startPoint x: 544, startPoint y: 575, endPoint x: 532, endPoint y: 576, distance: 11.9
click at [544, 575] on div "× Cancel Booking With Fee Are you sure you want to penalize the Customer with a…" at bounding box center [501, 342] width 1003 height 685
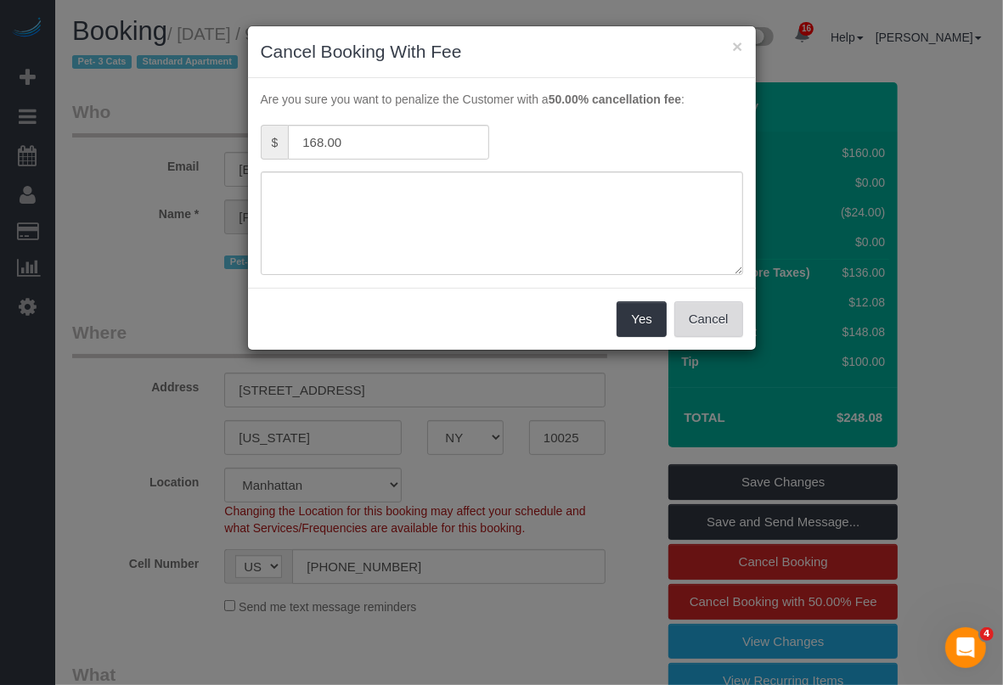
click at [693, 319] on button "Cancel" at bounding box center [708, 320] width 69 height 36
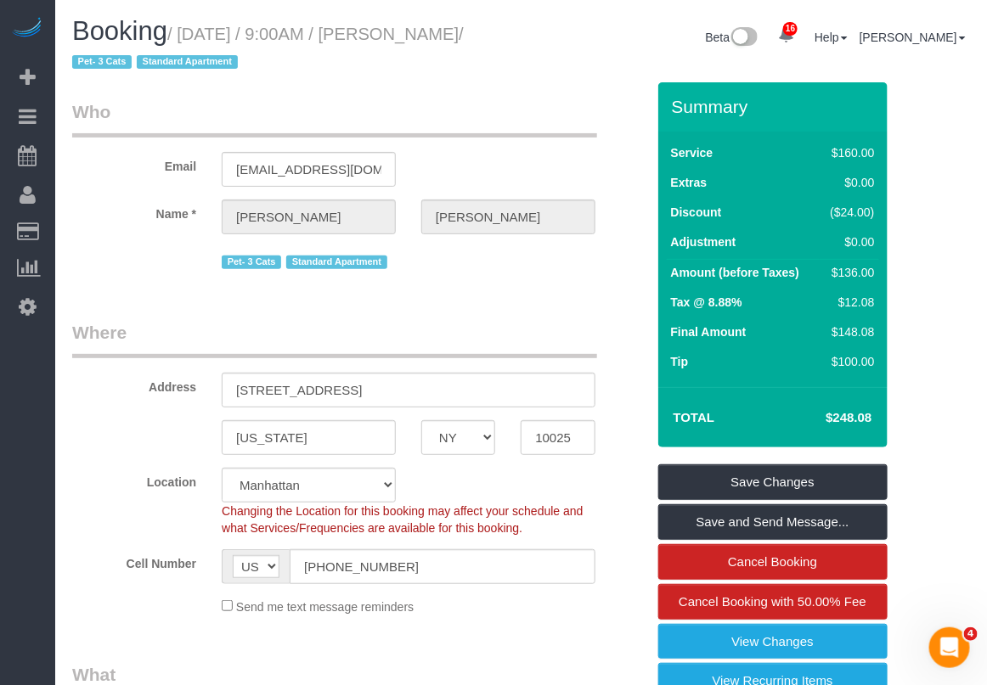
drag, startPoint x: 427, startPoint y: 34, endPoint x: 136, endPoint y: 62, distance: 292.7
click at [136, 62] on small "/ September 11, 2025 / 9:00AM / Blaine Bentsen / Pet- 3 Cats Standard Apartment" at bounding box center [268, 49] width 392 height 48
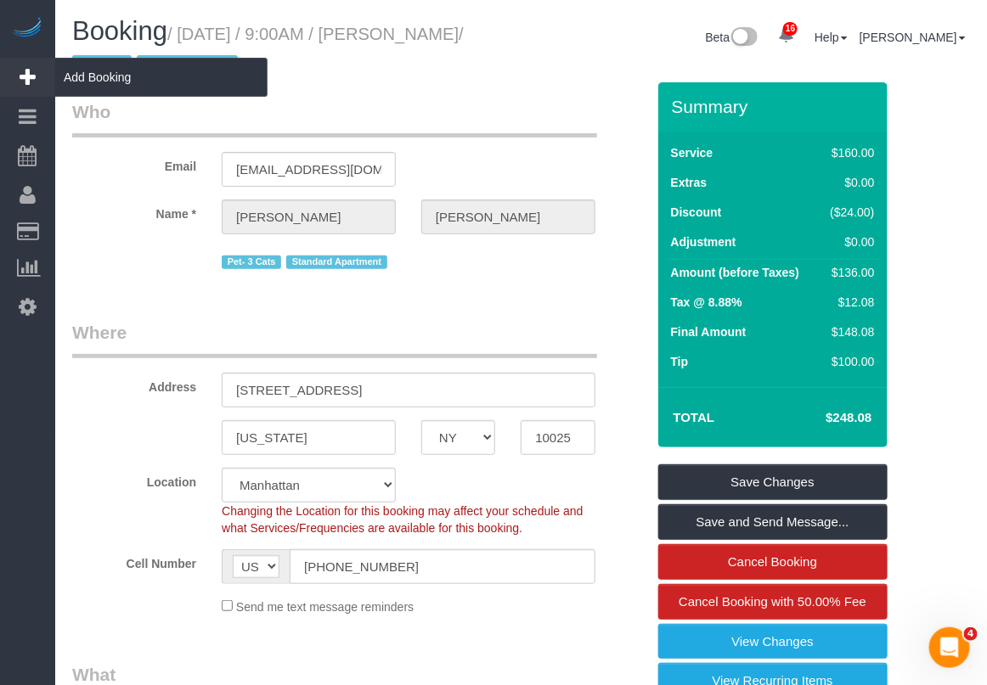
copy small "Blaine Bentsen"
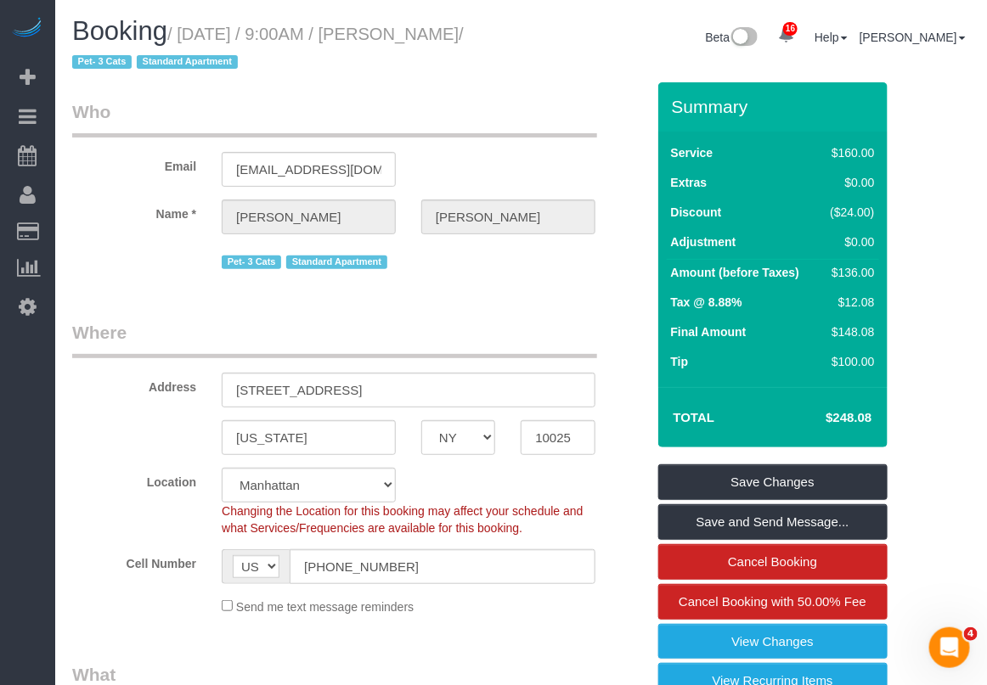
click at [624, 559] on div "Cell Number AF AL DZ AD AO AI AQ AG AR AM AW AU AT AZ BS BH BD BB BY BE BZ BJ B…" at bounding box center [358, 567] width 599 height 35
click at [818, 605] on span "Cancel Booking with 50.00% Fee" at bounding box center [773, 602] width 188 height 14
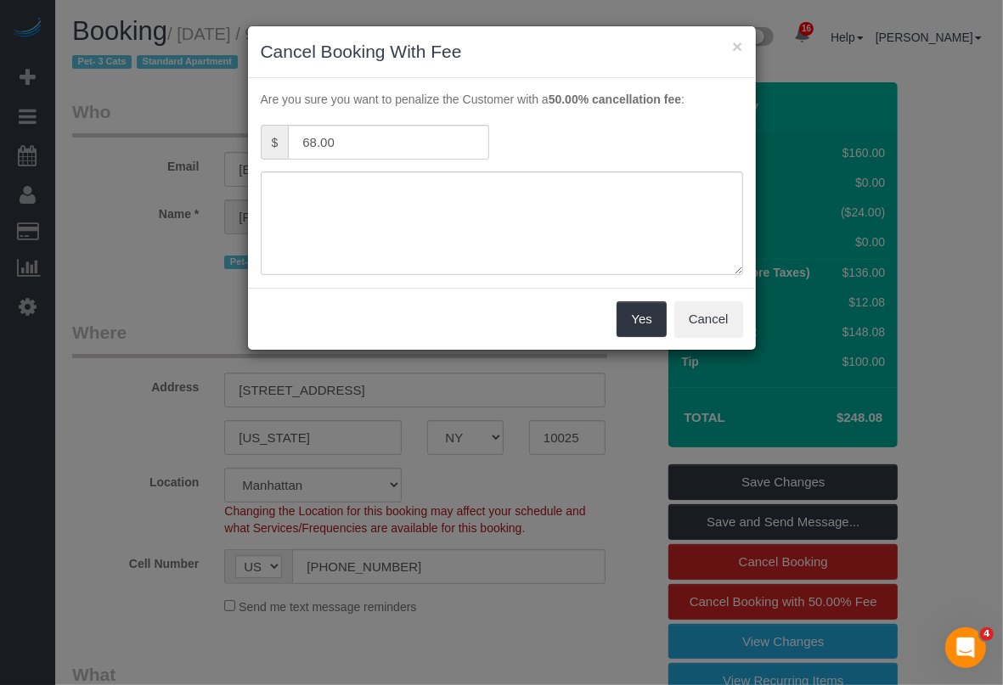
click at [555, 605] on div "× Cancel Booking With Fee Are you sure you want to penalize the Customer with a…" at bounding box center [501, 342] width 1003 height 685
click at [304, 143] on input "68.00" at bounding box center [388, 142] width 200 height 35
type input "168.00"
click at [328, 213] on textarea at bounding box center [502, 224] width 482 height 104
type textarea "Customer Request"
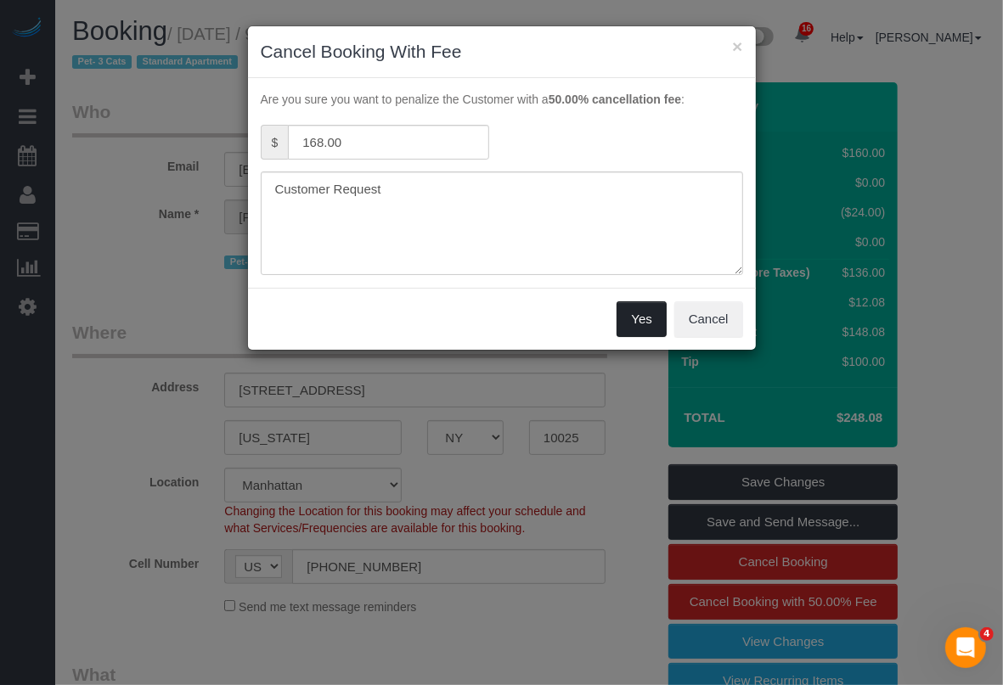
click at [635, 311] on button "Yes" at bounding box center [641, 320] width 49 height 36
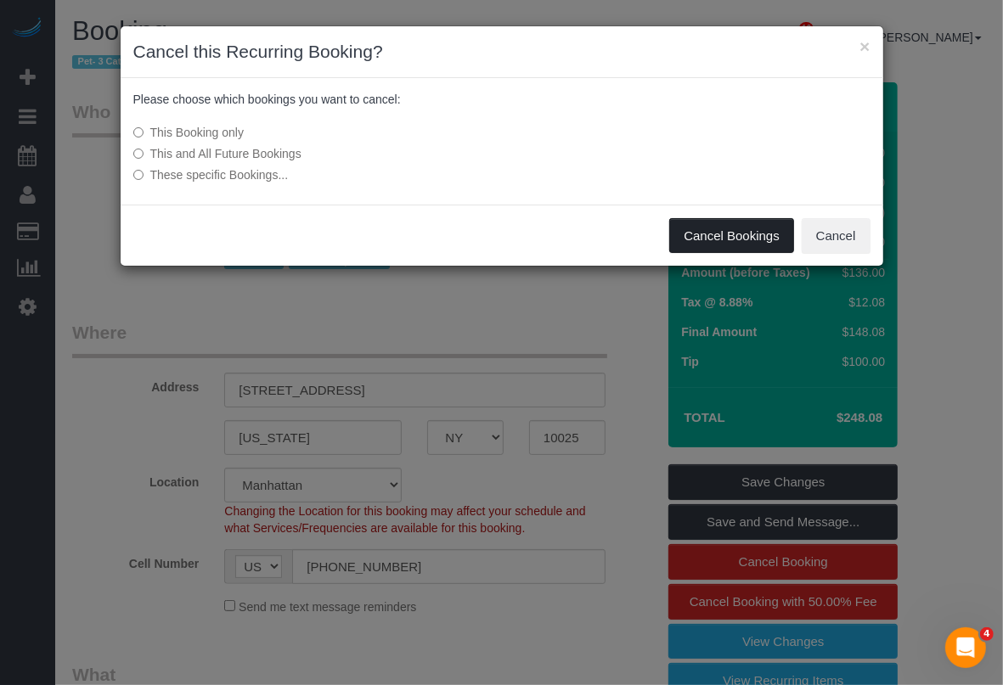
click at [716, 223] on button "Cancel Bookings" at bounding box center [731, 236] width 125 height 36
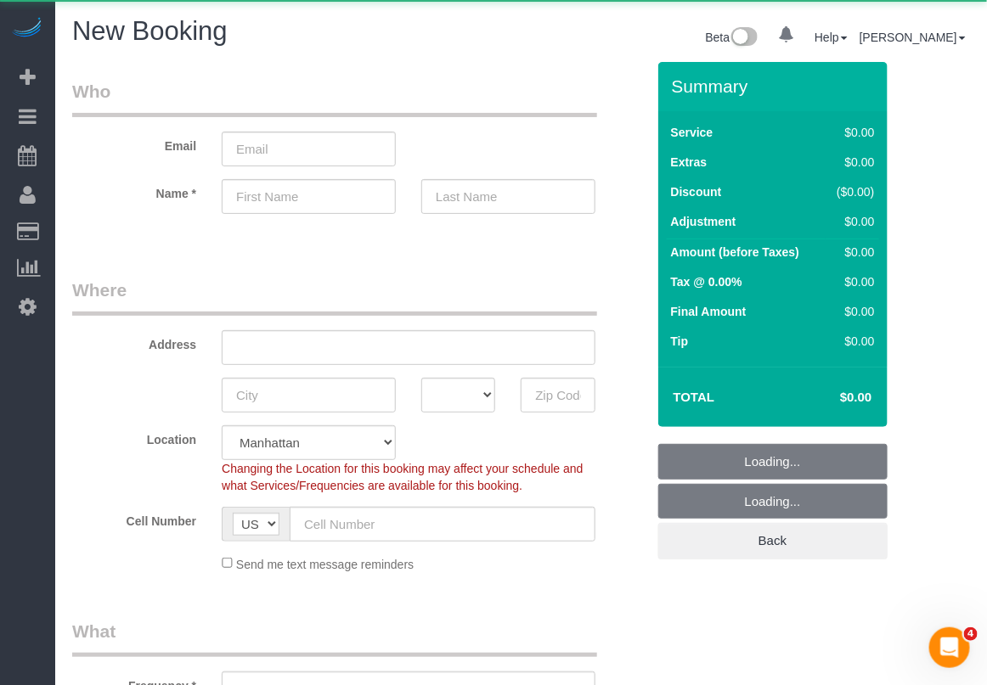
select select "number:89"
select select "number:90"
select select "object:929"
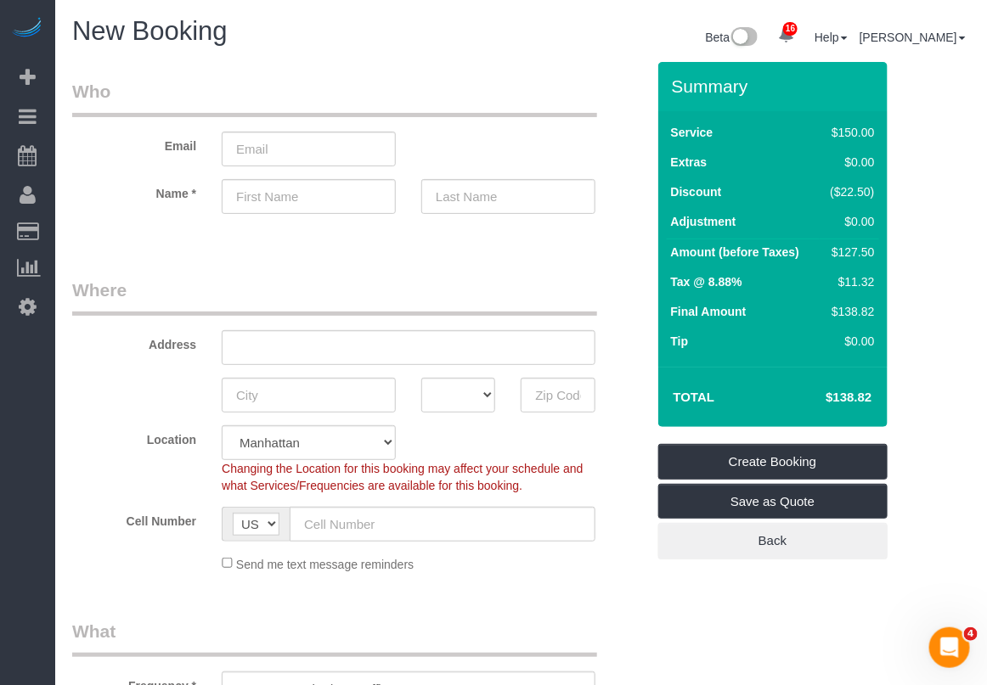
click at [400, 444] on div "[GEOGRAPHIC_DATA] [GEOGRAPHIC_DATA] [GEOGRAPHIC_DATA] [GEOGRAPHIC_DATA] [GEOGRA…" at bounding box center [309, 443] width 200 height 35
click at [376, 444] on select "[GEOGRAPHIC_DATA] [GEOGRAPHIC_DATA] [GEOGRAPHIC_DATA] [GEOGRAPHIC_DATA] [GEOGRA…" at bounding box center [309, 443] width 174 height 35
select select "3"
click at [222, 426] on select "[GEOGRAPHIC_DATA] [GEOGRAPHIC_DATA] [GEOGRAPHIC_DATA] [GEOGRAPHIC_DATA] [GEOGRA…" at bounding box center [309, 443] width 174 height 35
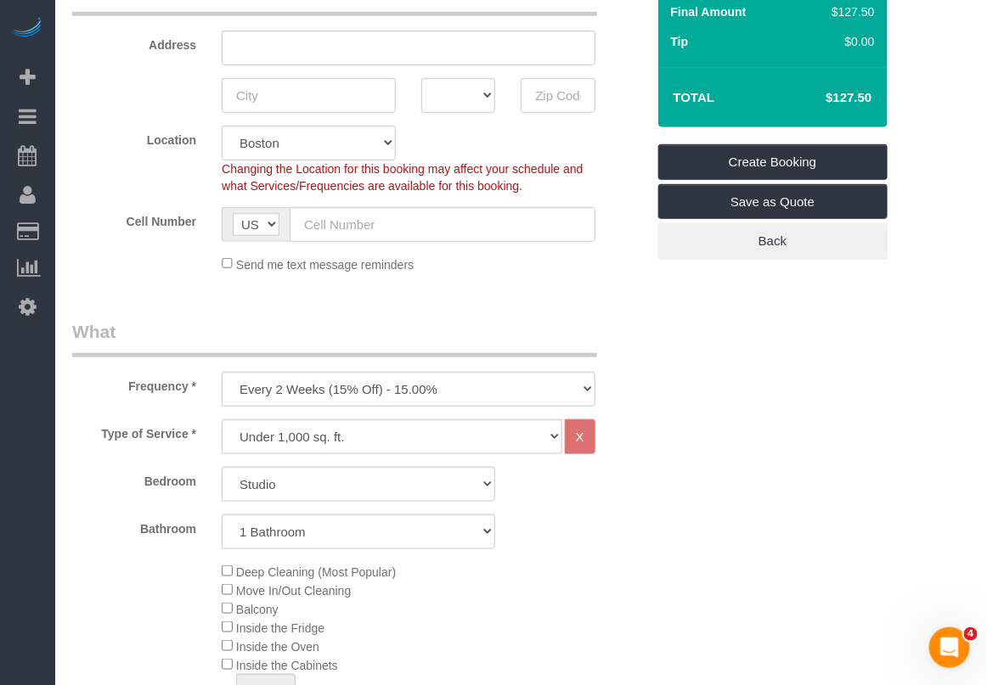
scroll to position [319, 0]
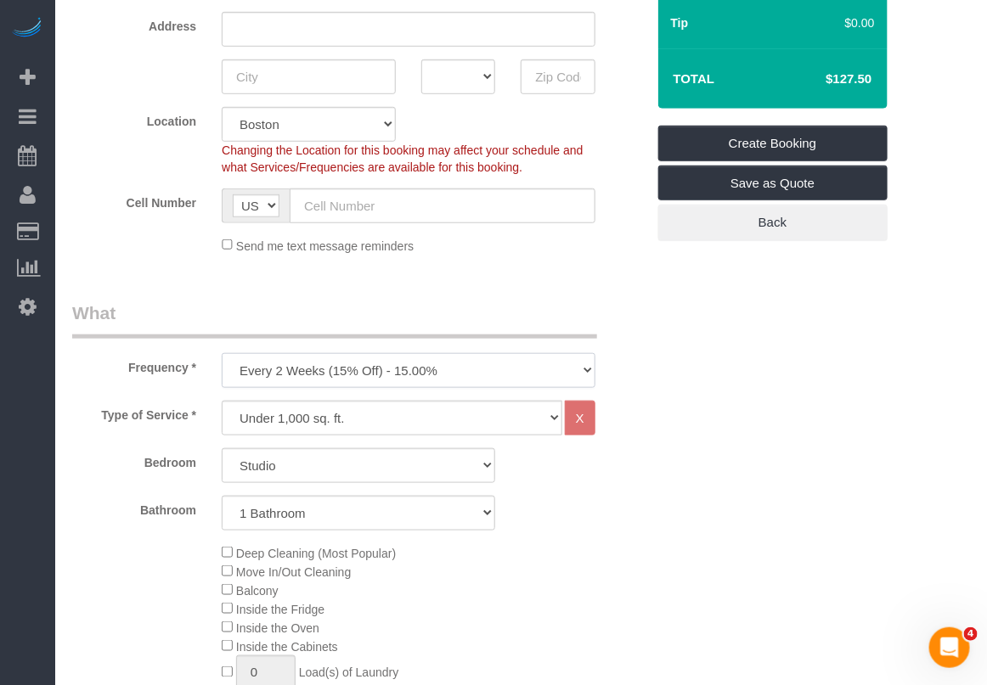
click at [493, 367] on select "One Time Weekly (20% Off) - 20.00% Every 2 Weeks (15% Off) - 15.00% Every 4 Wee…" at bounding box center [409, 370] width 374 height 35
select select "object:1443"
click at [222, 353] on select "One Time Weekly (20% Off) - 20.00% Every 2 Weeks (15% Off) - 15.00% Every 4 Wee…" at bounding box center [409, 370] width 374 height 35
click at [537, 425] on select "Under 1,000 sq. ft. 1,001 - 1,500 sq. ft. 1,500+ sq. ft. Custom Cleaning Office…" at bounding box center [392, 418] width 341 height 35
click at [493, 460] on select "Studio 1 Bedroom 2 Bedrooms 3 Bedrooms" at bounding box center [358, 465] width 273 height 35
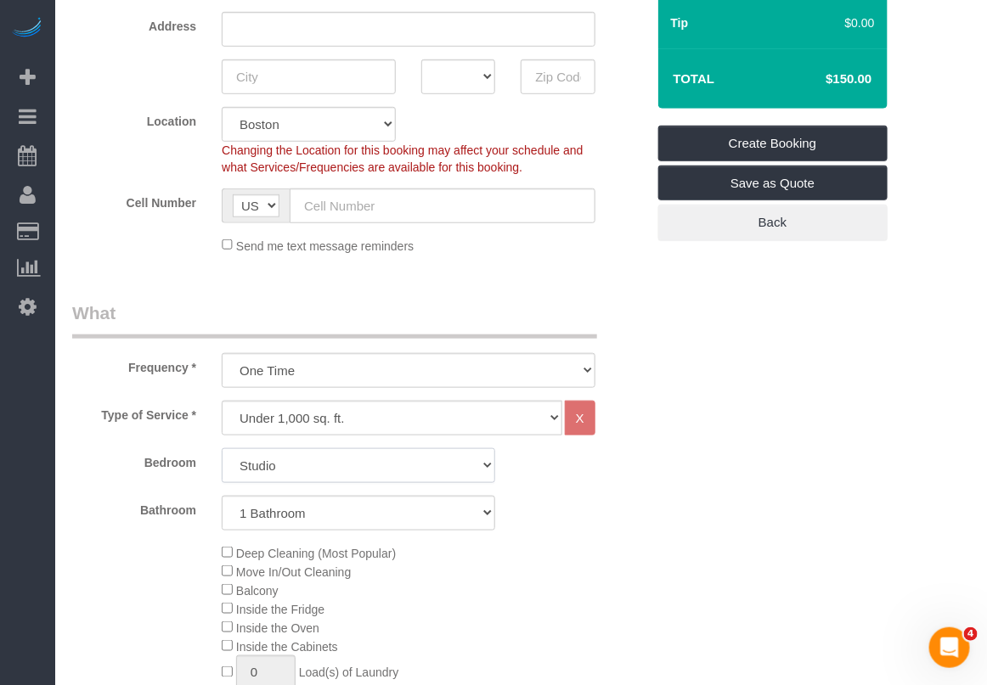
select select "1"
click at [222, 448] on select "Studio 1 Bedroom 2 Bedrooms 3 Bedrooms" at bounding box center [358, 465] width 273 height 35
click at [232, 569] on span "Move In/Out Cleaning" at bounding box center [286, 573] width 129 height 14
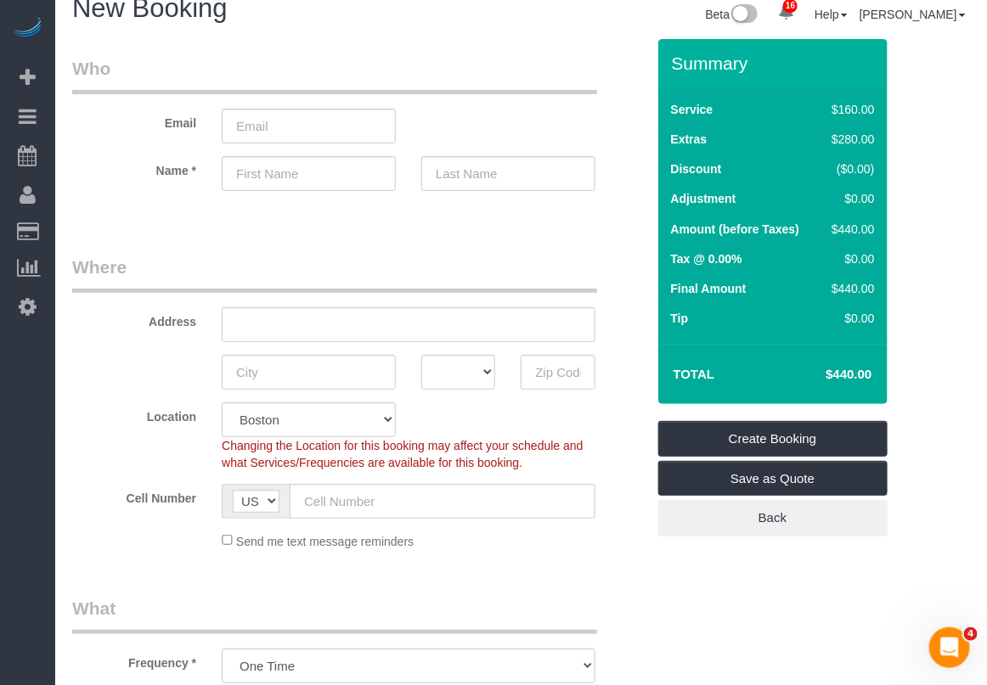
scroll to position [0, 0]
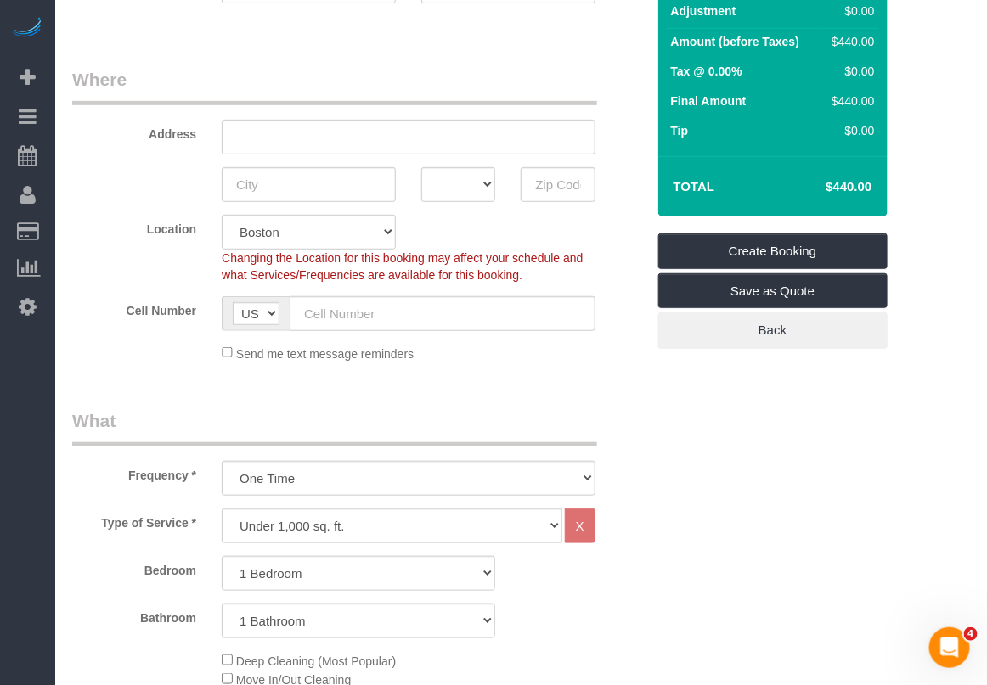
scroll to position [212, 0]
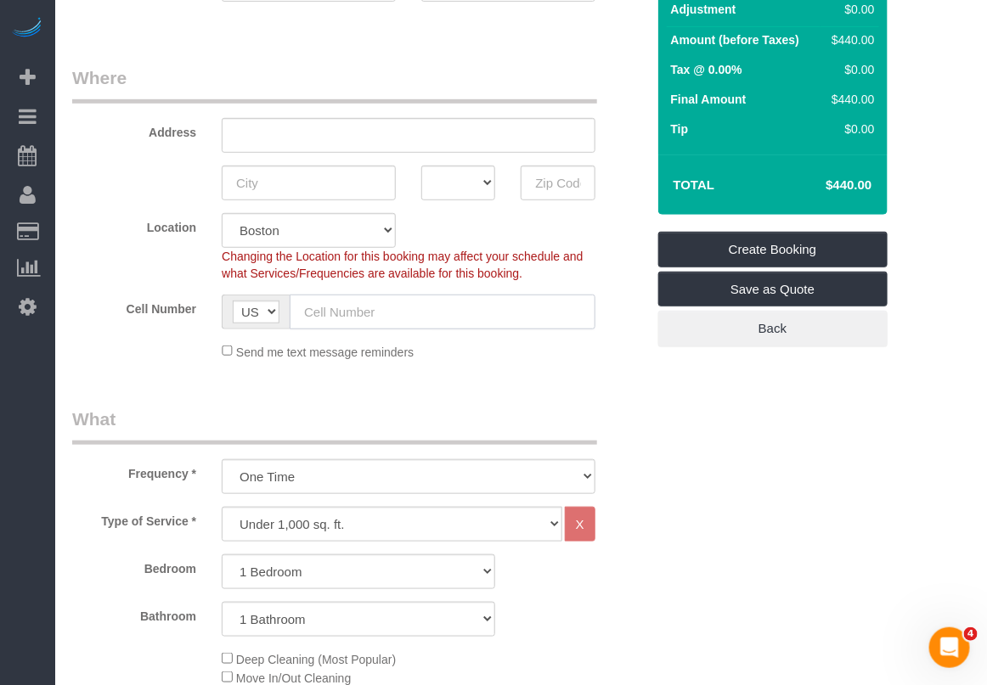
click at [502, 308] on input "text" at bounding box center [443, 312] width 306 height 35
paste input "[PHONE_NUMBER]"
drag, startPoint x: 316, startPoint y: 312, endPoint x: 367, endPoint y: 302, distance: 51.8
click at [317, 312] on input "[PHONE_NUMBER]" at bounding box center [443, 312] width 306 height 35
click at [312, 310] on input "[PHONE_NUMBER]" at bounding box center [443, 312] width 306 height 35
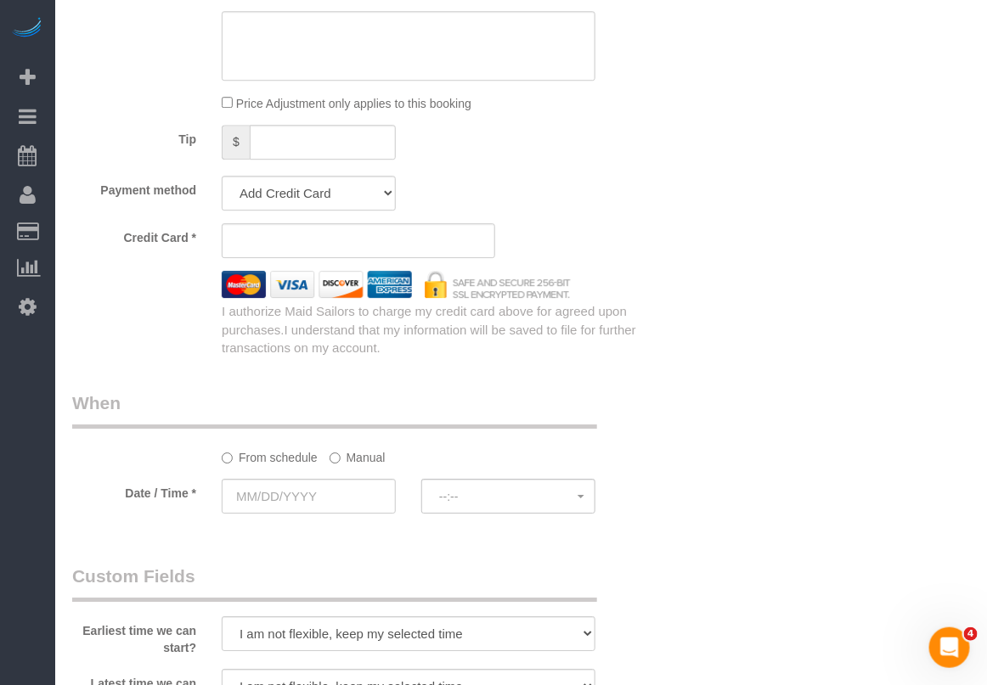
scroll to position [1486, 0]
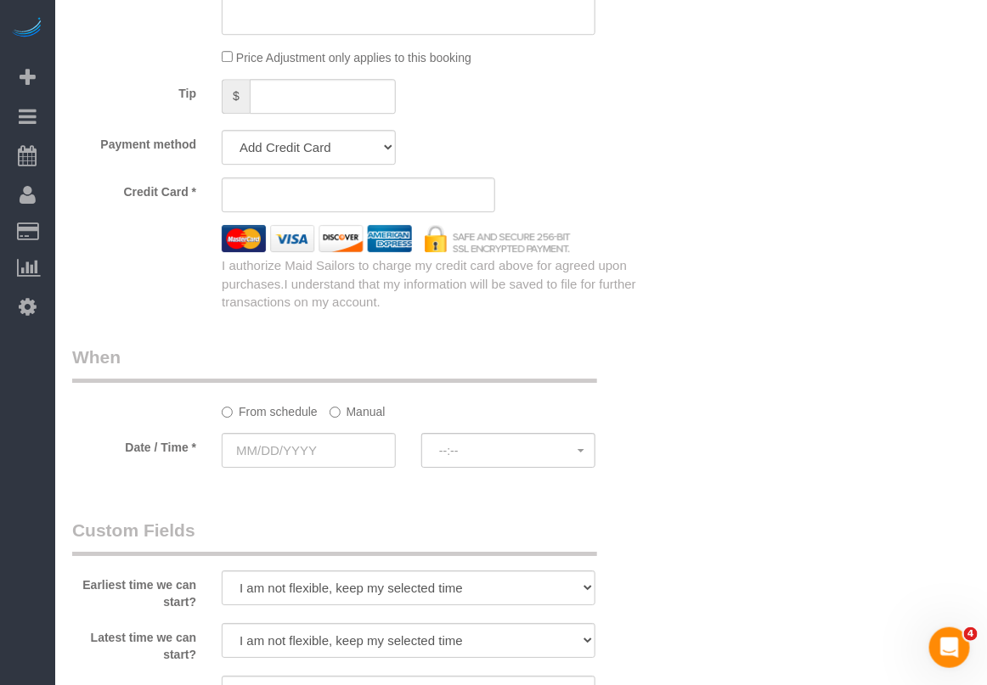
type input "[PHONE_NUMBER]"
click at [372, 418] on label "Manual" at bounding box center [358, 408] width 56 height 23
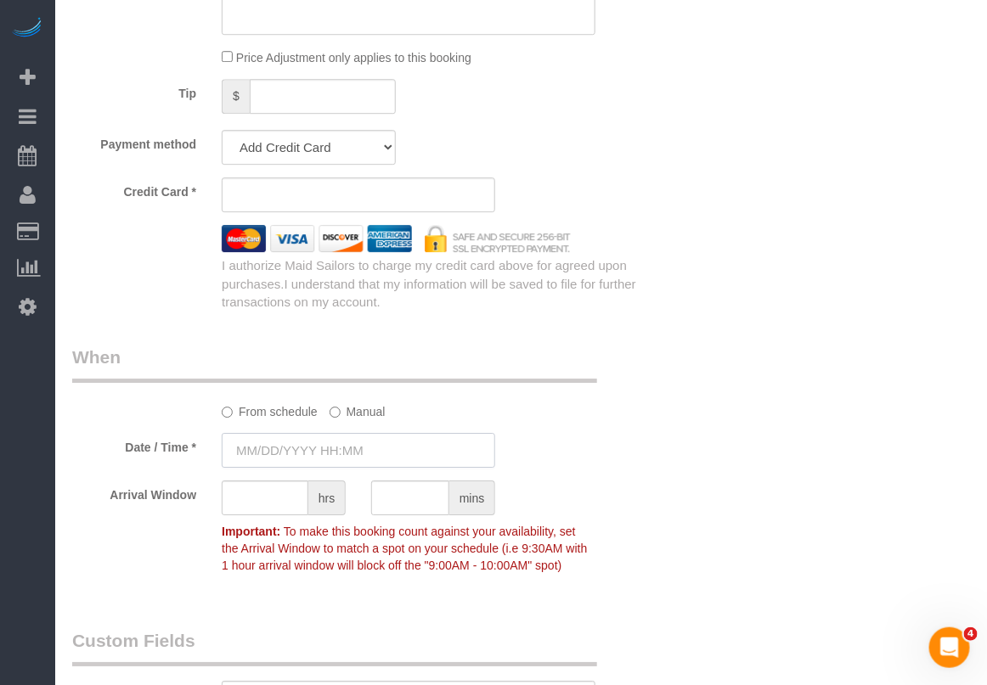
click at [325, 465] on input "text" at bounding box center [358, 450] width 273 height 35
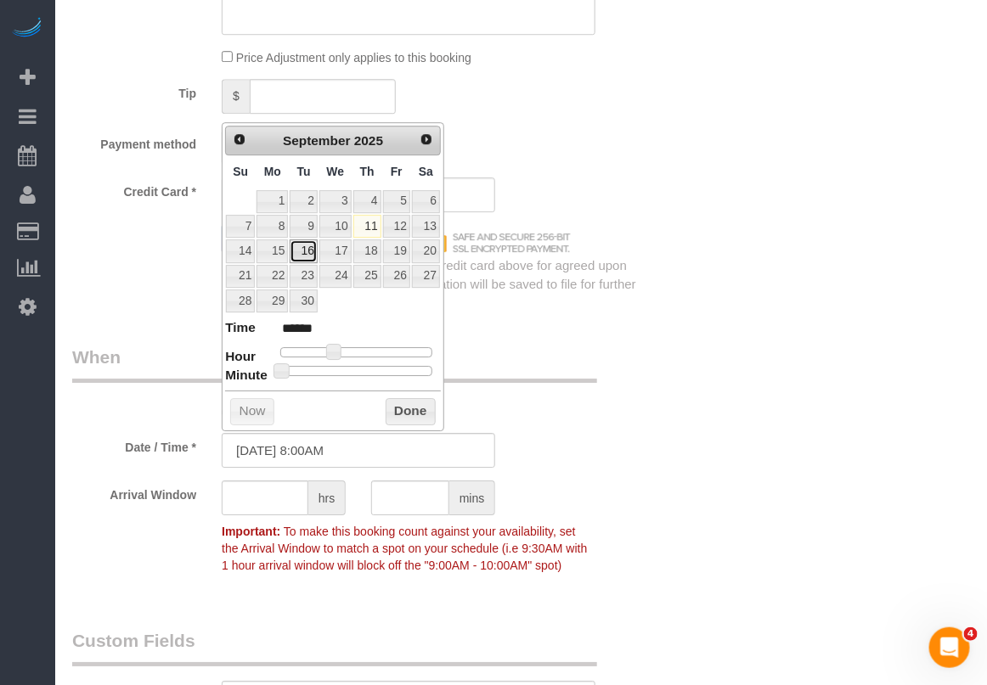
click at [299, 251] on link "16" at bounding box center [303, 251] width 27 height 23
click at [629, 348] on div "From schedule Manual" at bounding box center [358, 383] width 599 height 76
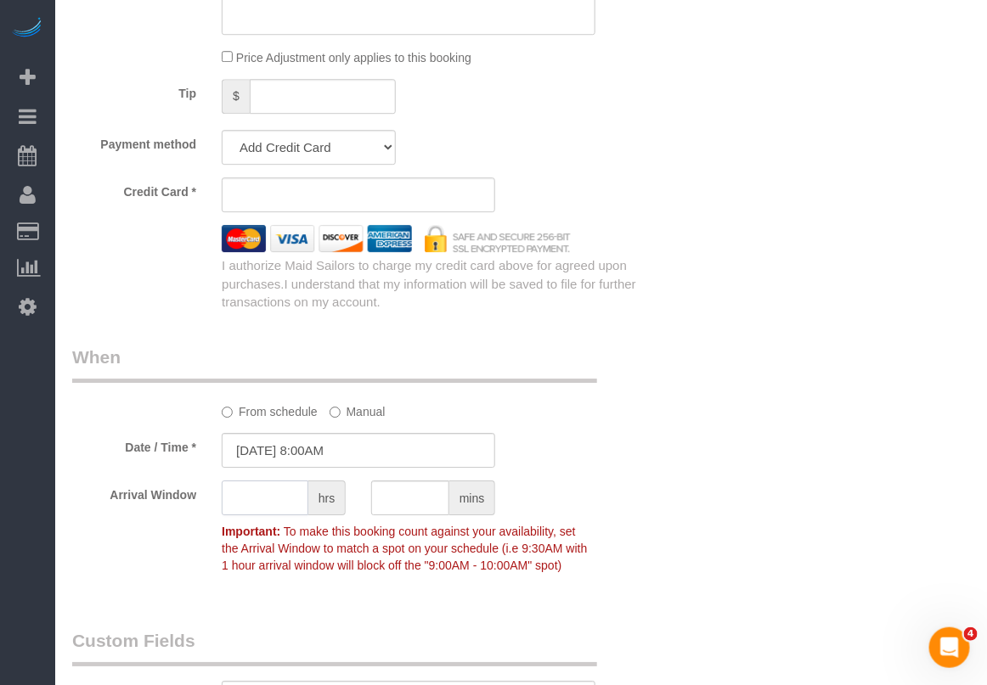
click at [274, 501] on input "text" at bounding box center [265, 498] width 87 height 35
click at [341, 456] on input "[DATE] 8:00AM" at bounding box center [358, 450] width 273 height 35
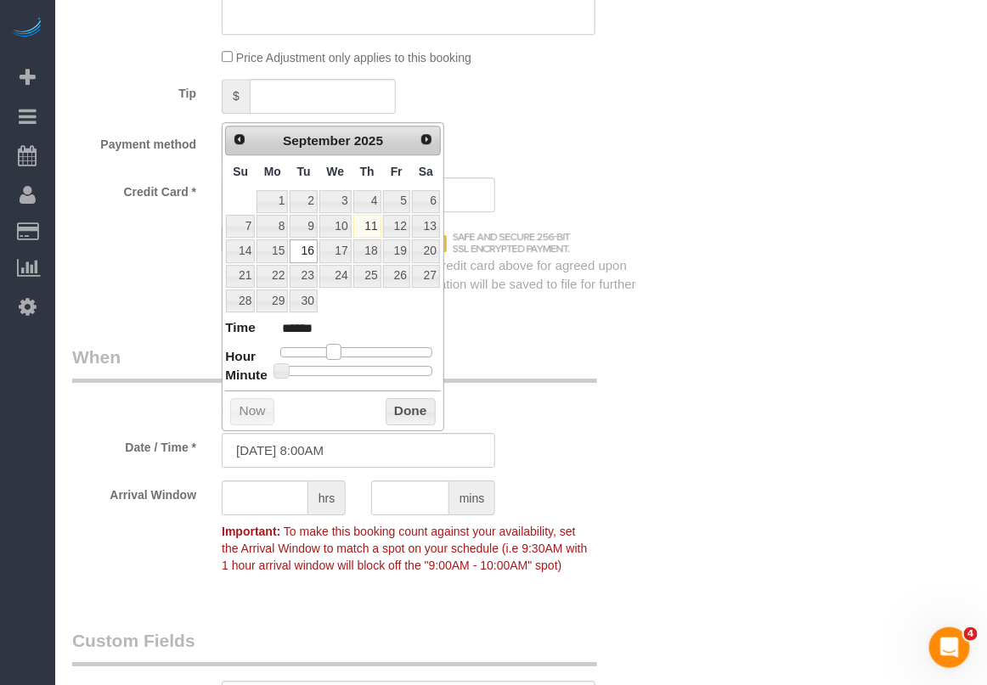
type input "[DATE] 9:00AM"
type input "******"
type input "[DATE] 10:00AM"
type input "*******"
drag, startPoint x: 338, startPoint y: 354, endPoint x: 349, endPoint y: 353, distance: 11.1
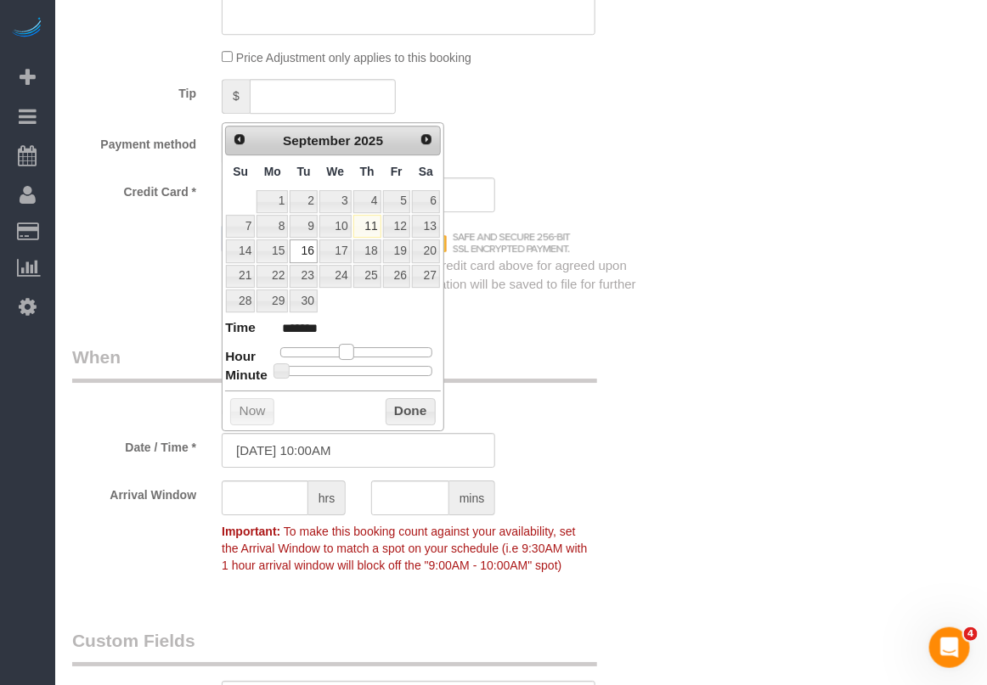
click at [349, 353] on span at bounding box center [346, 351] width 15 height 15
click at [393, 418] on button "Done" at bounding box center [411, 411] width 50 height 27
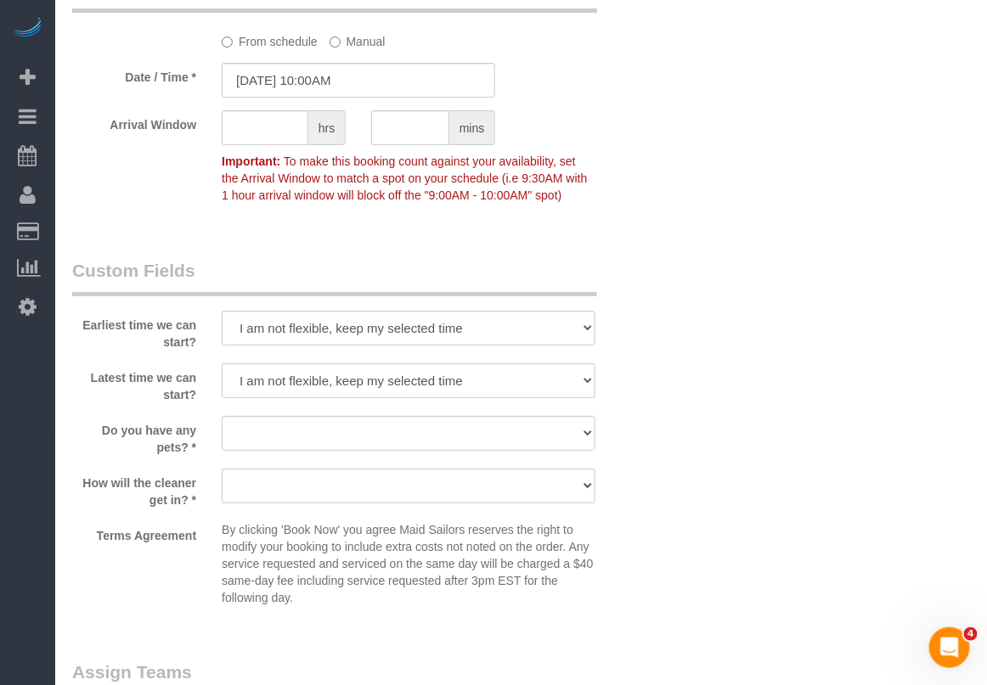
scroll to position [1911, 0]
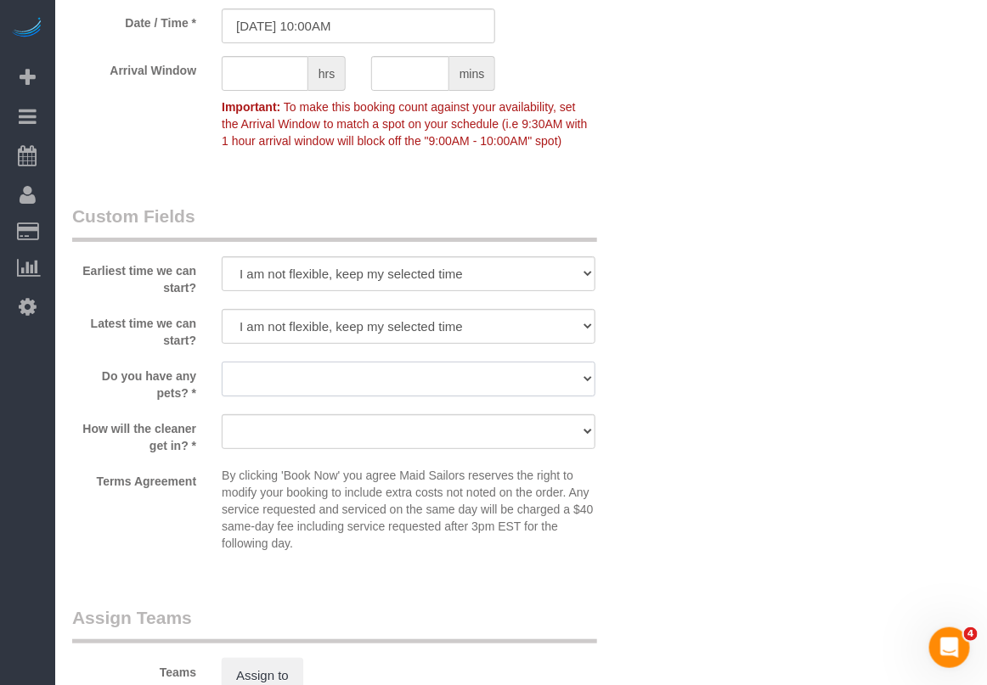
click at [575, 381] on select "Dog Cat None" at bounding box center [409, 379] width 374 height 35
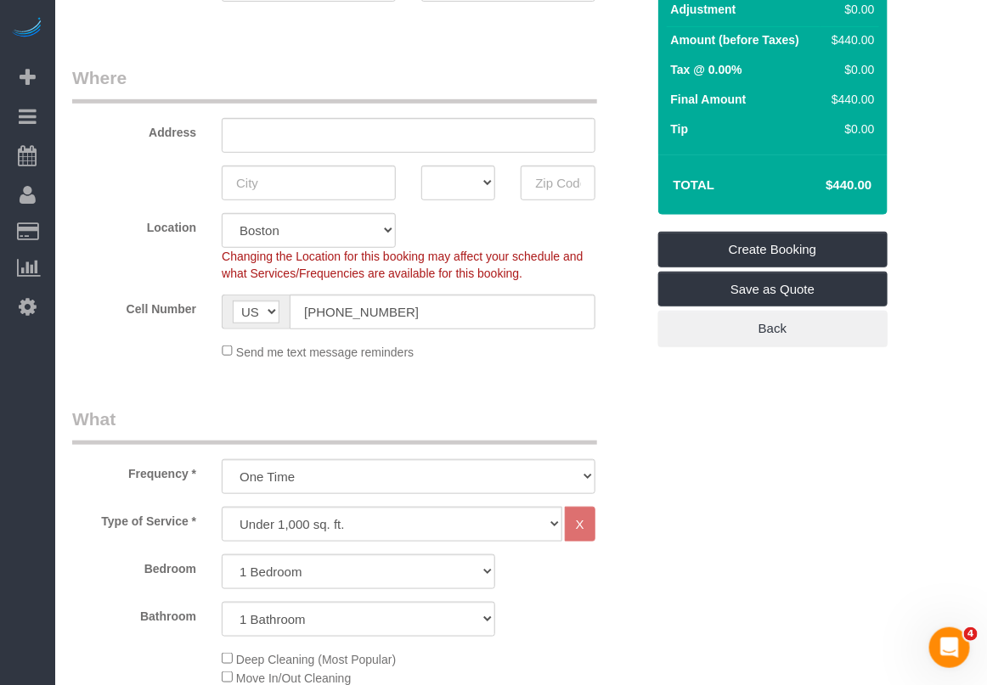
scroll to position [0, 0]
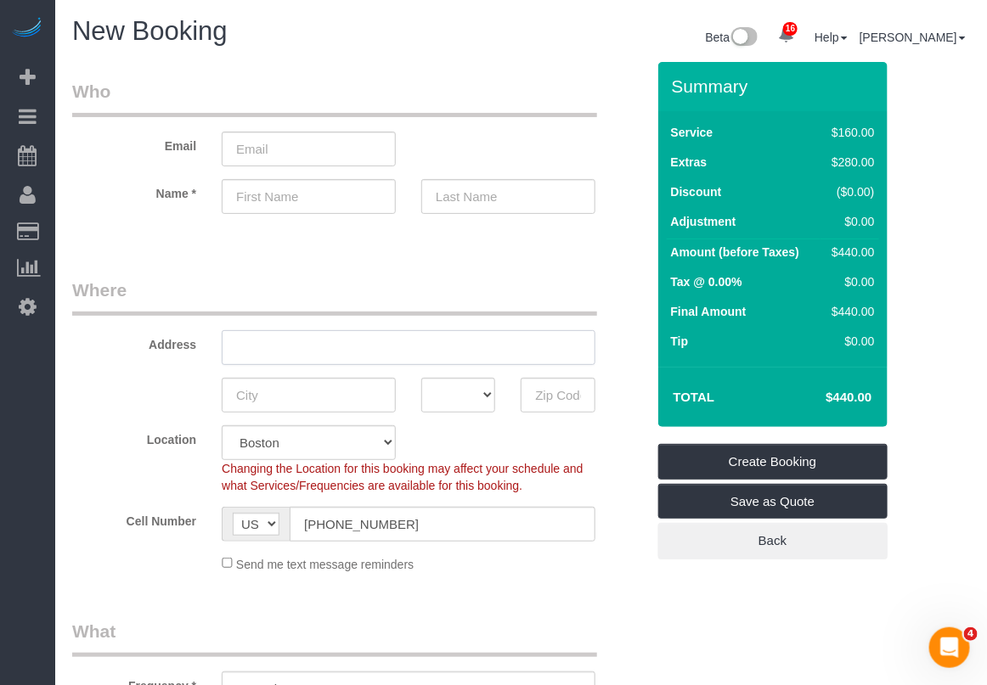
click at [323, 340] on input "text" at bounding box center [409, 347] width 374 height 35
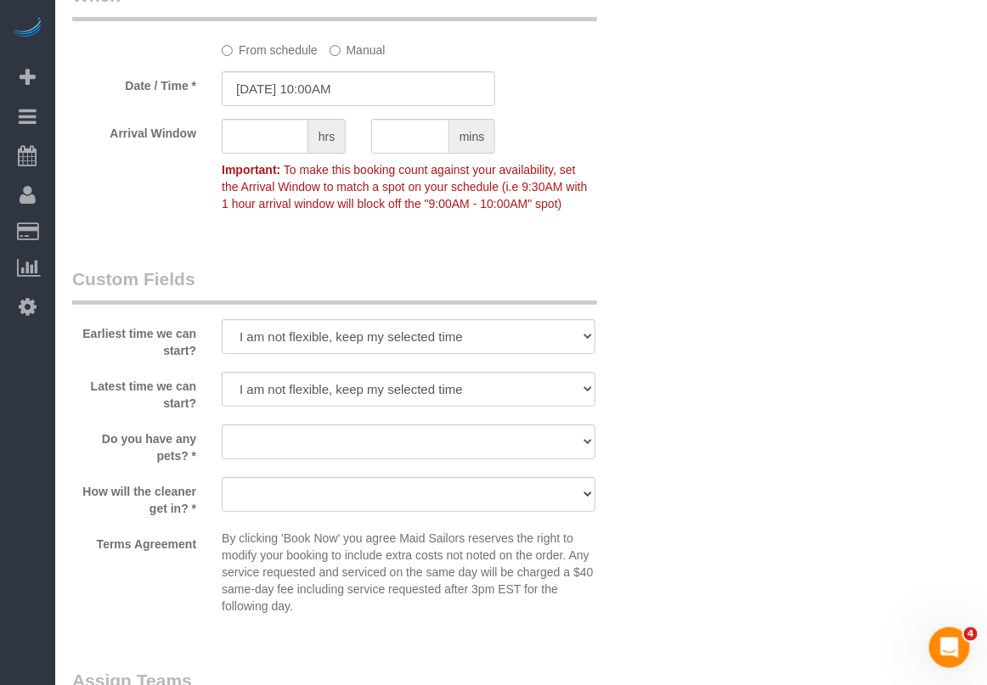
scroll to position [1843, 0]
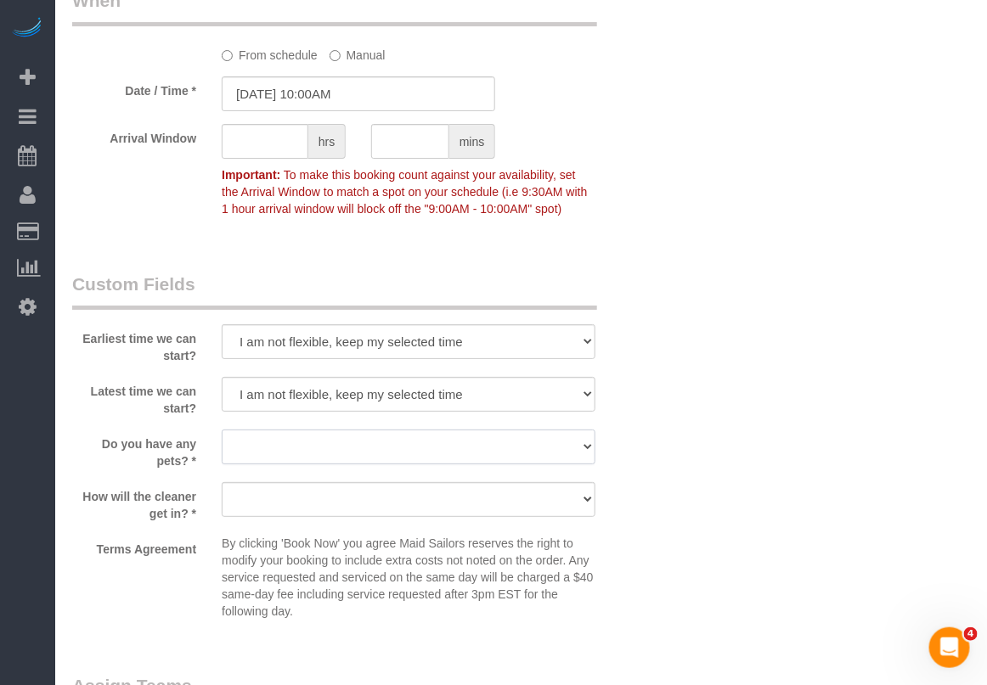
click at [571, 446] on select "Dog Cat None" at bounding box center [409, 447] width 374 height 35
click at [222, 430] on select "Dog Cat None" at bounding box center [409, 447] width 374 height 35
click at [525, 446] on select "Dog Cat None" at bounding box center [409, 447] width 374 height 35
select select "number:15"
click at [222, 430] on select "Dog Cat None" at bounding box center [409, 447] width 374 height 35
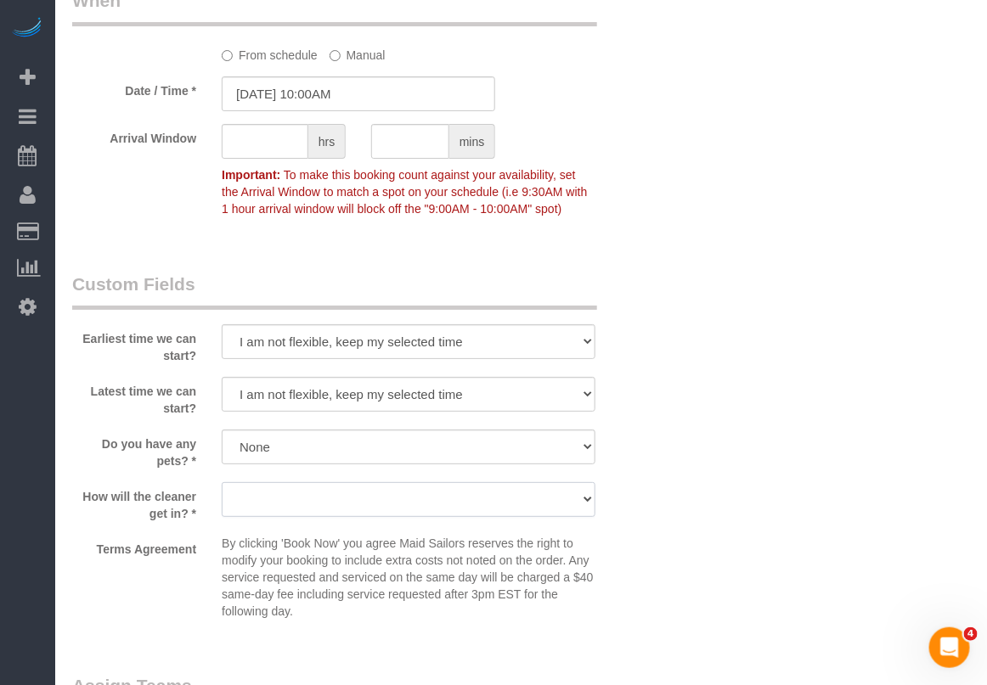
click at [436, 493] on select "We'll let you in. Doorman/Front Desk has the key. Other (Provide details)" at bounding box center [409, 499] width 374 height 35
select select "number:5"
click at [222, 482] on select "We'll let you in. Doorman/Front Desk has the key. Other (Provide details)" at bounding box center [409, 499] width 374 height 35
click at [399, 363] on div at bounding box center [409, 360] width 374 height 3
click at [412, 355] on select "I am not flexible, keep my selected time 8:00 AM 9:00 AM 10:00 AM 11:00 AM 12:0…" at bounding box center [409, 341] width 374 height 35
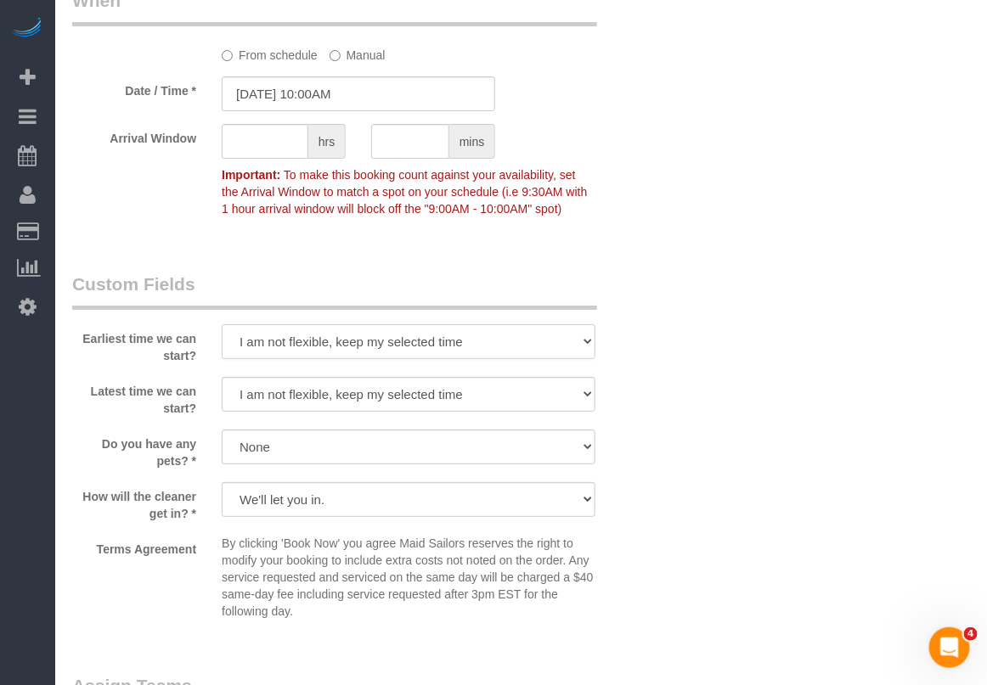
select select "number:58"
click at [222, 324] on select "I am not flexible, keep my selected time 8:00 AM 9:00 AM 10:00 AM 11:00 AM 12:0…" at bounding box center [409, 341] width 374 height 35
click at [434, 399] on select "I am not flexible, keep my selected time 8:00 AM 9:00 AM 10:00 AM 11:00 AM 12:0…" at bounding box center [409, 394] width 374 height 35
select select "number:70"
click at [222, 377] on select "I am not flexible, keep my selected time 8:00 AM 9:00 AM 10:00 AM 11:00 AM 12:0…" at bounding box center [409, 394] width 374 height 35
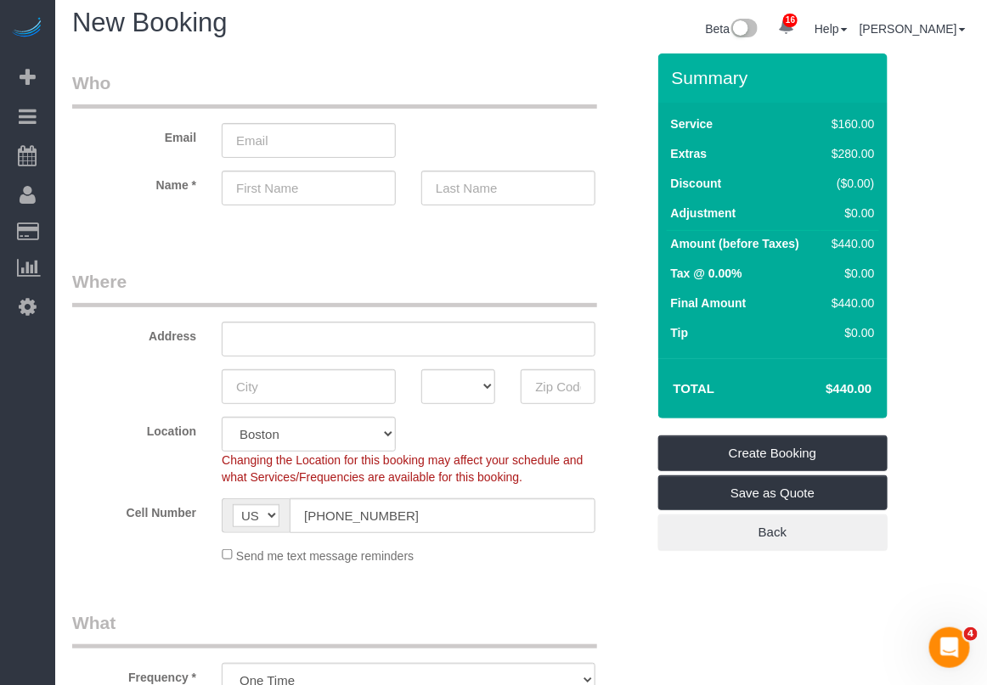
scroll to position [0, 0]
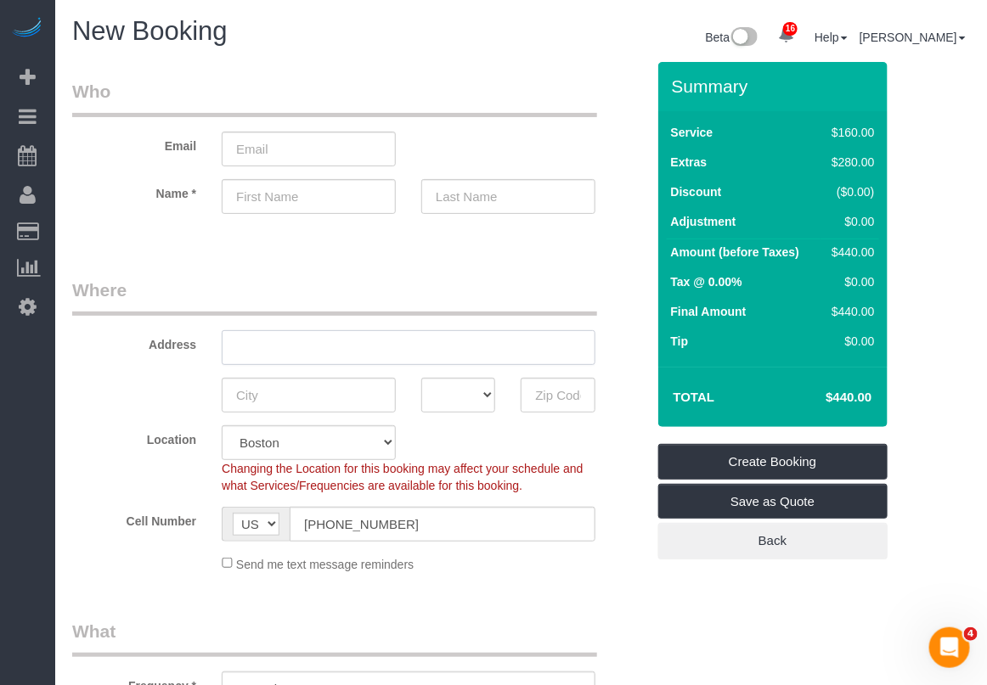
click at [302, 362] on input "text" at bounding box center [409, 347] width 374 height 35
drag, startPoint x: 354, startPoint y: 355, endPoint x: 170, endPoint y: 330, distance: 186.1
click at [170, 330] on div "Address [STREET_ADDRESS]" at bounding box center [358, 321] width 599 height 87
click at [327, 392] on input "text" at bounding box center [309, 395] width 174 height 35
click at [368, 351] on input "[STREET_ADDRESS]" at bounding box center [409, 347] width 374 height 35
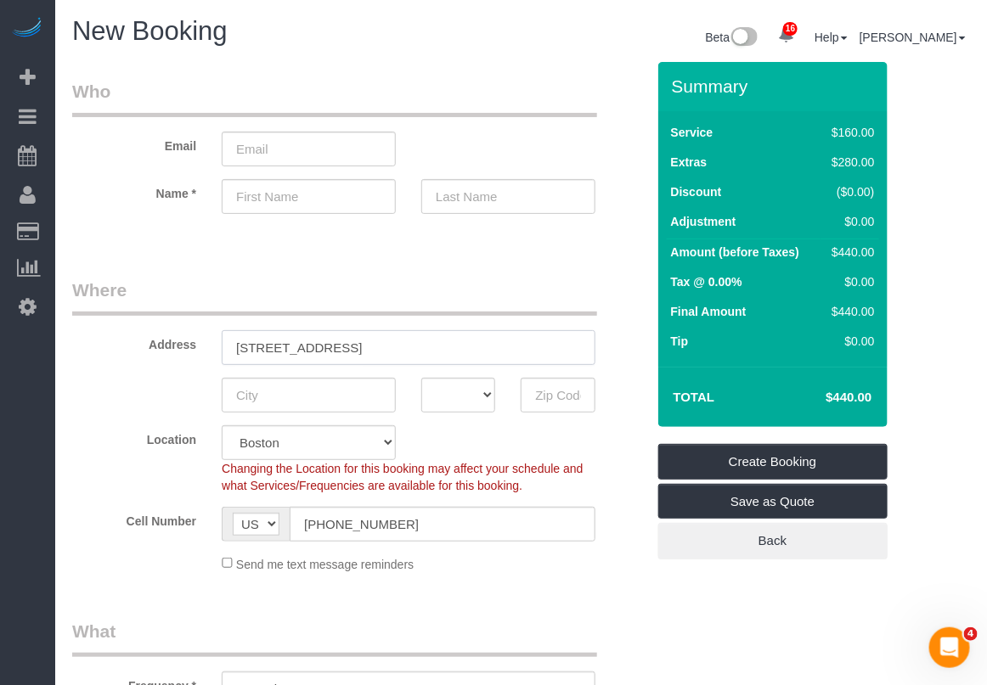
type input "[STREET_ADDRESS]"
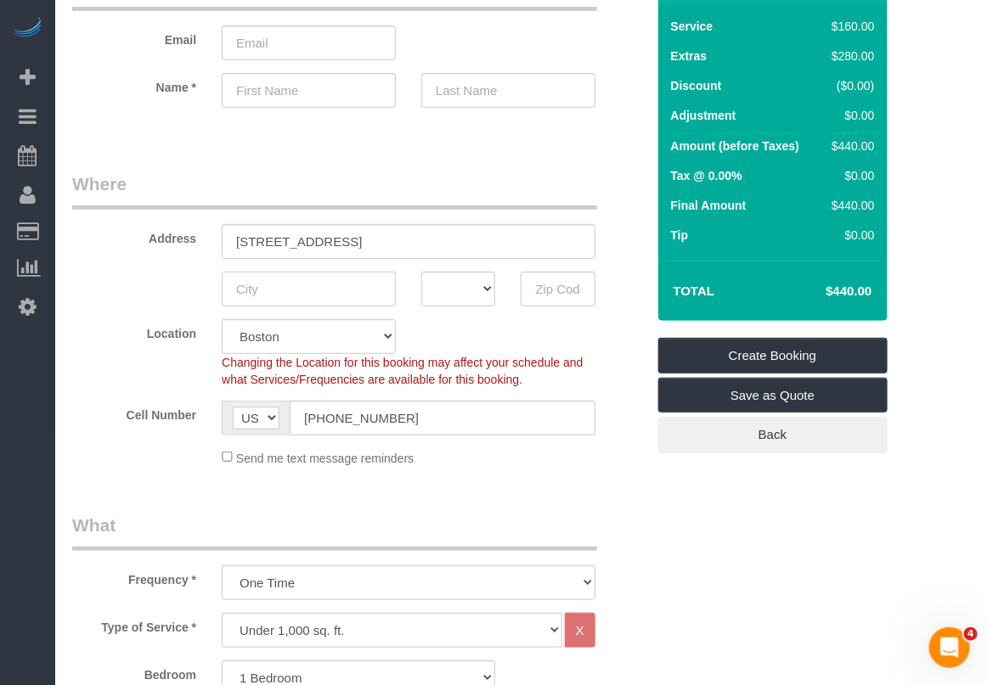
click at [325, 279] on input "text" at bounding box center [309, 289] width 174 height 35
click at [307, 290] on input "text" at bounding box center [309, 289] width 174 height 35
type input "[GEOGRAPHIC_DATA]"
click at [468, 283] on select "AK AL AR AZ CA CO CT DC DE [GEOGRAPHIC_DATA] [GEOGRAPHIC_DATA] HI IA ID IL IN K…" at bounding box center [458, 289] width 74 height 35
select select "MA"
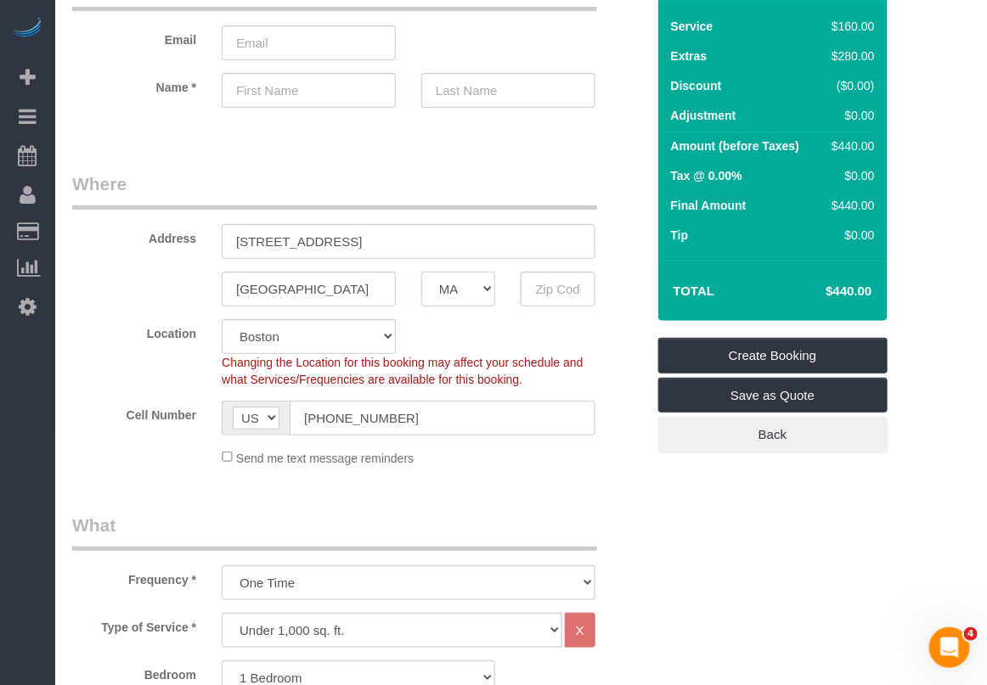
click at [421, 272] on select "AK AL AR AZ CA CO CT DC DE [GEOGRAPHIC_DATA] [GEOGRAPHIC_DATA] HI IA ID IL IN K…" at bounding box center [458, 289] width 74 height 35
drag, startPoint x: 528, startPoint y: 285, endPoint x: 540, endPoint y: 219, distance: 67.3
click at [529, 285] on input "text" at bounding box center [558, 289] width 74 height 35
paste input "02116"
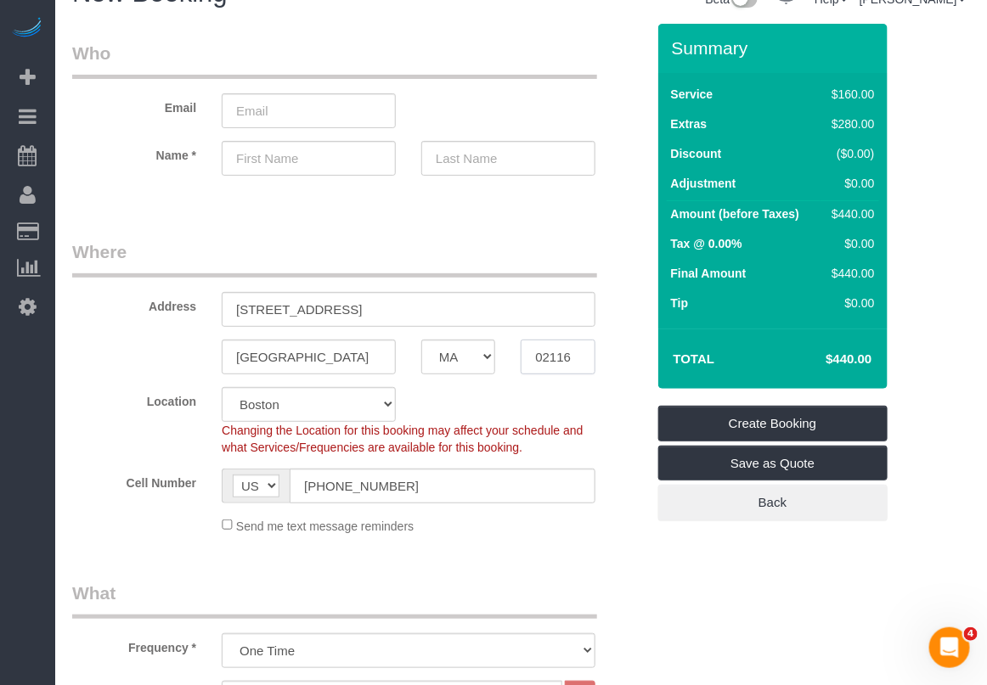
scroll to position [0, 0]
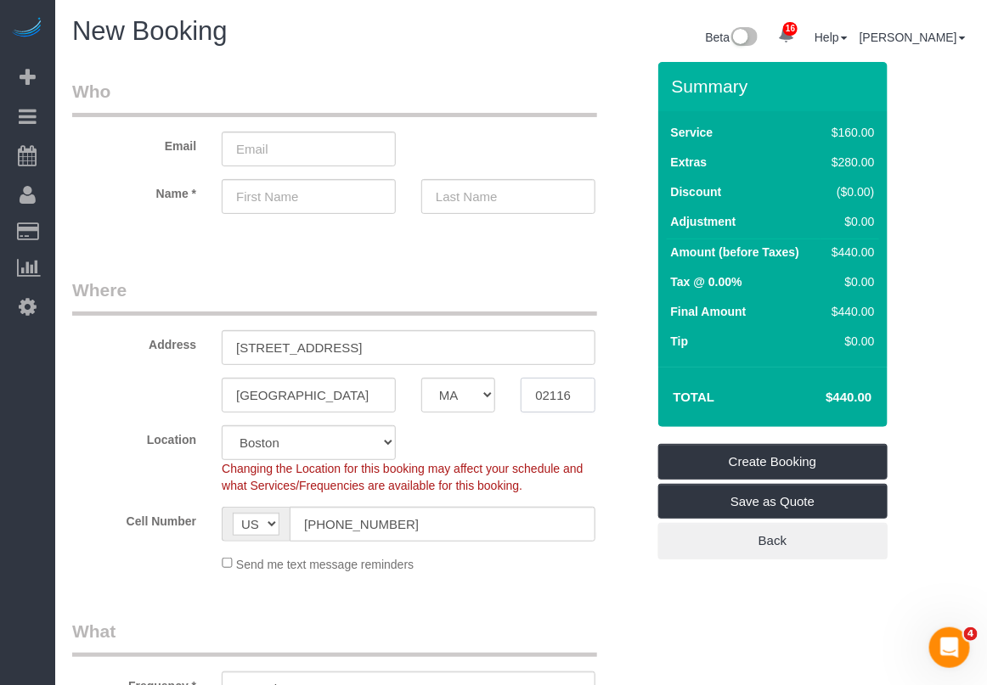
type input "02116"
click at [344, 201] on input "text" at bounding box center [309, 196] width 174 height 35
click at [274, 189] on input "text" at bounding box center [309, 196] width 174 height 35
type input "[PERSON_NAME]"
click at [414, 213] on sui-booking-customer "Email Name * [PERSON_NAME]" at bounding box center [358, 155] width 573 height 152
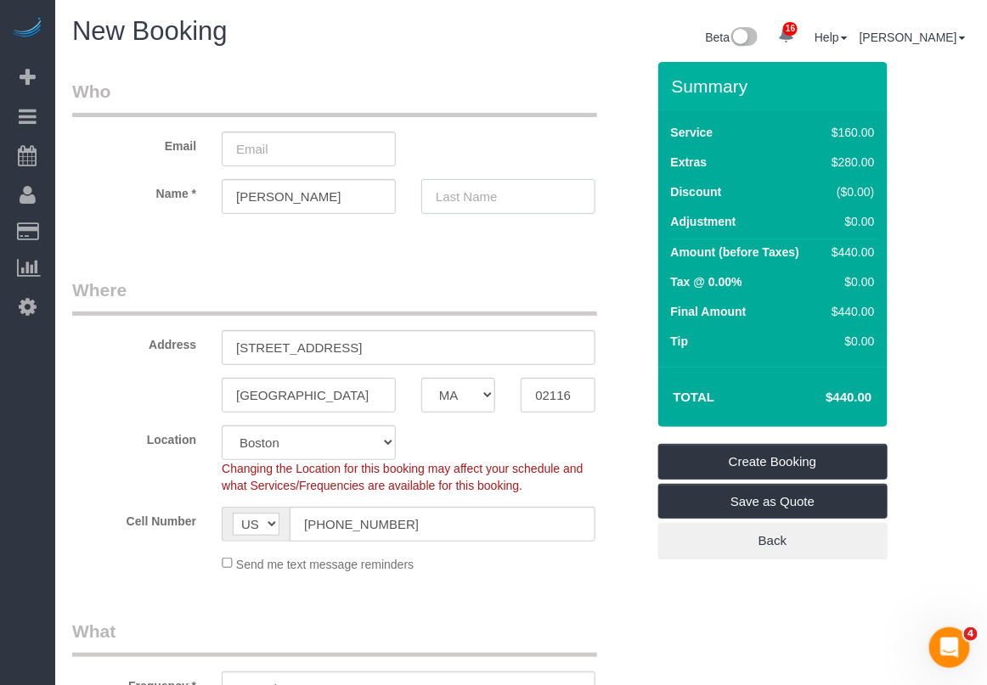
click at [490, 192] on input "text" at bounding box center [508, 196] width 174 height 35
paste input "[PERSON_NAME]"
type input "[PERSON_NAME]"
click at [319, 163] on input "email" at bounding box center [309, 149] width 174 height 35
click at [315, 138] on input "email" at bounding box center [309, 149] width 174 height 35
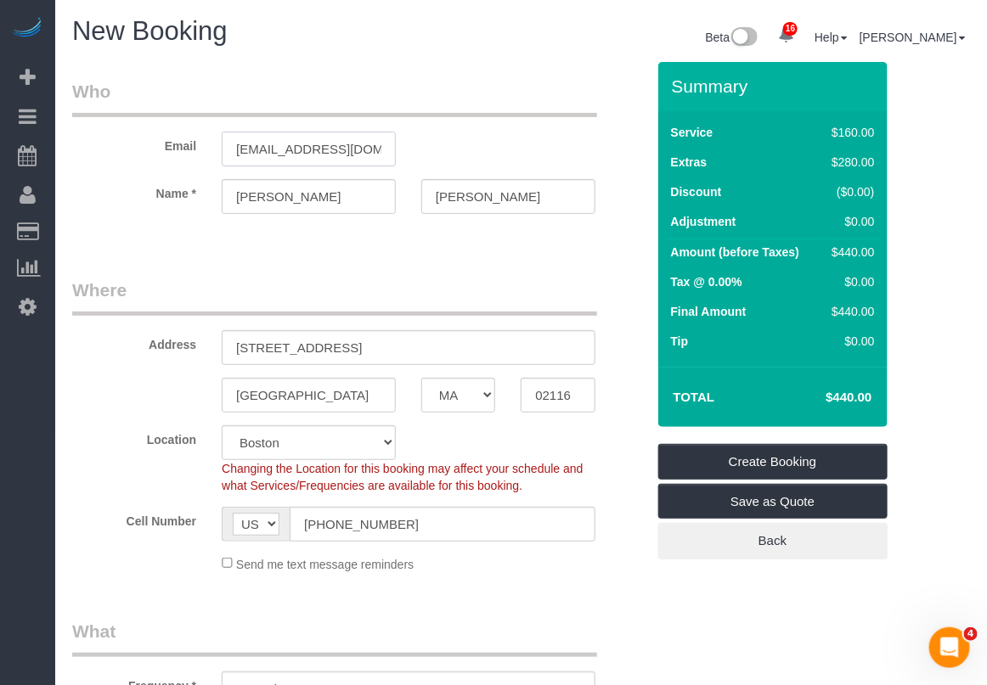
type input "[EMAIL_ADDRESS][DOMAIN_NAME]"
click at [315, 227] on div at bounding box center [409, 229] width 374 height 4
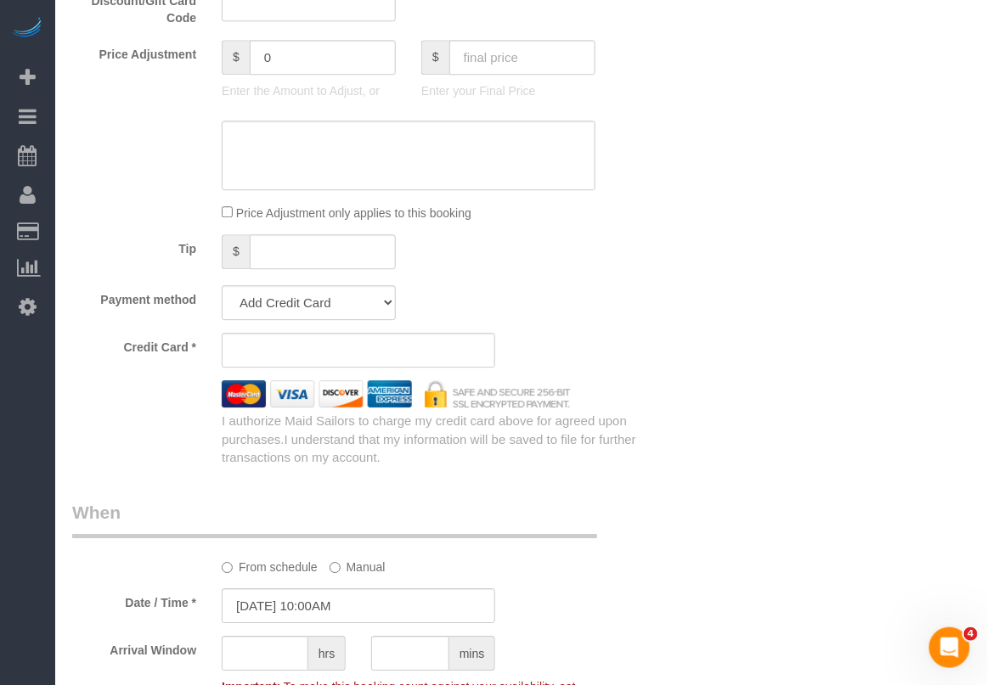
scroll to position [1380, 0]
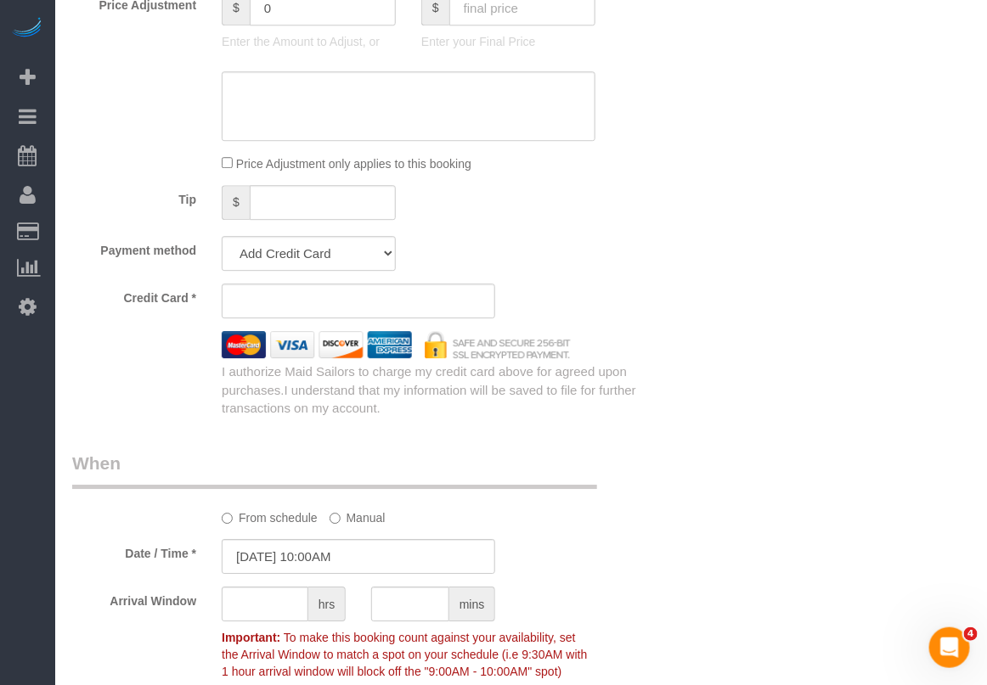
click at [728, 249] on div "Who Email [EMAIL_ADDRESS][DOMAIN_NAME] Name * [PERSON_NAME][GEOGRAPHIC_DATA] Wh…" at bounding box center [521, 150] width 898 height 2937
click at [682, 302] on div "Who Email [EMAIL_ADDRESS][DOMAIN_NAME] Name * [PERSON_NAME][GEOGRAPHIC_DATA] Wh…" at bounding box center [521, 150] width 898 height 2937
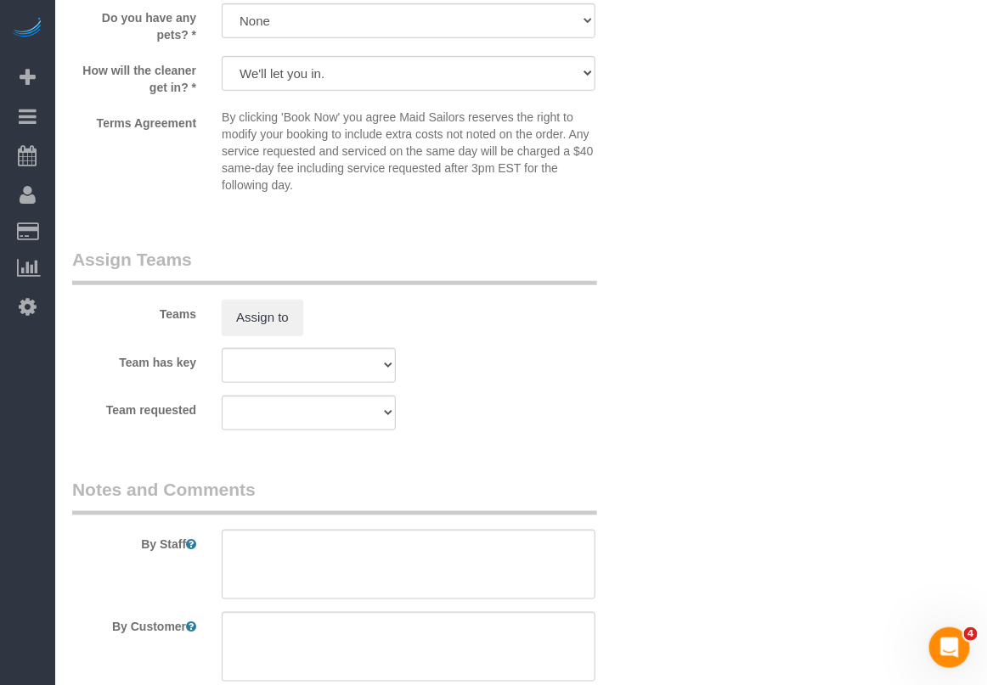
scroll to position [2336, 0]
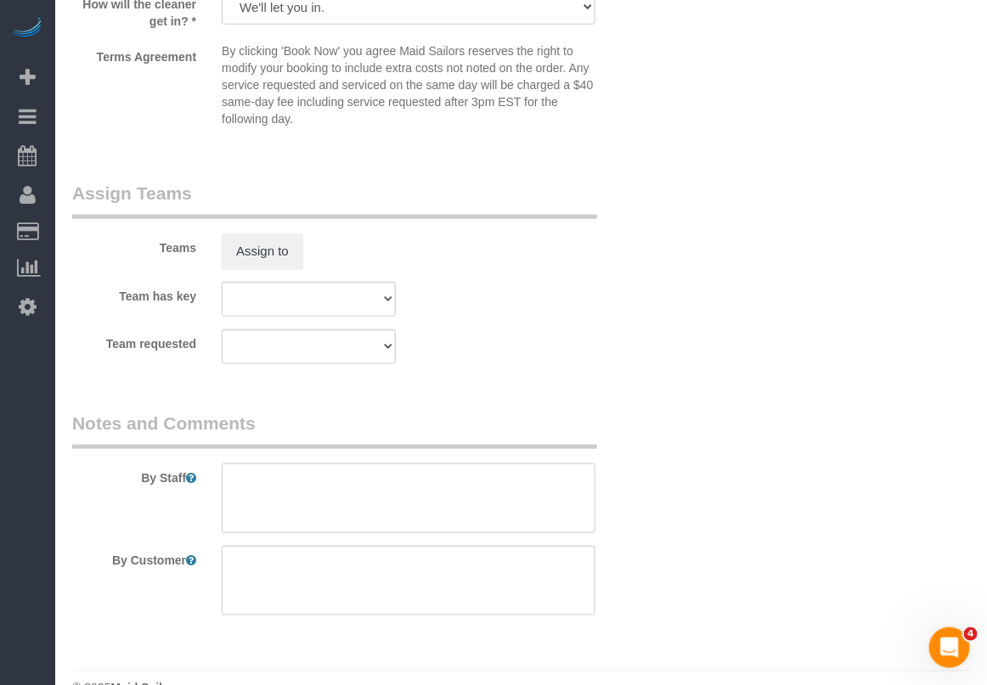
click at [381, 482] on textarea at bounding box center [409, 499] width 374 height 70
click at [299, 566] on textarea at bounding box center [409, 581] width 374 height 70
click at [397, 566] on textarea at bounding box center [409, 581] width 374 height 70
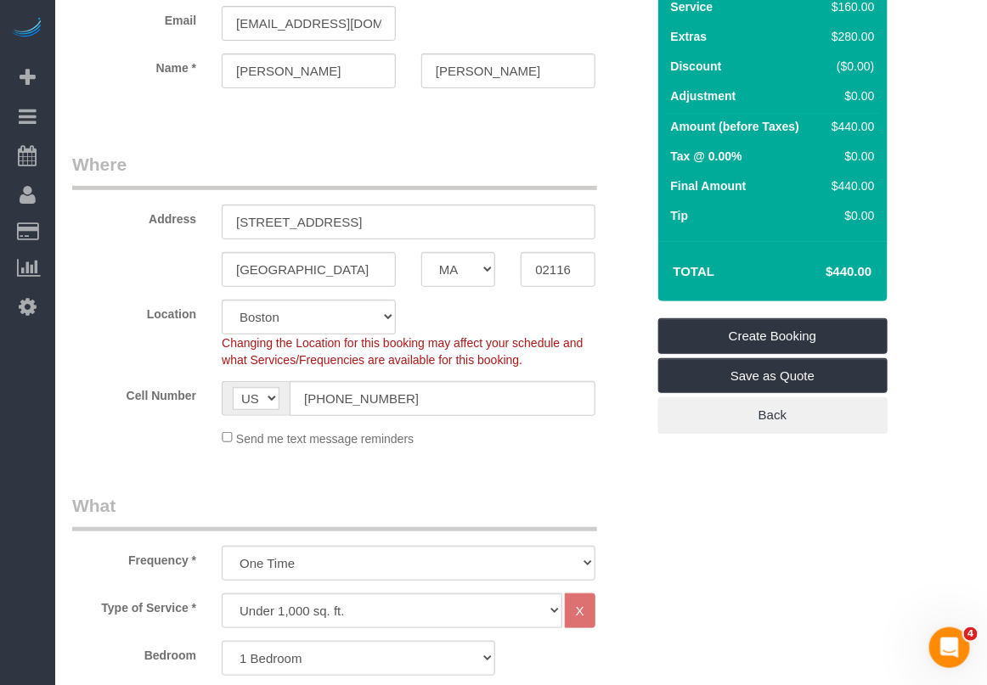
scroll to position [106, 0]
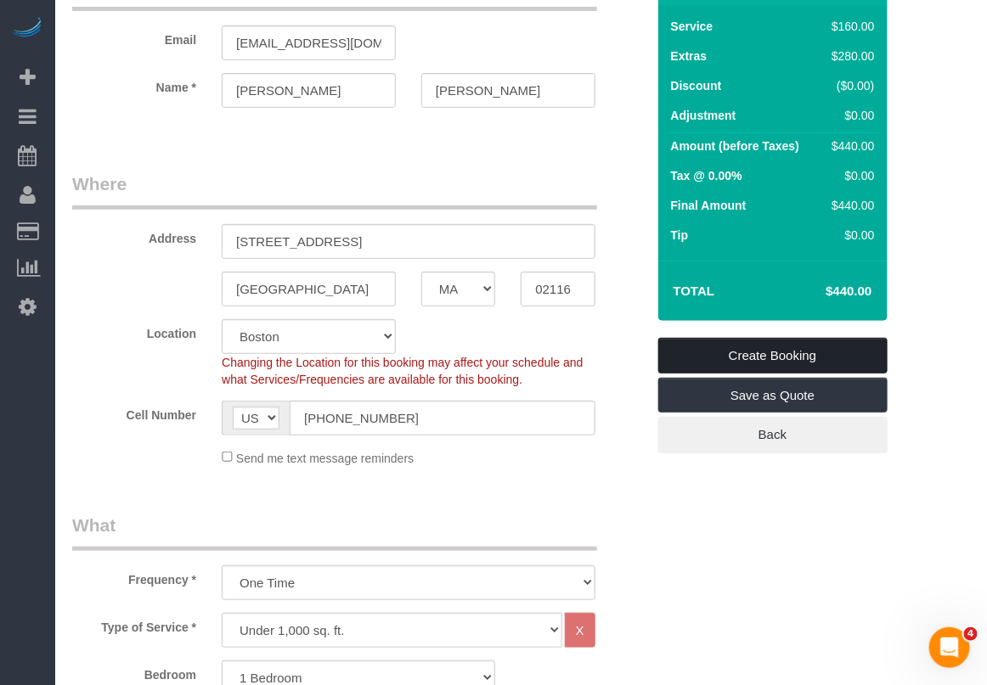
click at [706, 355] on link "Create Booking" at bounding box center [772, 356] width 229 height 36
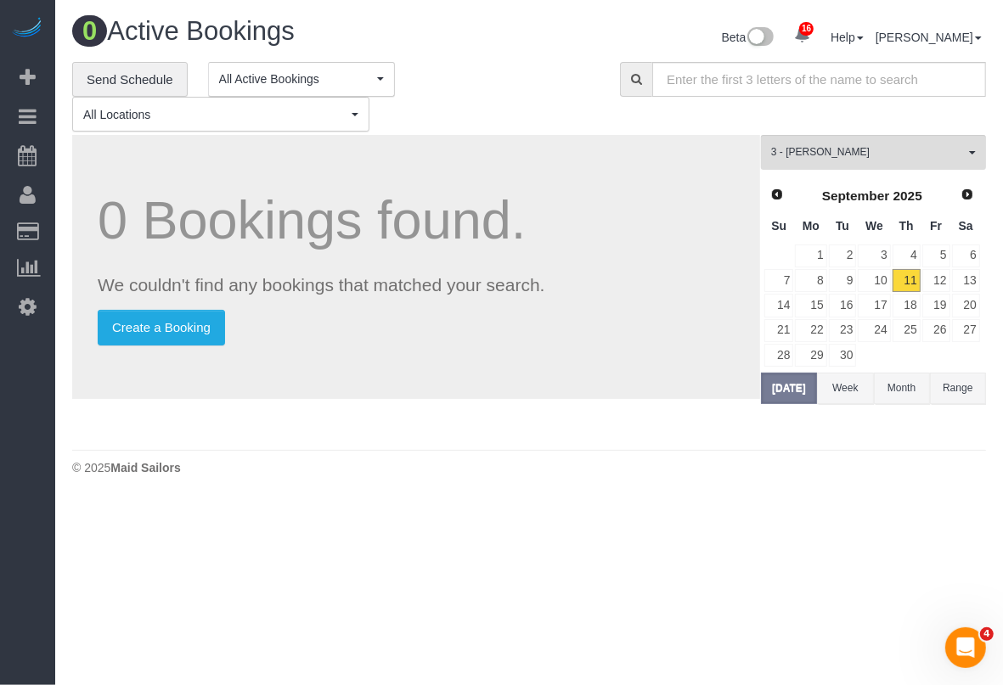
click at [369, 592] on body "16 Beta Your Notifications You have 0 alerts × You have 3 to charge for [DATE] …" at bounding box center [501, 342] width 1003 height 685
click at [774, 38] on img at bounding box center [760, 38] width 28 height 22
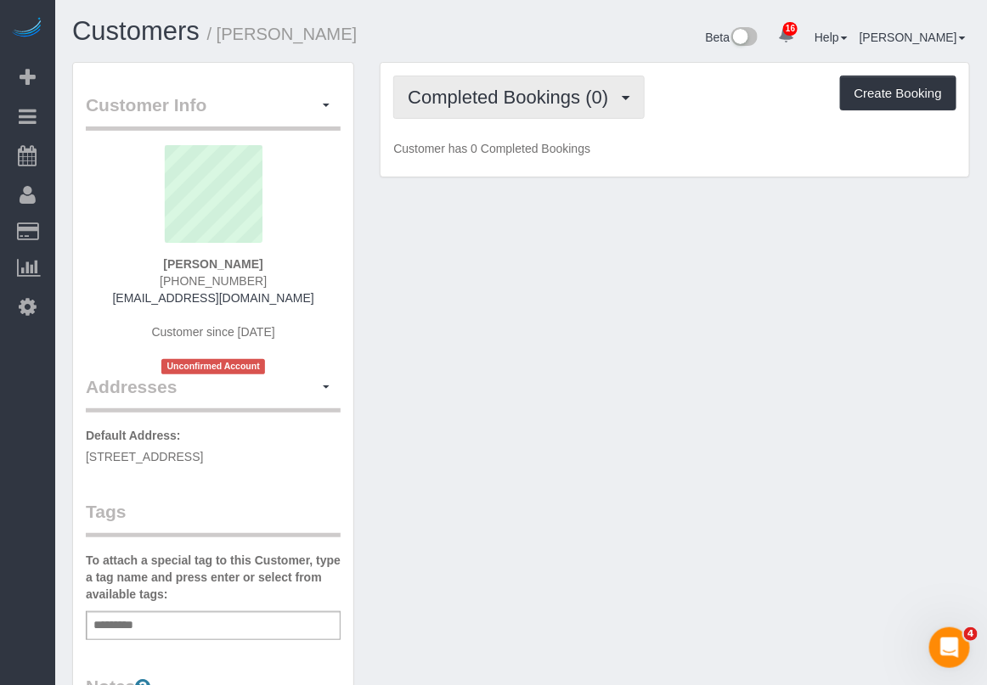
click at [511, 106] on button "Completed Bookings (0)" at bounding box center [518, 97] width 251 height 43
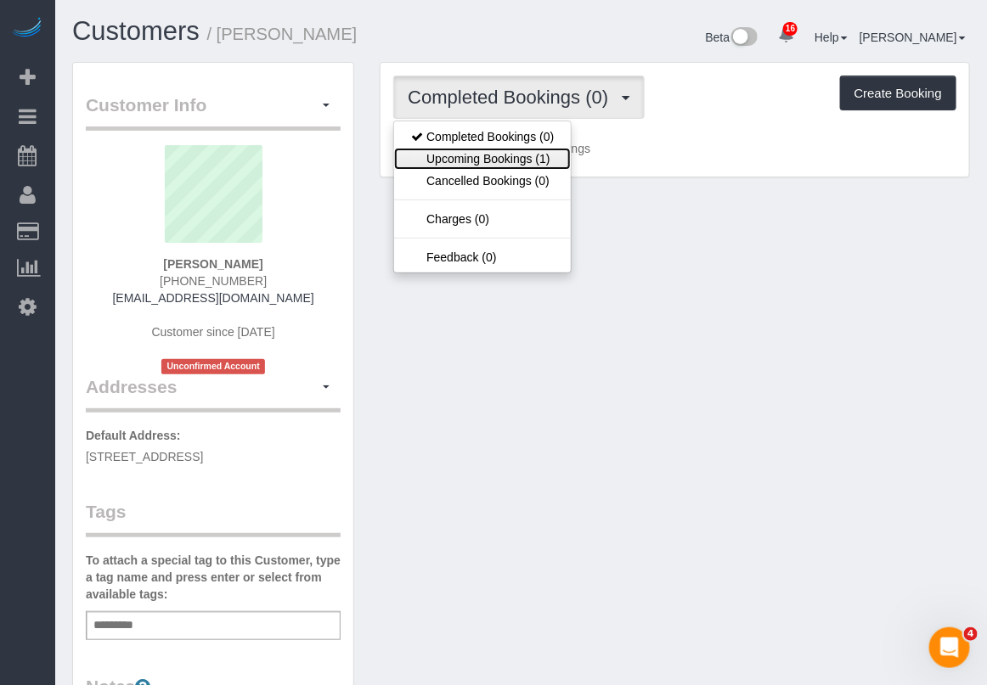
click at [519, 157] on link "Upcoming Bookings (1)" at bounding box center [482, 159] width 177 height 22
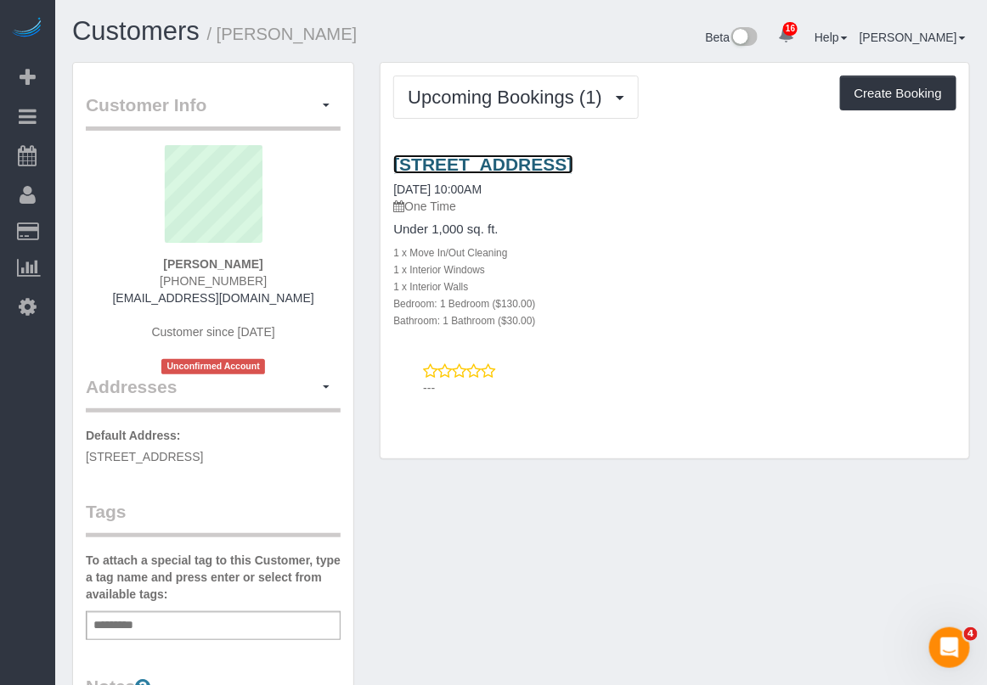
click at [514, 166] on link "[STREET_ADDRESS]" at bounding box center [482, 165] width 179 height 20
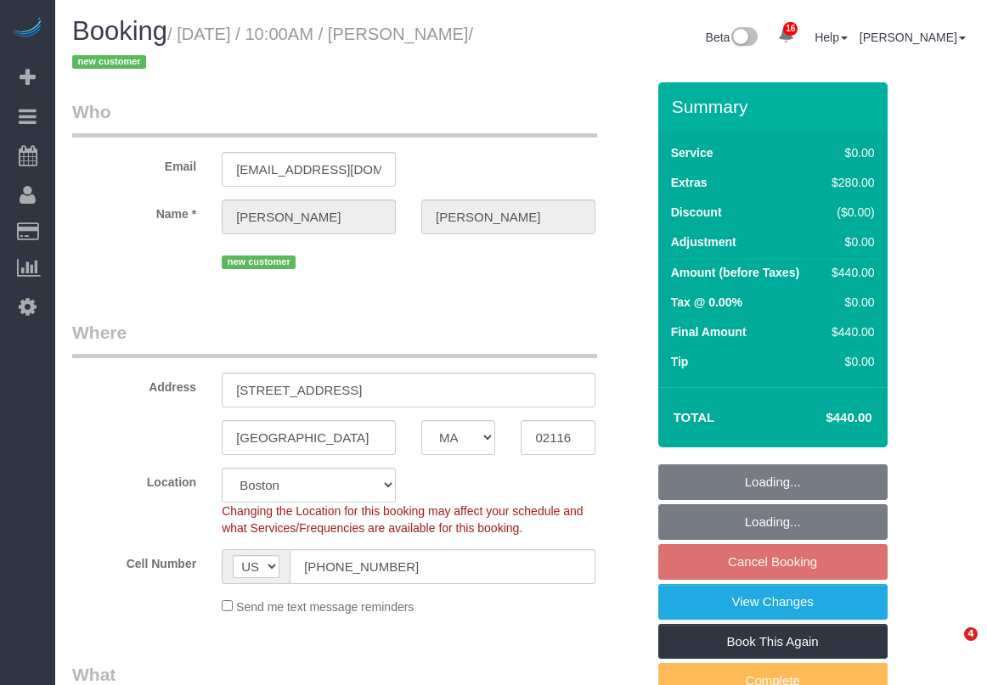
select select "MA"
select select "number:58"
select select "number:70"
select select "number:15"
select select "number:5"
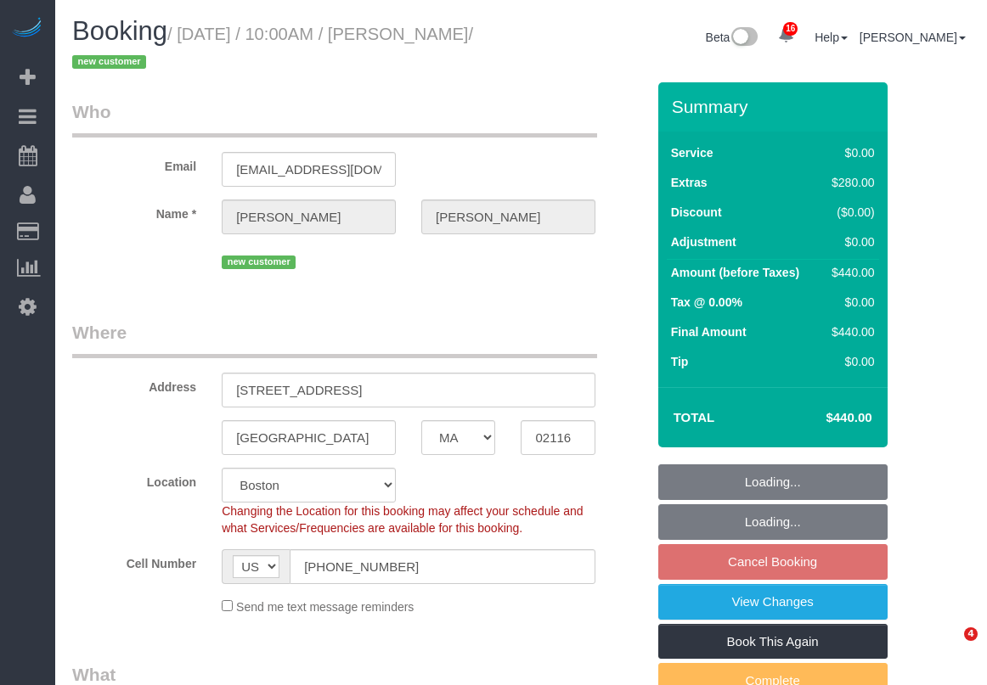
select select "object:1104"
select select "spot3"
select select "1"
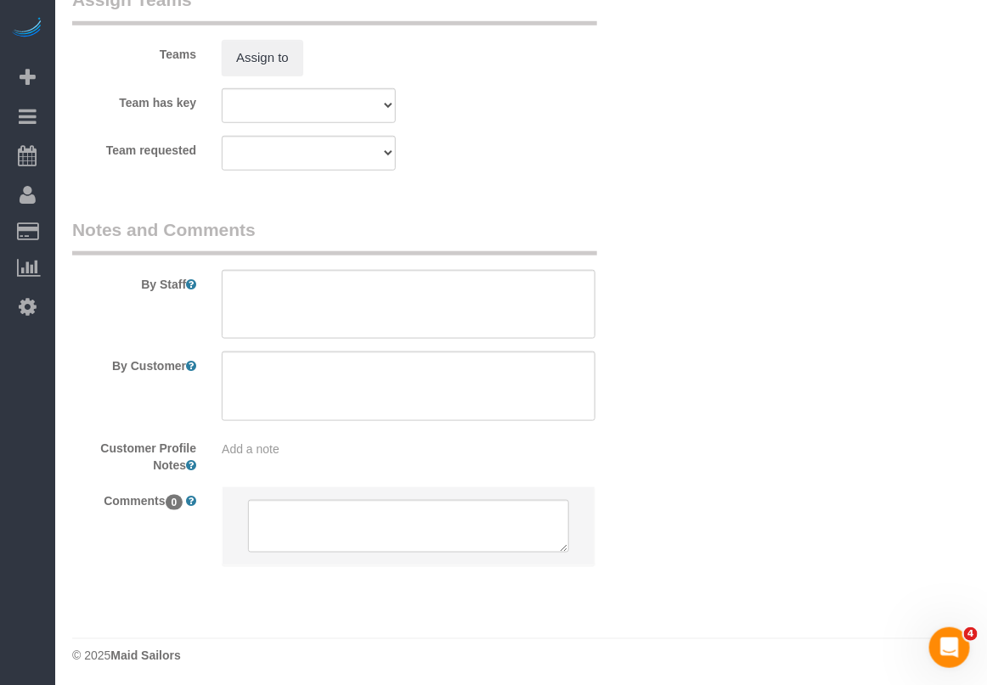
scroll to position [2337, 0]
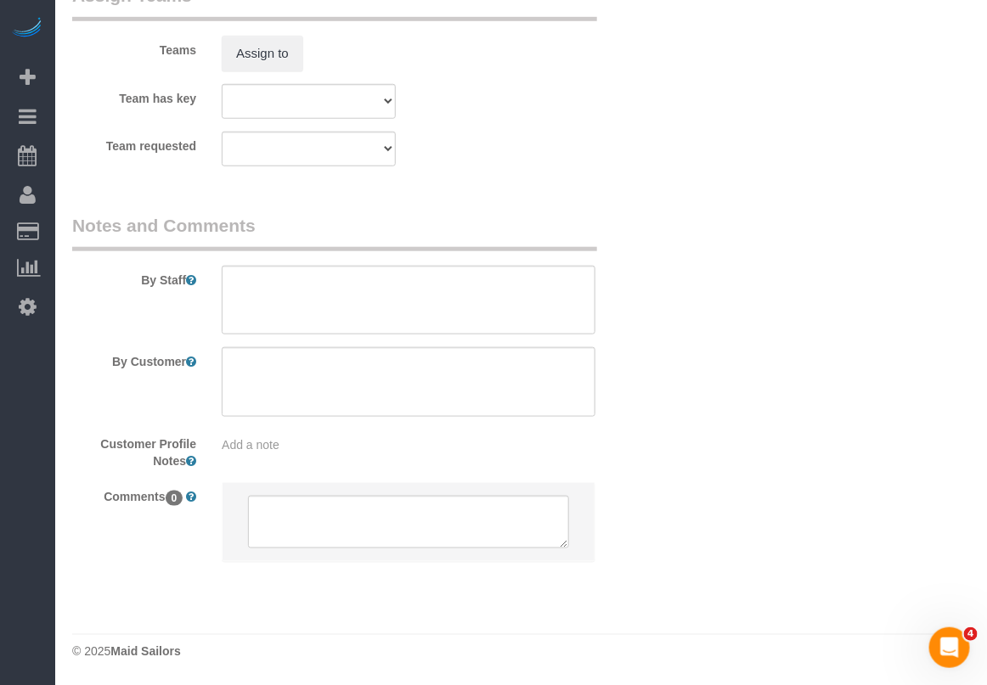
click at [261, 440] on span "Add a note" at bounding box center [251, 445] width 58 height 14
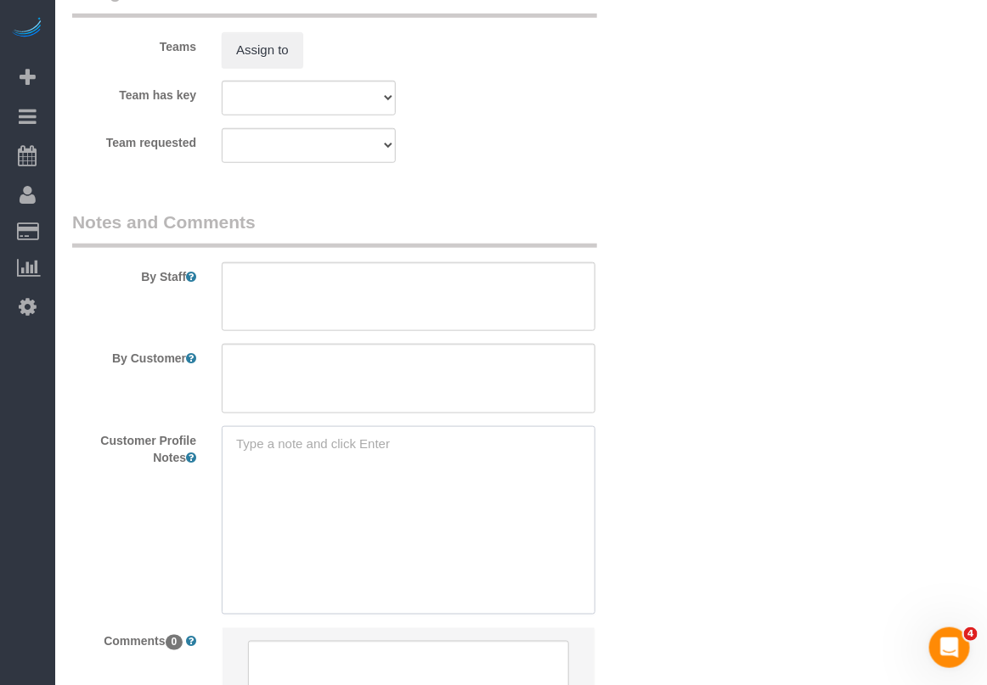
paste textarea "1bed/1bath 819 SF [URL][DOMAIN_NAME]"
type textarea "1bed/1bath 819 SF [URL][DOMAIN_NAME]"
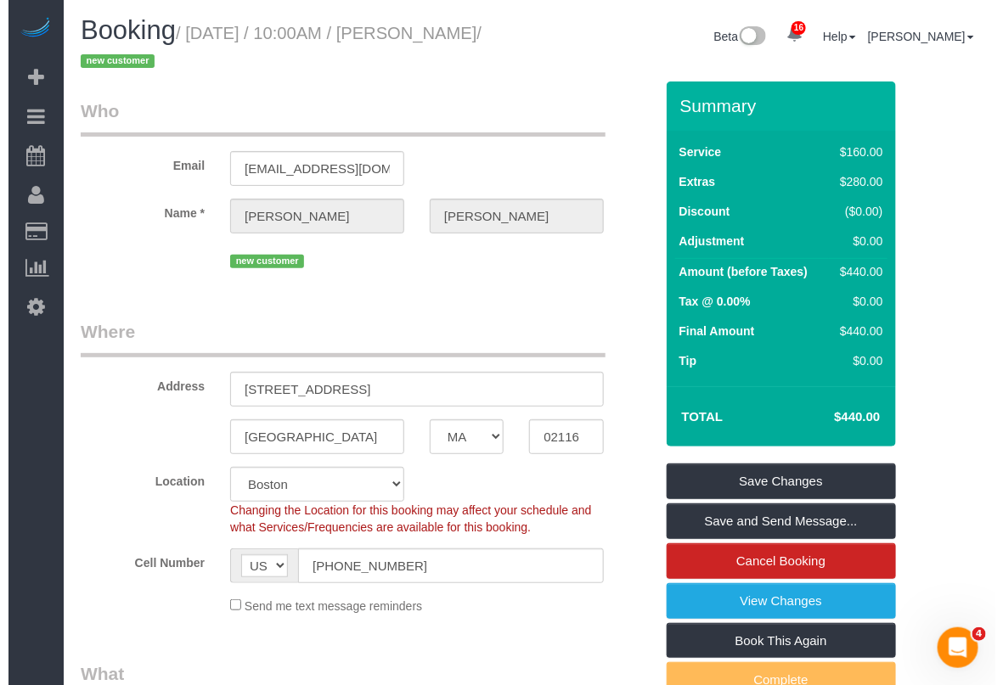
scroll to position [0, 0]
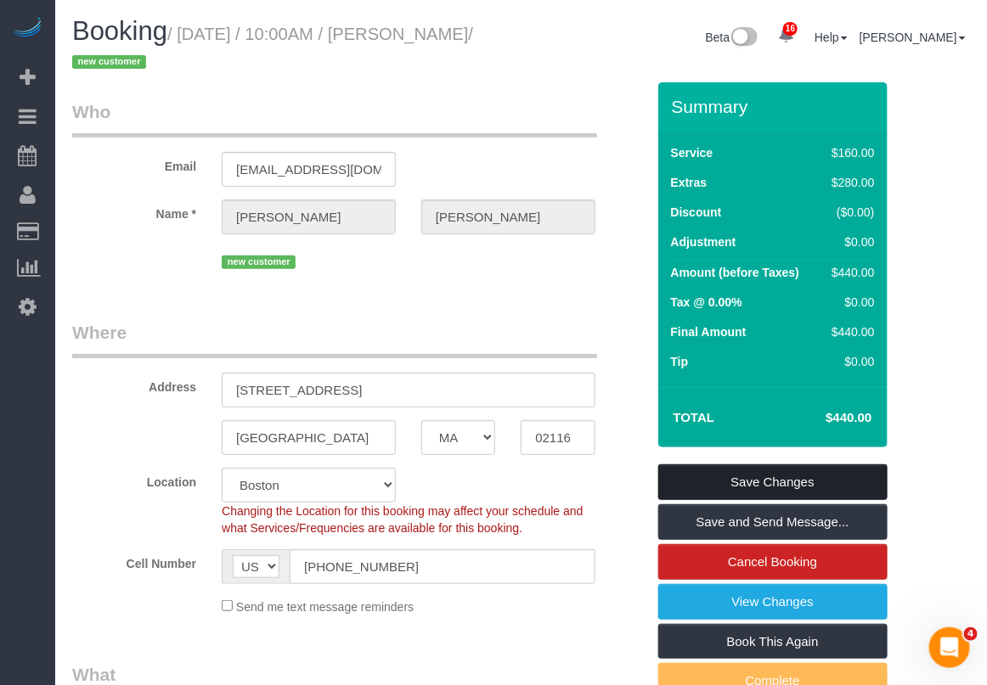
click at [749, 476] on link "Save Changes" at bounding box center [772, 483] width 229 height 36
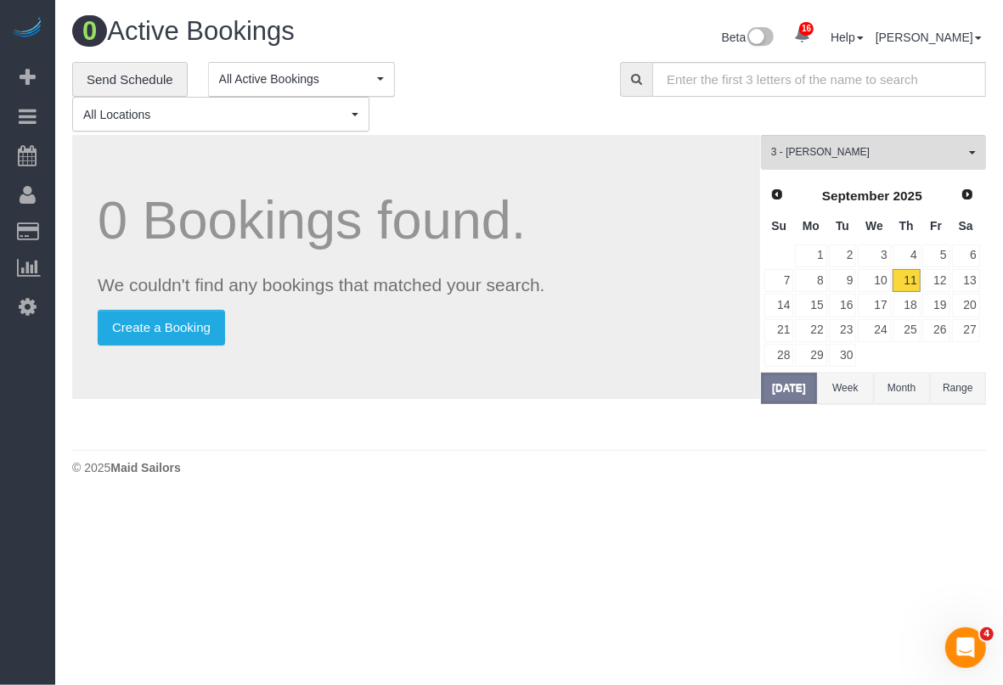
click at [367, 589] on body "16 Beta Your Notifications You have 0 alerts × You have 4 to charge for [DATE] …" at bounding box center [501, 342] width 1003 height 685
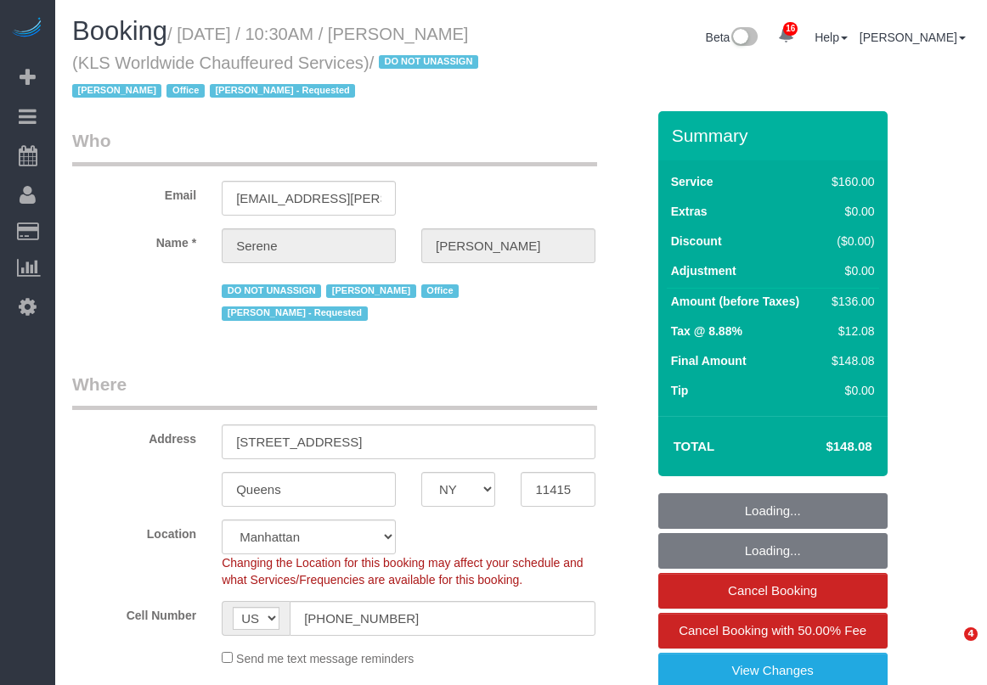
select select "NY"
select select "object:782"
select select "number:89"
select select "number:90"
select select "number:15"
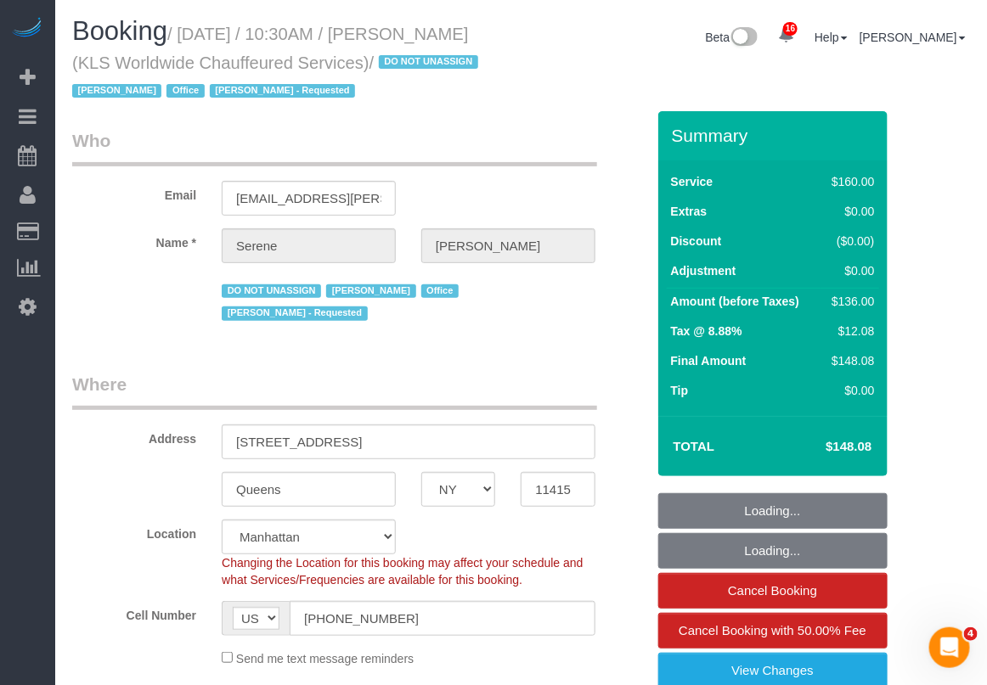
select select "number:7"
select select "object:1029"
select select "string:stripe-pm_1PXm6E4VGloSiKo7uAD53iWk"
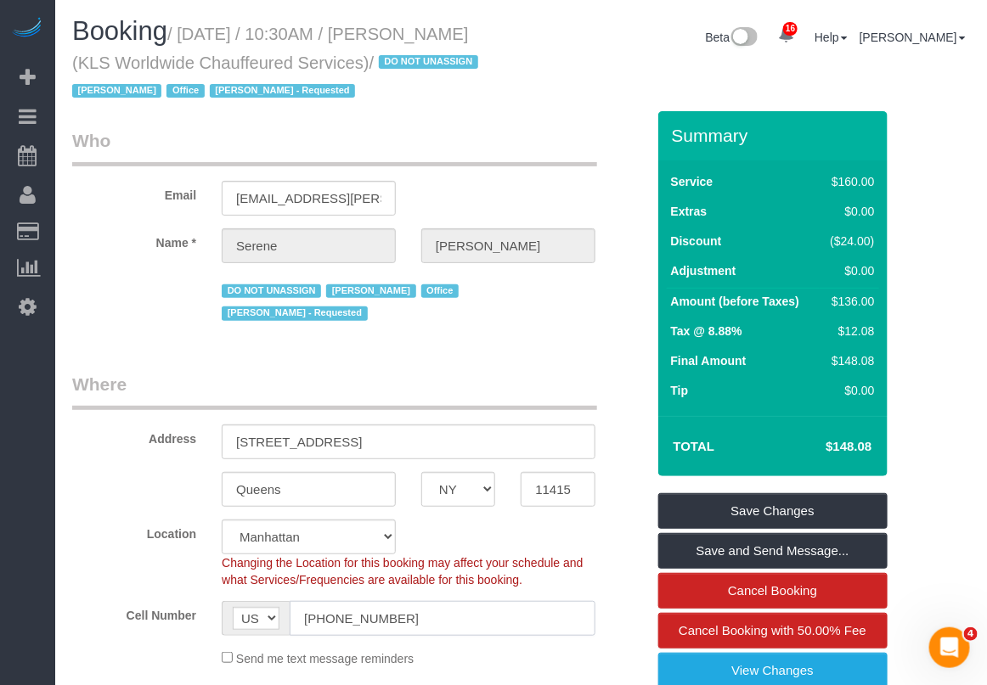
drag, startPoint x: 416, startPoint y: 592, endPoint x: 268, endPoint y: 587, distance: 148.7
click at [231, 601] on div "AF AL DZ AD AO AI AQ AG AR AM AW AU AT AZ BS BH BD BB BY BE BZ BJ BM BT BO BA B…" at bounding box center [409, 618] width 374 height 35
